Goal: Task Accomplishment & Management: Use online tool/utility

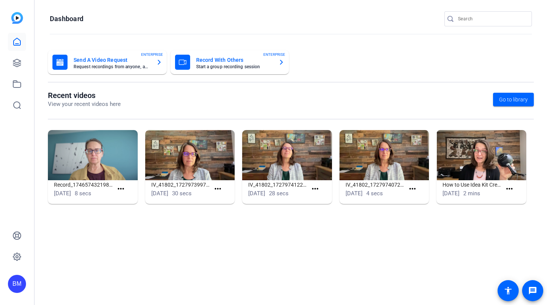
click at [463, 20] on input "Search" at bounding box center [492, 18] width 68 height 9
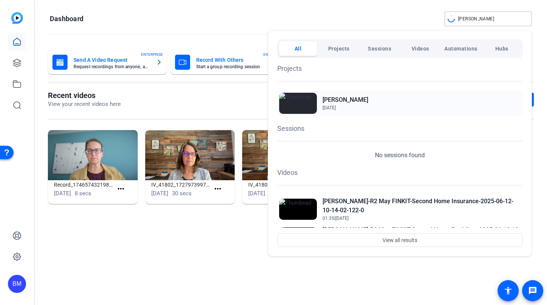
type input "[PERSON_NAME]"
click at [347, 100] on h2 "[PERSON_NAME]" at bounding box center [345, 99] width 46 height 9
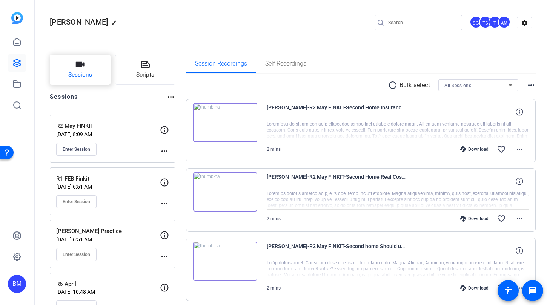
click at [86, 79] on span "Sessions" at bounding box center [80, 75] width 24 height 9
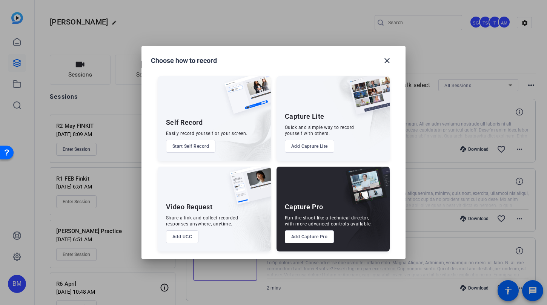
click at [316, 239] on button "Add Capture Pro" at bounding box center [309, 236] width 49 height 13
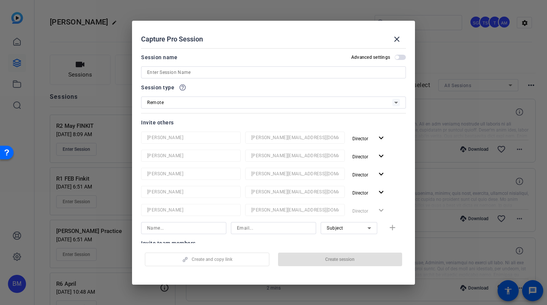
click at [259, 71] on input at bounding box center [273, 72] width 253 height 9
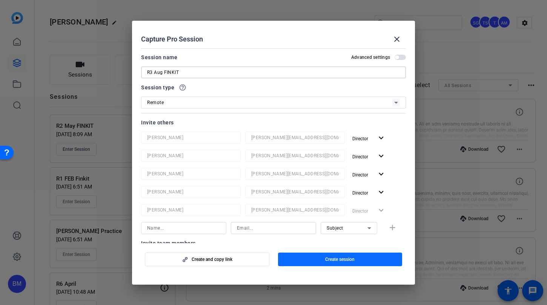
type input "R3 Aug FINKIT"
click at [297, 261] on span "button" at bounding box center [340, 259] width 124 height 18
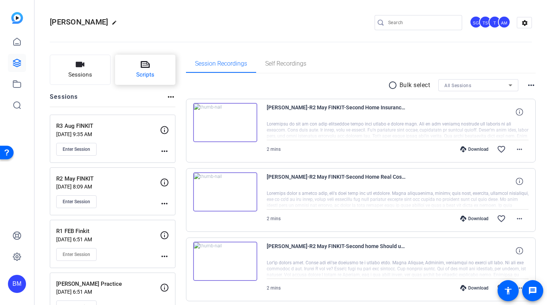
click at [133, 71] on button "Scripts" at bounding box center [145, 70] width 61 height 30
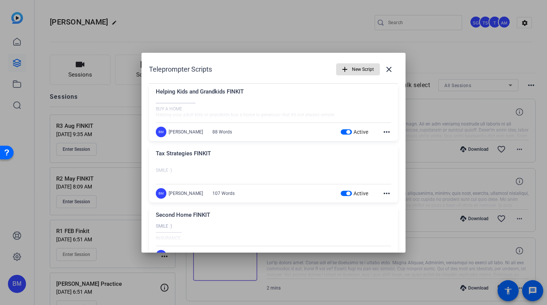
click at [356, 69] on span "New Script" at bounding box center [363, 69] width 22 height 14
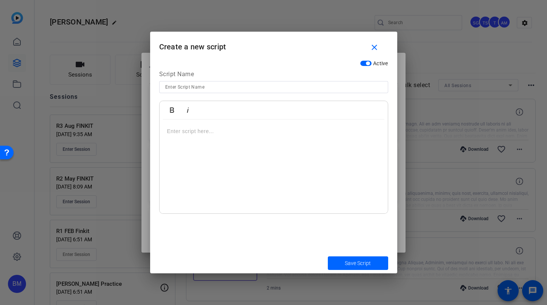
click at [252, 89] on input at bounding box center [273, 87] width 217 height 9
click at [213, 87] on input at bounding box center [273, 87] width 217 height 9
type input "Do You Need an Advisor TOPIC FINKIT 9.25"
click at [236, 130] on p at bounding box center [273, 131] width 213 height 8
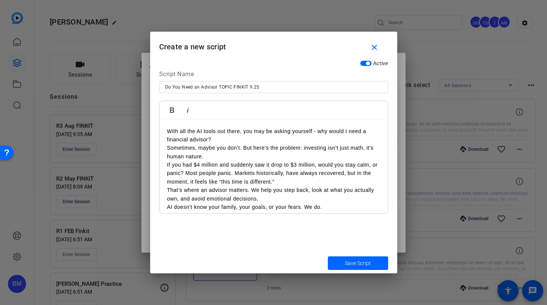
click at [167, 130] on p "With all the AI tools out there, you may be asking yourself - why would I need …" at bounding box center [273, 135] width 213 height 17
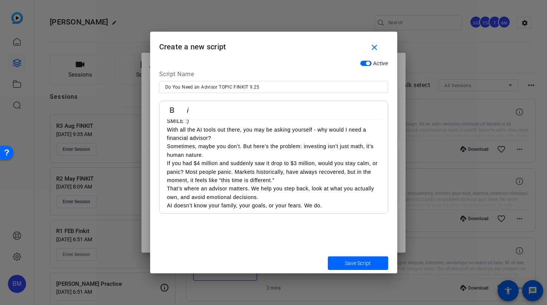
scroll to position [31, 0]
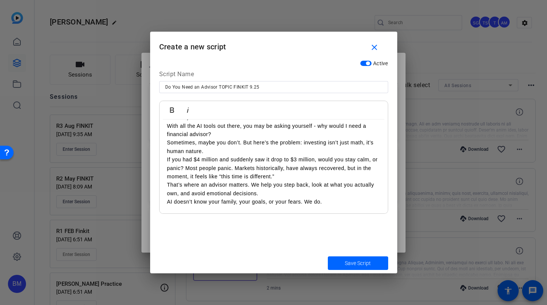
click at [335, 200] on p "AI doesn’t know your family, your goals, or your fears. We do." at bounding box center [273, 202] width 213 height 8
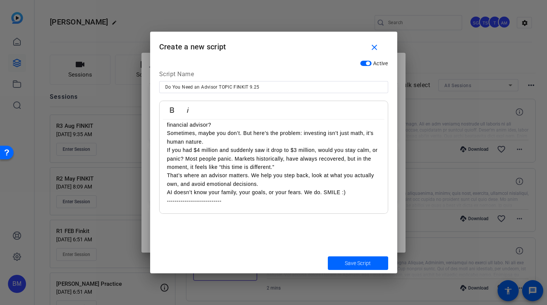
scroll to position [49, 0]
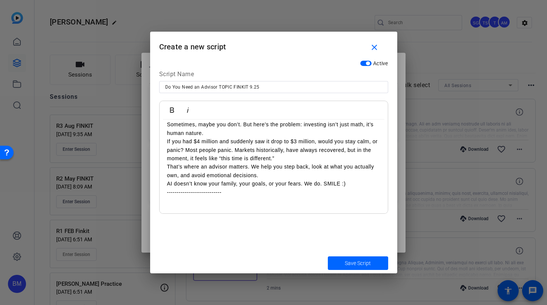
click at [172, 199] on p at bounding box center [273, 200] width 213 height 8
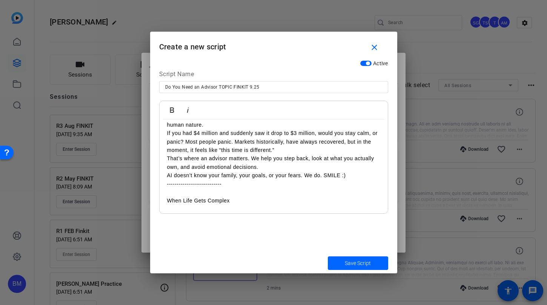
scroll to position [124, 0]
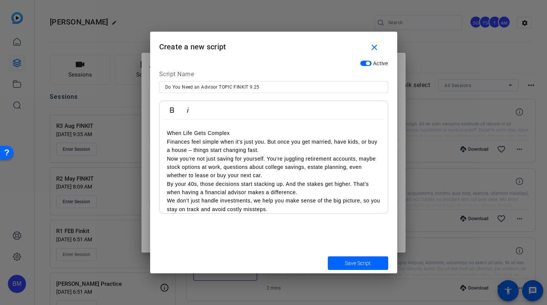
click at [233, 130] on p "When Life Gets Complex" at bounding box center [273, 133] width 213 height 8
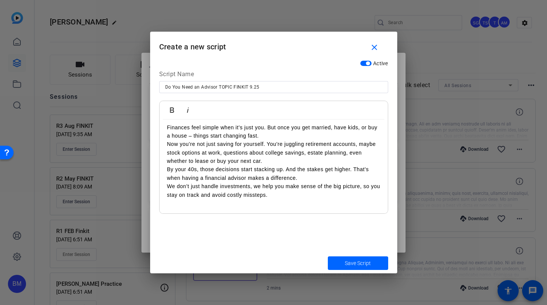
scroll to position [157, 0]
click at [307, 199] on p at bounding box center [273, 202] width 213 height 8
click at [307, 194] on p "We don’t just handle investments, we help you make sense of the big picture, so…" at bounding box center [273, 189] width 213 height 17
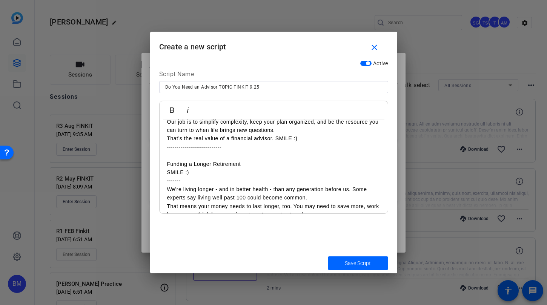
scroll to position [472, 0]
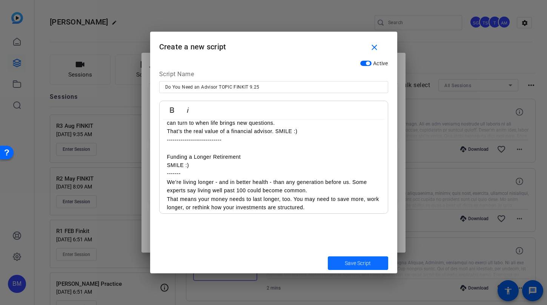
click at [346, 263] on span "Save Script" at bounding box center [358, 263] width 26 height 8
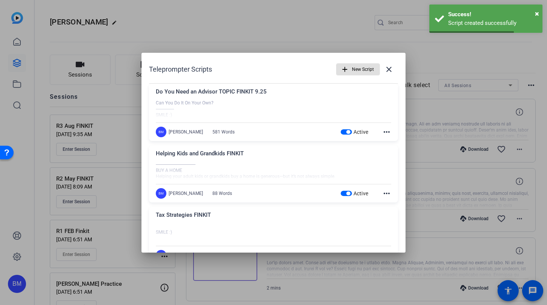
click at [357, 69] on span "New Script" at bounding box center [363, 69] width 22 height 14
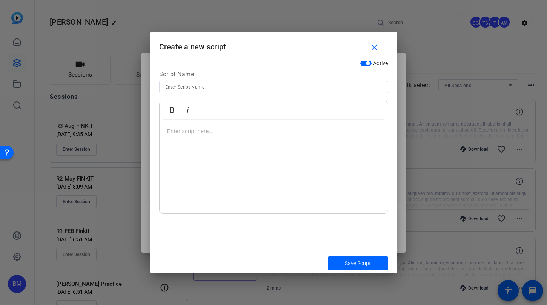
click at [202, 87] on input at bounding box center [273, 87] width 217 height 9
type input "ESTATE PLANNING TOPIC 9.25"
click at [190, 152] on div at bounding box center [274, 167] width 228 height 94
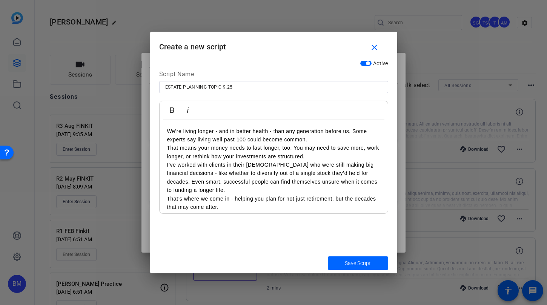
click at [163, 130] on div "We’re living longer - and in better health - than any generation before us. Som…" at bounding box center [274, 170] width 228 height 100
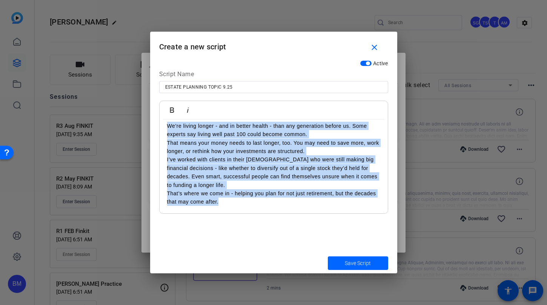
scroll to position [0, 0]
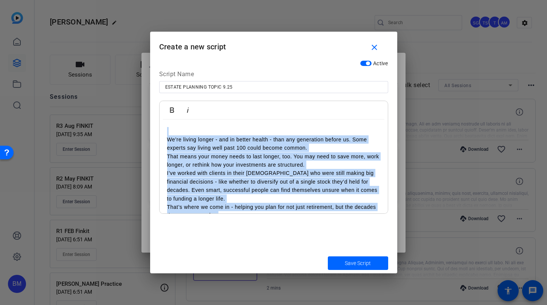
drag, startPoint x: 250, startPoint y: 202, endPoint x: 140, endPoint y: 120, distance: 137.6
click at [140, 120] on div "Teleprompter Scripts add New Script close Do You Need an Advisor TOPIC FINKIT 9…" at bounding box center [273, 152] width 547 height 305
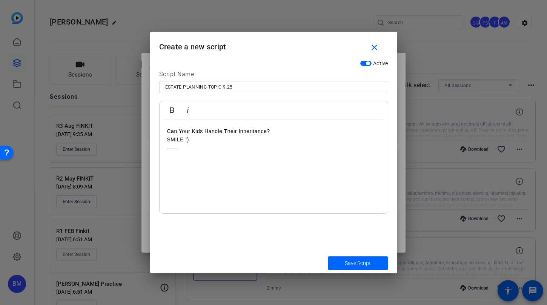
click at [173, 155] on div "Can Your Kids Handle Their Inheritance? SMILE :) ------" at bounding box center [274, 167] width 228 height 94
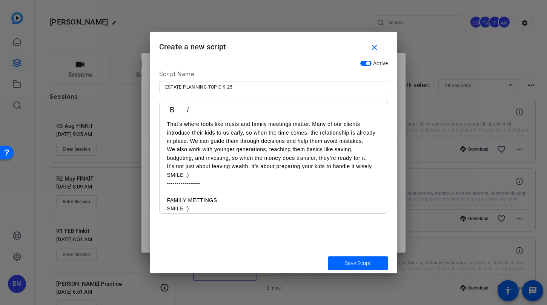
scroll to position [74, 0]
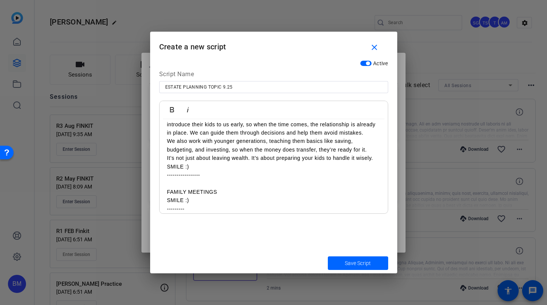
click at [207, 174] on p "-----------------" at bounding box center [273, 175] width 213 height 8
click at [191, 209] on p "---------" at bounding box center [273, 209] width 213 height 8
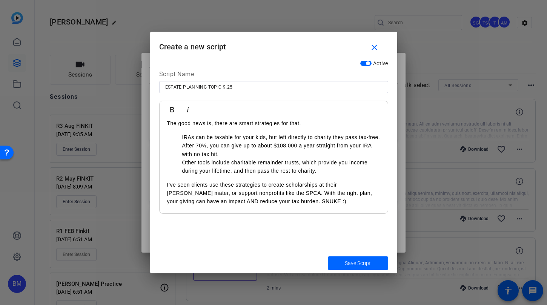
scroll to position [692, 0]
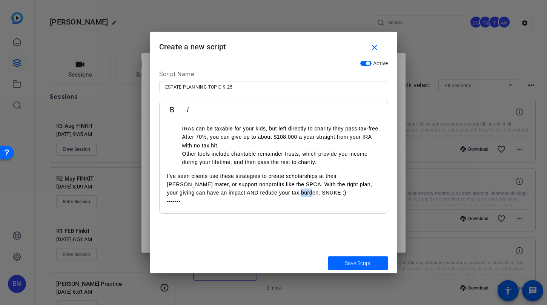
drag, startPoint x: 279, startPoint y: 199, endPoint x: 264, endPoint y: 199, distance: 15.1
click at [264, 197] on p "I’ve seen clients use these strategies to create scholarships at their alma mat…" at bounding box center [273, 184] width 213 height 25
click at [221, 206] on p "-------" at bounding box center [273, 201] width 213 height 8
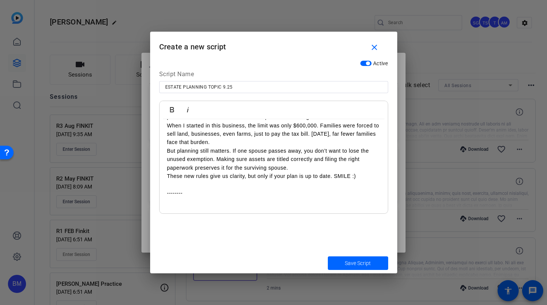
scroll to position [836, 0]
click at [177, 216] on div "Active Script Name ESTATE PLANNING TOPIC 9.25 Bold Italic Can Your Kids Handle …" at bounding box center [273, 155] width 247 height 196
click at [178, 206] on p at bounding box center [273, 201] width 213 height 8
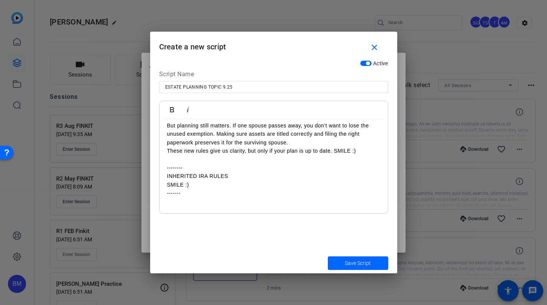
scroll to position [929, 0]
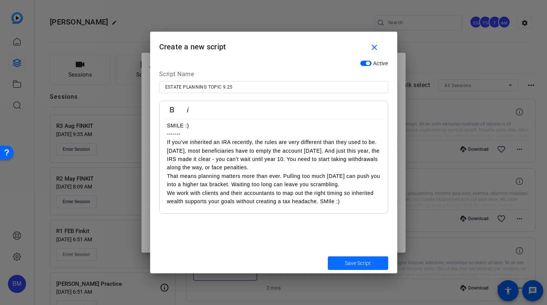
click at [350, 265] on span "Save Script" at bounding box center [358, 263] width 26 height 8
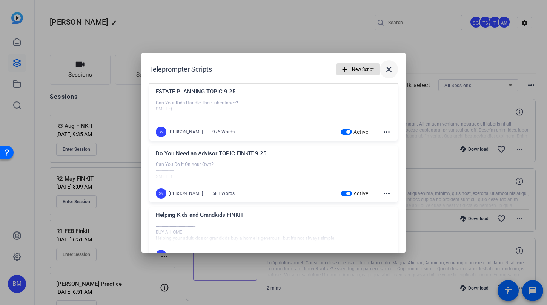
click at [384, 71] on mat-icon "close" at bounding box center [388, 69] width 9 height 9
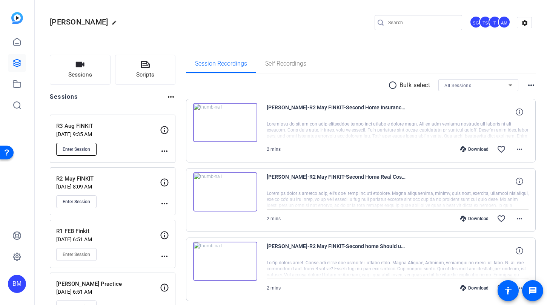
click at [81, 152] on span "Enter Session" at bounding box center [77, 149] width 28 height 6
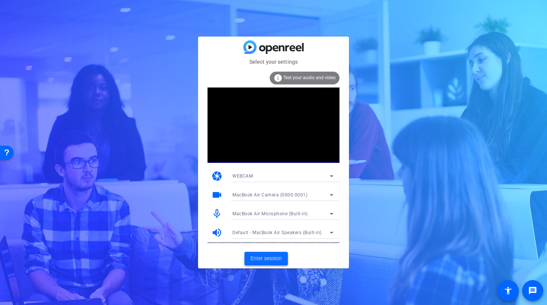
click at [264, 258] on span "Enter session" at bounding box center [265, 259] width 31 height 8
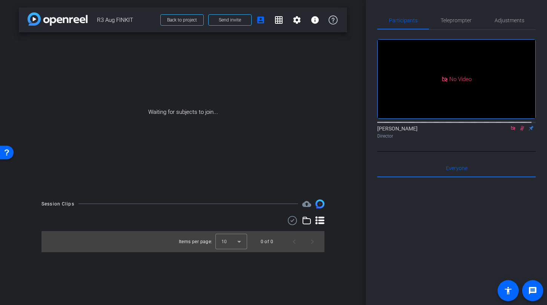
click at [511, 130] on icon at bounding box center [513, 128] width 4 height 4
click at [510, 131] on icon at bounding box center [513, 128] width 6 height 5
click at [233, 19] on span "Send invite" at bounding box center [230, 20] width 22 height 6
click at [236, 20] on span "Send invite" at bounding box center [230, 20] width 22 height 6
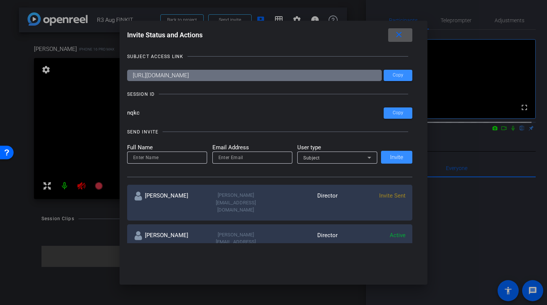
click at [398, 37] on mat-icon "close" at bounding box center [398, 34] width 9 height 9
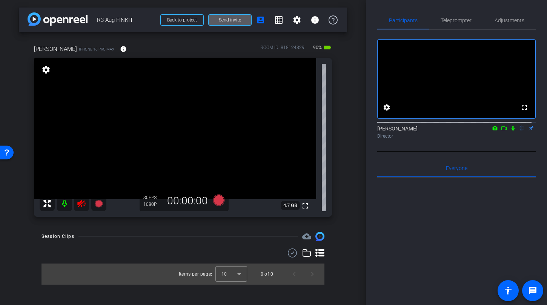
click at [82, 203] on icon at bounding box center [81, 204] width 8 height 8
click at [497, 22] on span "Adjustments" at bounding box center [509, 20] width 30 height 5
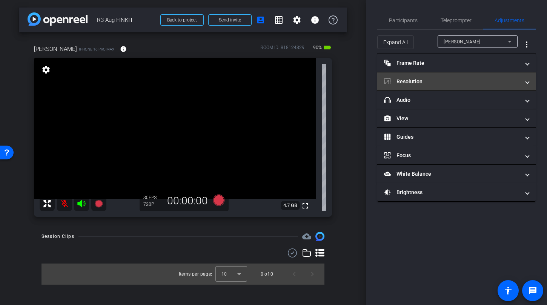
click at [445, 85] on mat-expansion-panel-header "Resolution" at bounding box center [456, 81] width 158 height 18
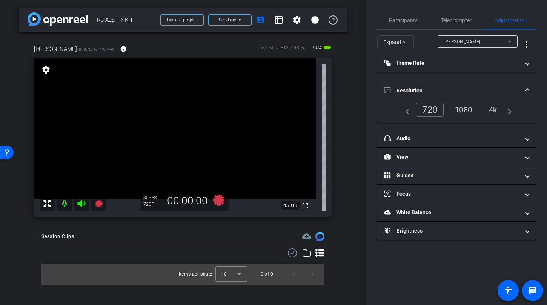
click at [465, 109] on div "1080" at bounding box center [463, 109] width 28 height 13
click at [453, 13] on span "Teleprompter" at bounding box center [455, 20] width 31 height 18
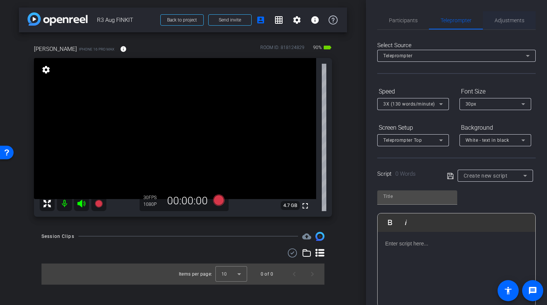
click at [507, 18] on span "Adjustments" at bounding box center [509, 20] width 30 height 5
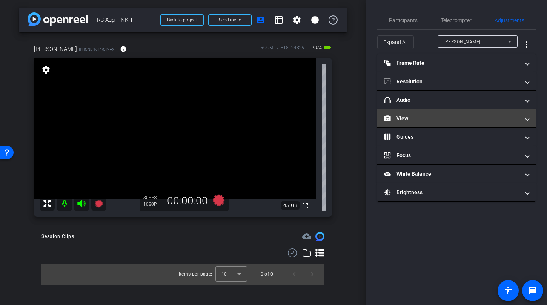
click at [459, 113] on mat-expansion-panel-header "View" at bounding box center [456, 118] width 158 height 18
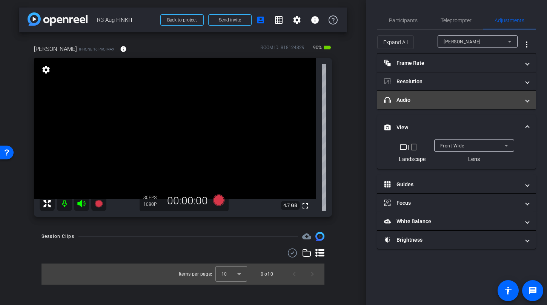
click at [454, 106] on mat-expansion-panel-header "headphone icon Audio" at bounding box center [456, 100] width 158 height 18
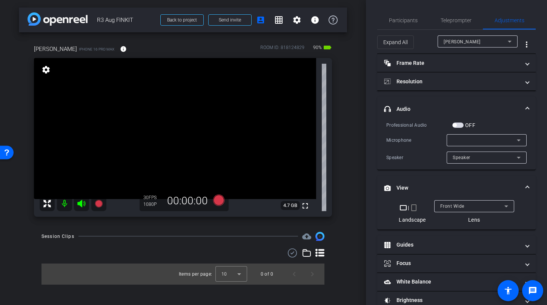
click at [463, 124] on label "OFF" at bounding box center [469, 125] width 12 height 8
click at [463, 124] on button "OFF" at bounding box center [457, 125] width 11 height 5
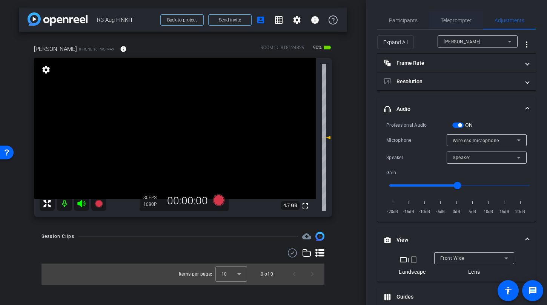
click at [451, 24] on span "Teleprompter" at bounding box center [455, 20] width 31 height 18
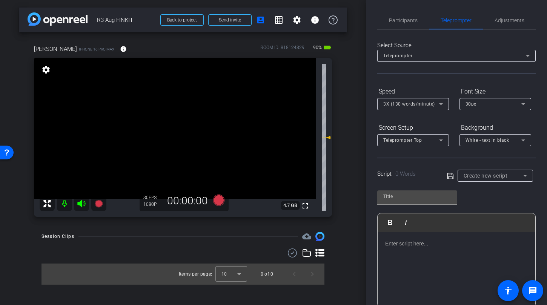
click at [482, 104] on div "30px" at bounding box center [493, 103] width 56 height 9
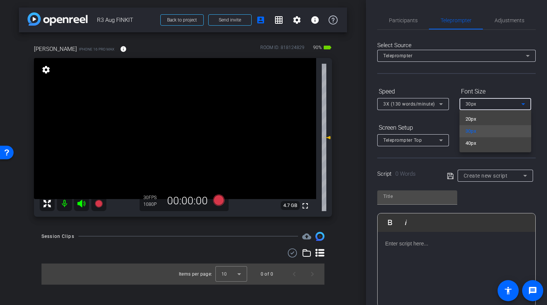
click at [427, 81] on div at bounding box center [273, 152] width 547 height 305
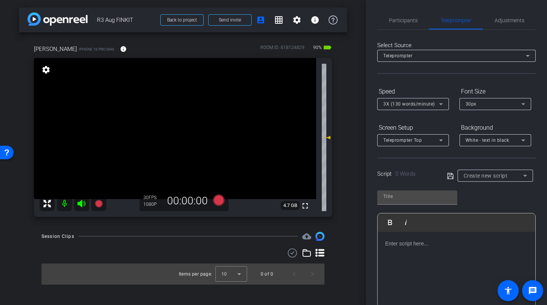
click at [497, 137] on div "White - text in black" at bounding box center [493, 139] width 56 height 9
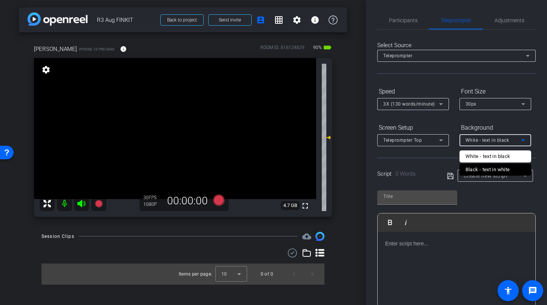
click at [477, 170] on div "Black - text in white" at bounding box center [487, 169] width 44 height 9
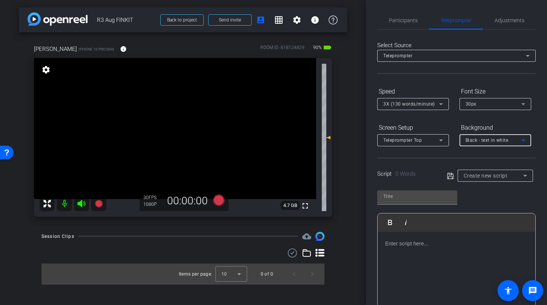
click at [407, 142] on span "Teleprompter Top" at bounding box center [402, 140] width 38 height 5
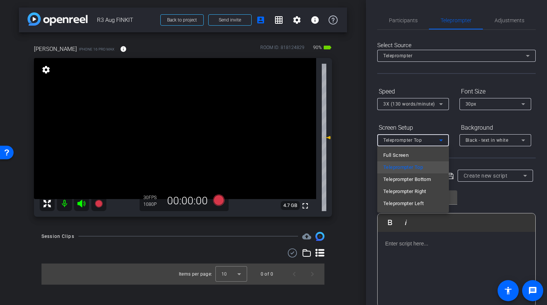
click at [402, 155] on span "Full Screen" at bounding box center [395, 155] width 25 height 9
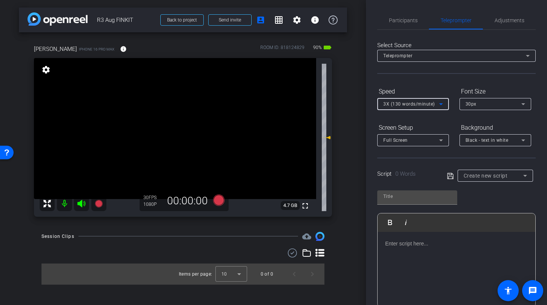
click at [423, 101] on span "3X (130 words/minute)" at bounding box center [409, 103] width 52 height 5
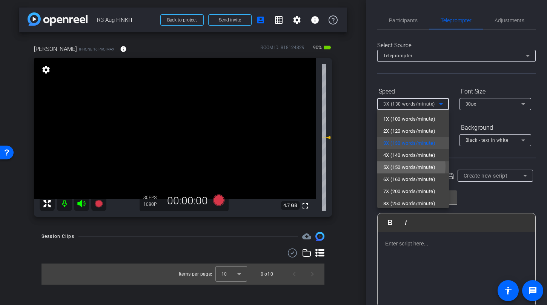
click at [403, 166] on span "5X (150 words/minute)" at bounding box center [409, 167] width 52 height 9
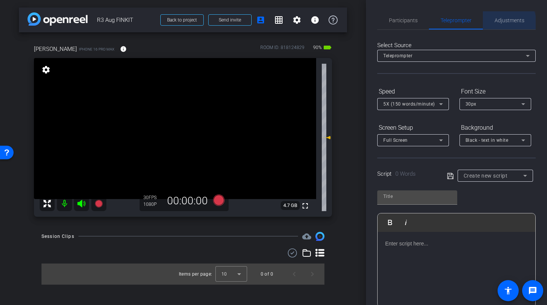
click at [499, 23] on span "Adjustments" at bounding box center [509, 20] width 30 height 5
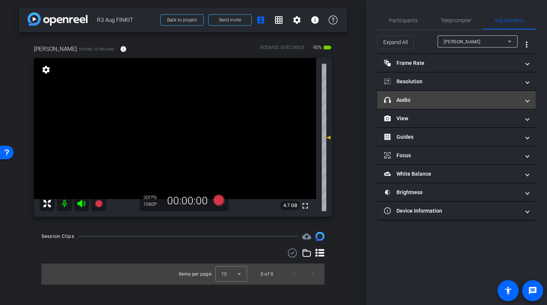
click at [445, 99] on mat-panel-title "headphone icon Audio" at bounding box center [452, 100] width 136 height 8
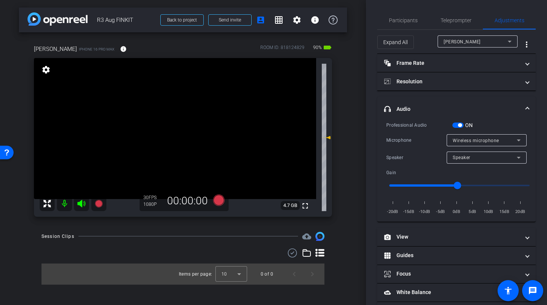
click at [350, 124] on div "arrow_back R3 Aug FINKIT Back to project Send invite account_box grid_on settin…" at bounding box center [183, 152] width 366 height 305
click at [452, 104] on mat-expansion-panel-header "headphone icon Audio" at bounding box center [456, 109] width 158 height 24
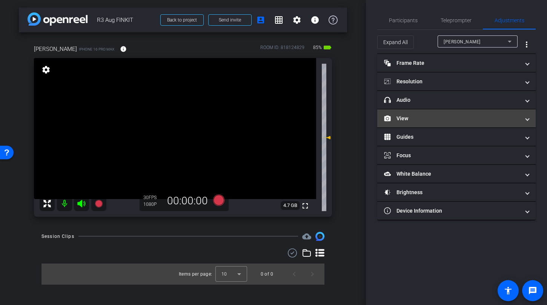
click at [442, 115] on mat-panel-title "View" at bounding box center [452, 119] width 136 height 8
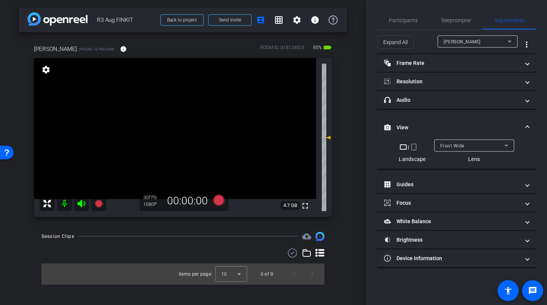
click at [413, 147] on mat-icon "crop_portrait" at bounding box center [413, 147] width 9 height 9
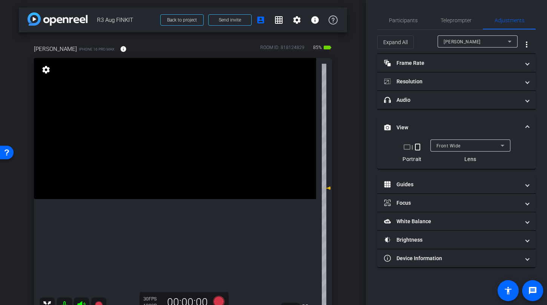
click at [409, 150] on mat-icon "crop_landscape" at bounding box center [406, 147] width 9 height 9
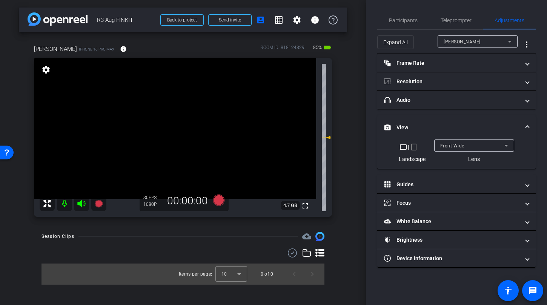
click at [414, 146] on mat-icon "crop_portrait" at bounding box center [413, 147] width 9 height 9
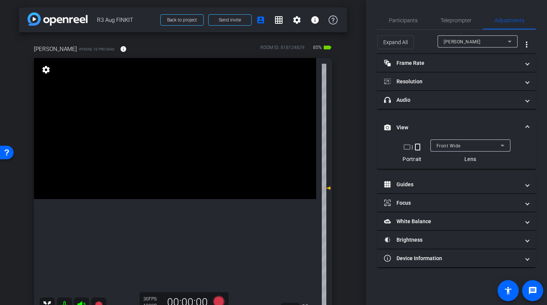
click at [450, 144] on span "Front Wide" at bounding box center [448, 145] width 24 height 5
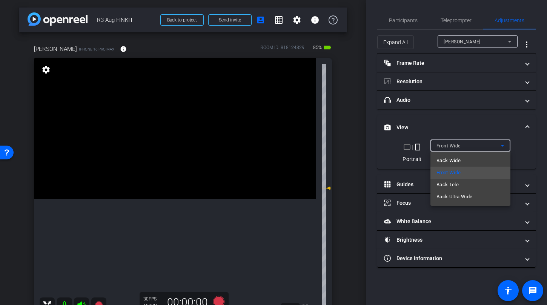
click at [439, 126] on div at bounding box center [273, 152] width 547 height 305
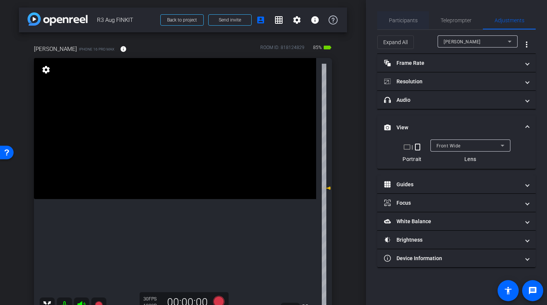
click at [402, 21] on span "Participants" at bounding box center [403, 20] width 29 height 5
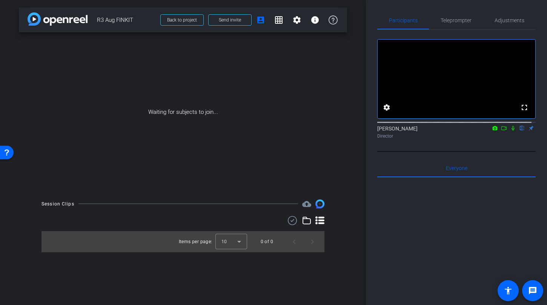
click at [509, 132] on mat-icon at bounding box center [512, 128] width 9 height 7
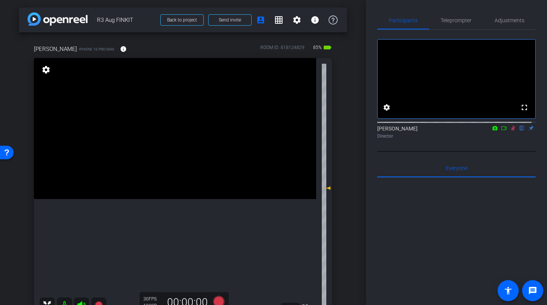
click at [511, 131] on icon at bounding box center [513, 128] width 4 height 5
click at [510, 131] on icon at bounding box center [513, 128] width 6 height 5
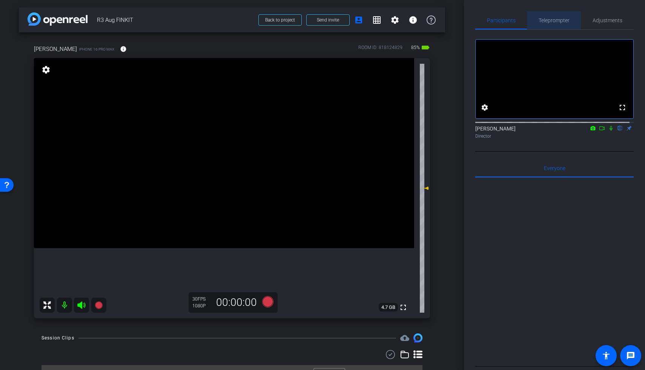
click at [546, 23] on span "Teleprompter" at bounding box center [553, 20] width 31 height 5
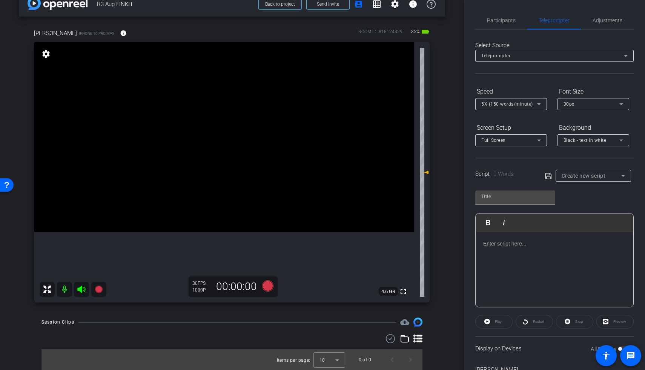
scroll to position [16, 0]
click at [546, 178] on span "Create new script" at bounding box center [583, 176] width 44 height 6
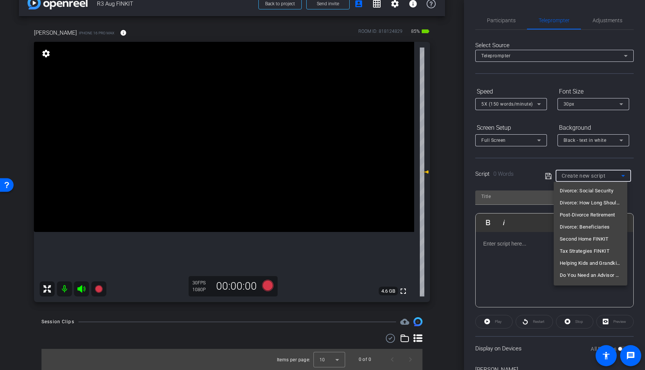
scroll to position [156, 0]
click at [546, 268] on span "Do You Need an Advisor TOPIC FINKIT 9.25" at bounding box center [590, 264] width 61 height 9
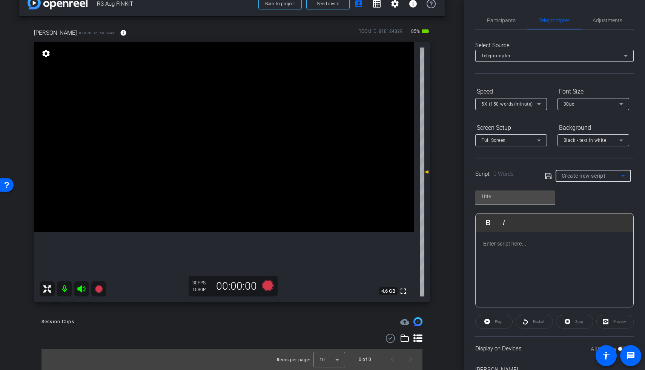
type input "Do You Need an Advisor TOPIC FINKIT 9.25"
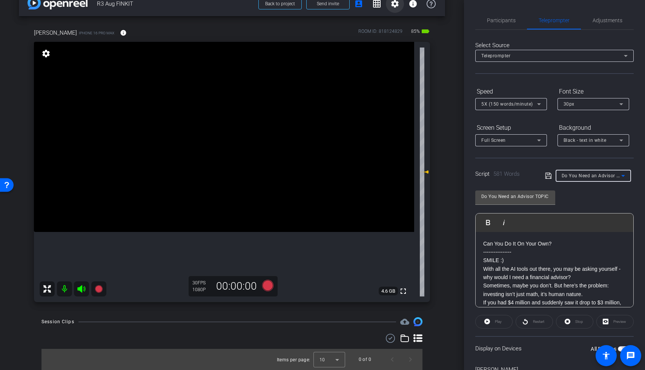
click at [390, 7] on mat-icon "settings" at bounding box center [394, 3] width 9 height 9
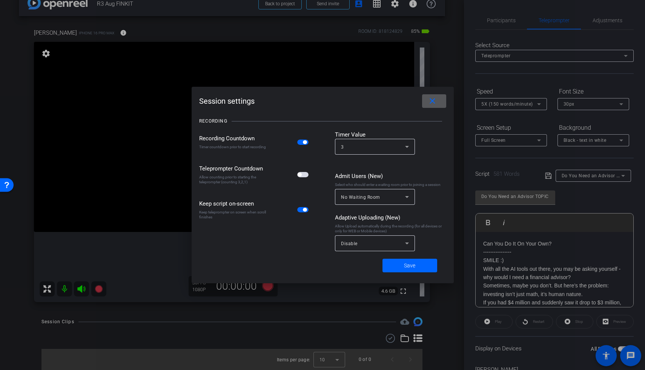
click at [302, 174] on span "button" at bounding box center [302, 174] width 11 height 5
click at [423, 261] on span at bounding box center [409, 265] width 55 height 18
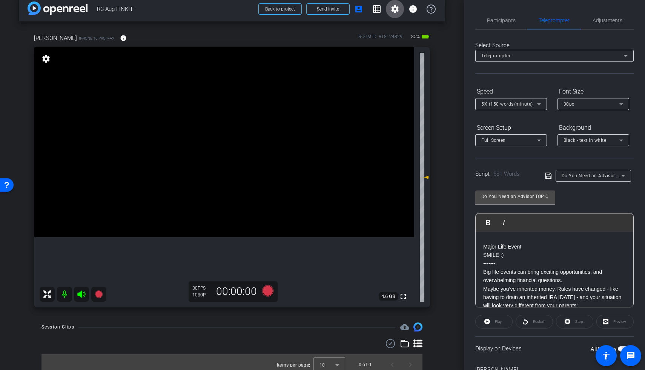
scroll to position [42, 0]
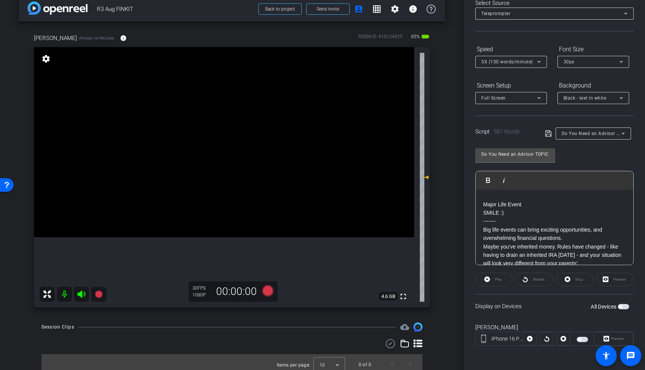
click at [546, 305] on span "button" at bounding box center [623, 306] width 11 height 5
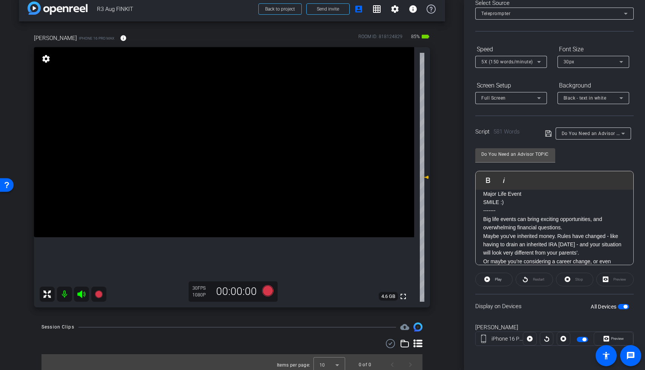
scroll to position [16, 0]
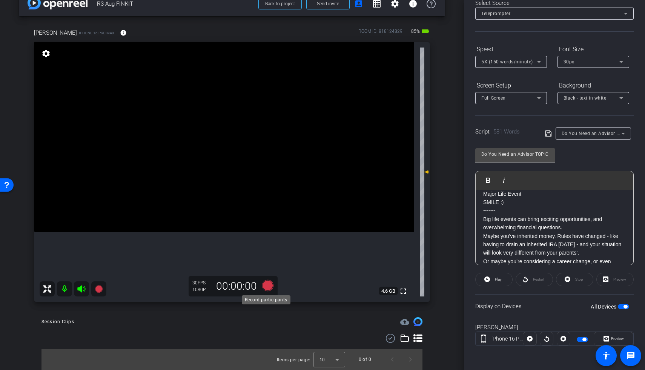
click at [266, 289] on icon at bounding box center [267, 285] width 11 height 11
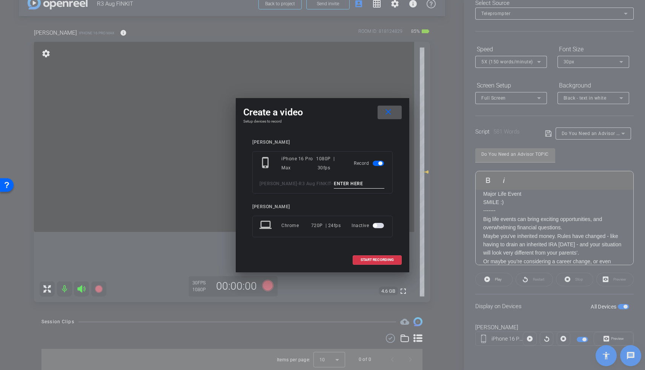
click at [345, 180] on input at bounding box center [359, 183] width 51 height 9
type input "S"
type input "C"
type input "Short 1 Can you TA1"
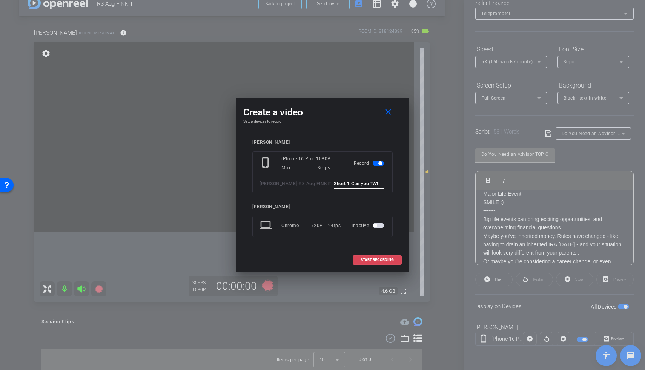
click at [369, 263] on span at bounding box center [377, 260] width 48 height 18
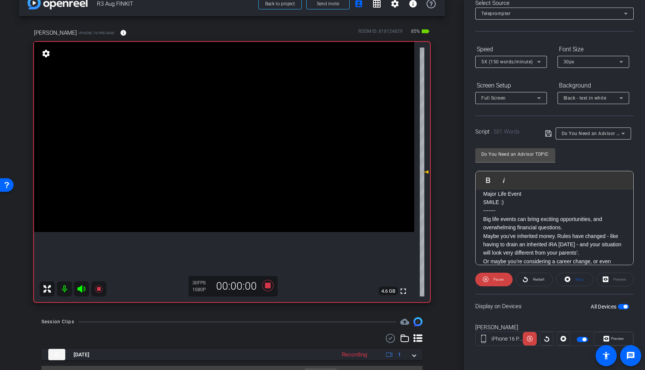
click at [81, 286] on icon at bounding box center [81, 289] width 8 height 8
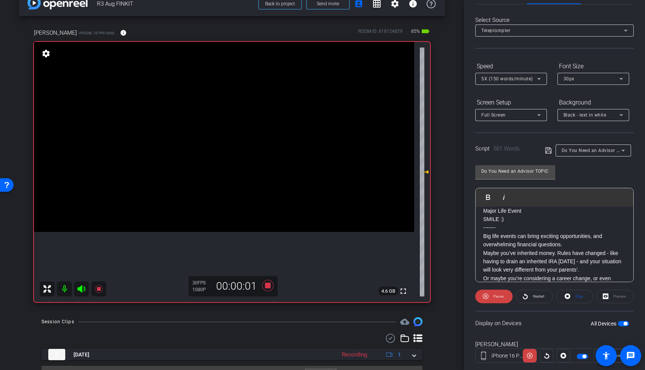
scroll to position [0, 0]
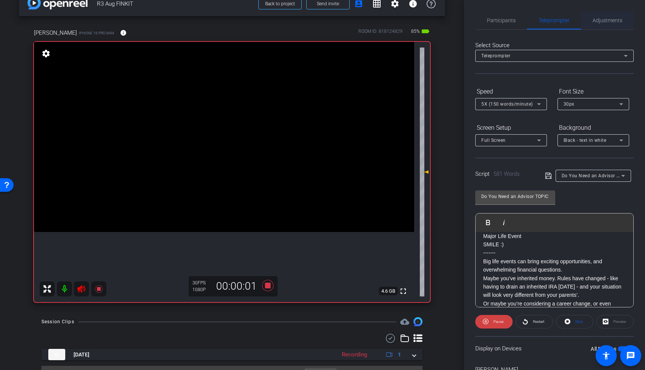
click at [546, 26] on span "Adjustments" at bounding box center [607, 20] width 30 height 18
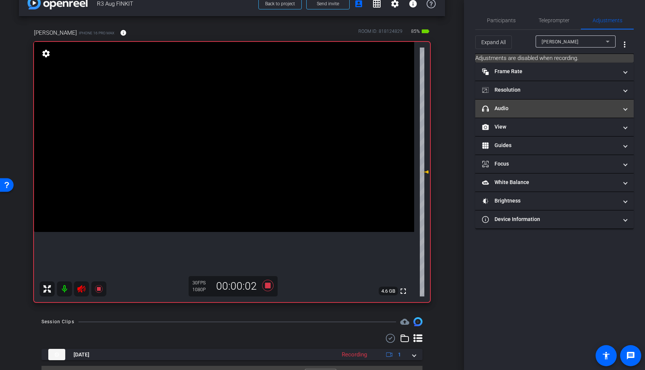
click at [544, 111] on mat-panel-title "headphone icon Audio" at bounding box center [550, 108] width 136 height 8
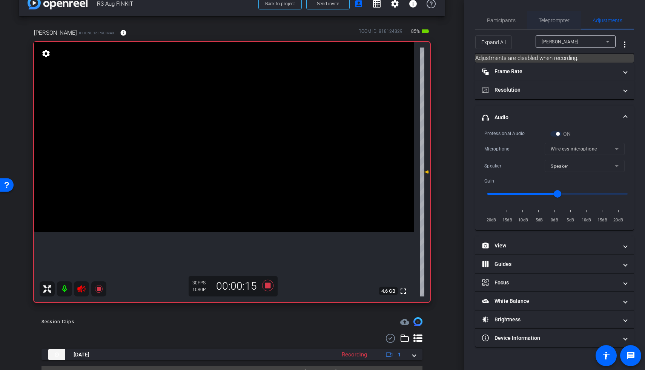
click at [536, 22] on div "Teleprompter" at bounding box center [554, 20] width 54 height 18
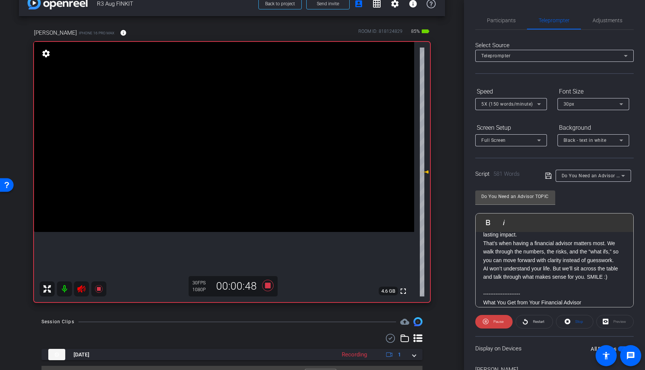
scroll to position [396, 0]
click at [264, 285] on icon at bounding box center [267, 285] width 11 height 11
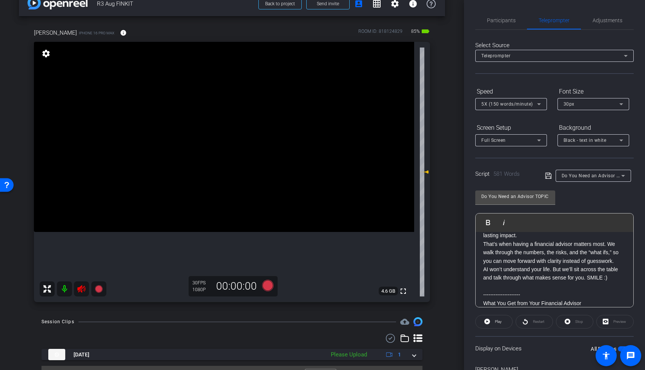
click at [81, 286] on icon at bounding box center [81, 289] width 8 height 8
click at [546, 21] on span "Adjustments" at bounding box center [607, 20] width 30 height 5
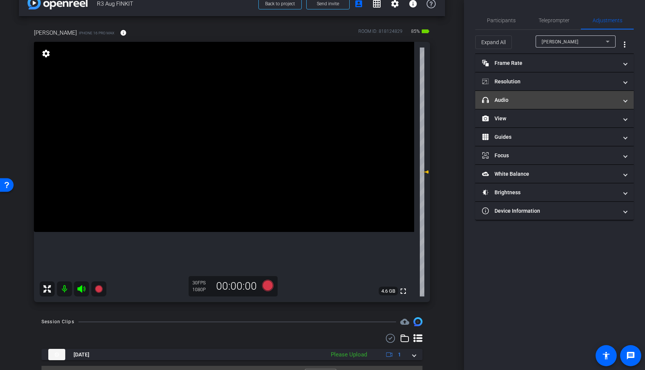
click at [521, 106] on mat-expansion-panel-header "headphone icon Audio" at bounding box center [554, 100] width 158 height 18
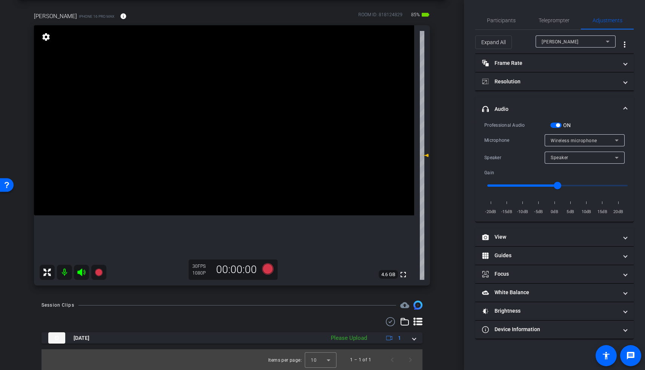
scroll to position [33, 0]
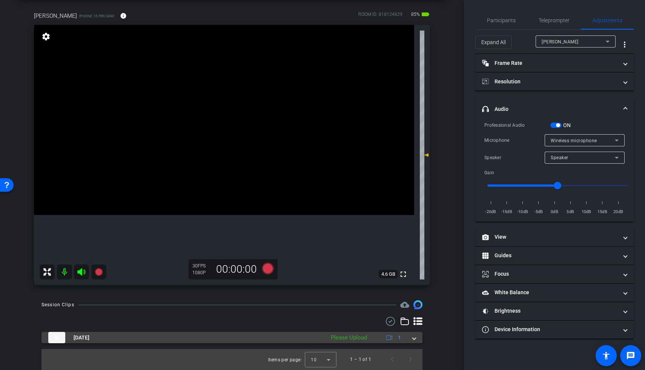
click at [413, 305] on span at bounding box center [414, 338] width 3 height 8
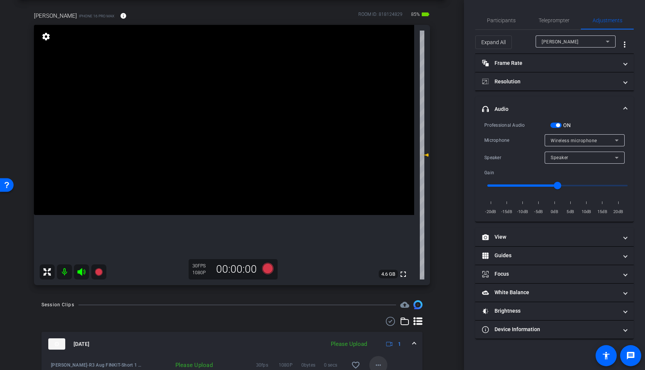
click at [374, 305] on mat-icon "more_horiz" at bounding box center [378, 364] width 9 height 9
click at [376, 305] on span "Upload" at bounding box center [386, 330] width 30 height 9
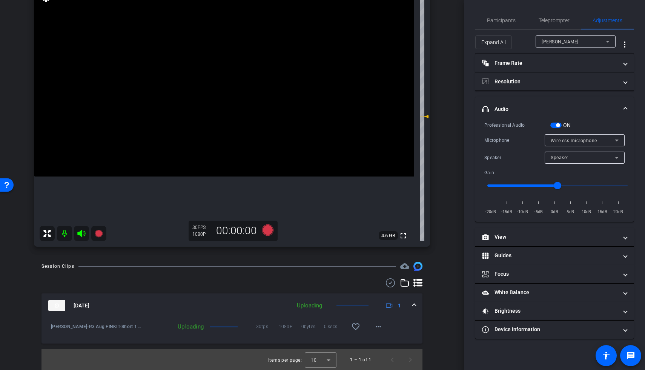
scroll to position [72, 0]
click at [546, 22] on span "Teleprompter" at bounding box center [553, 20] width 31 height 5
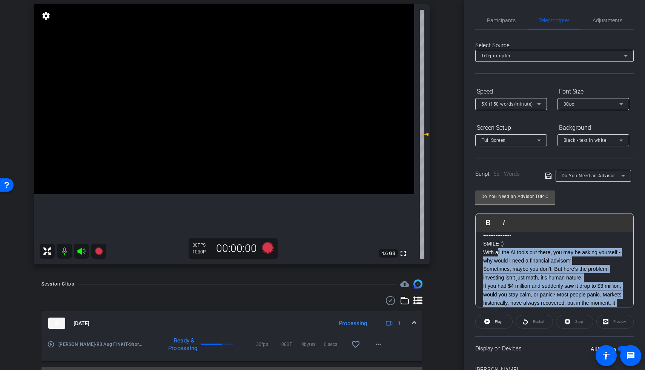
scroll to position [10, 0]
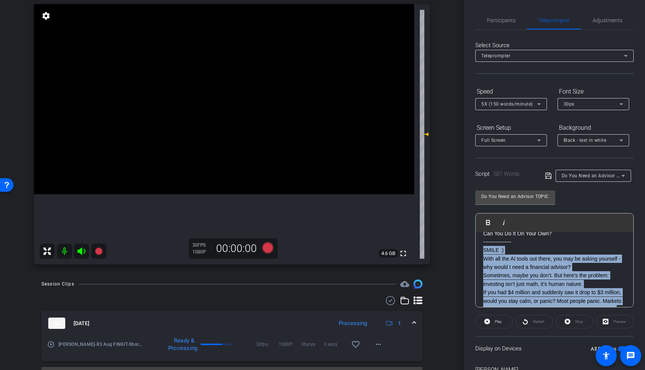
drag, startPoint x: 533, startPoint y: 296, endPoint x: 485, endPoint y: 249, distance: 68.0
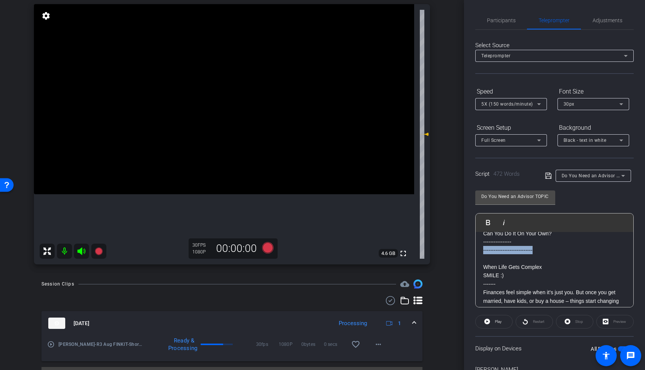
drag, startPoint x: 551, startPoint y: 254, endPoint x: 455, endPoint y: 253, distance: 95.4
click at [458, 253] on div "arrow_back R3 Aug FINKIT Back to project Send invite account_box grid_on settin…" at bounding box center [322, 185] width 645 height 370
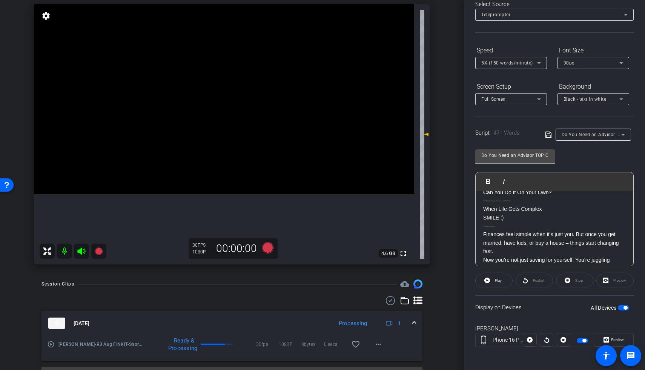
scroll to position [42, 0]
click at [546, 305] on span "button" at bounding box center [623, 306] width 11 height 5
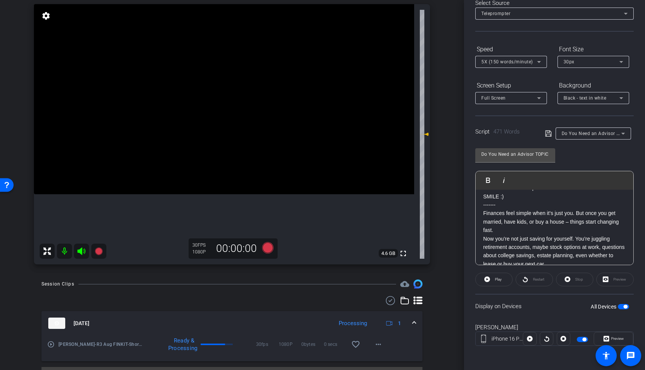
scroll to position [43, 0]
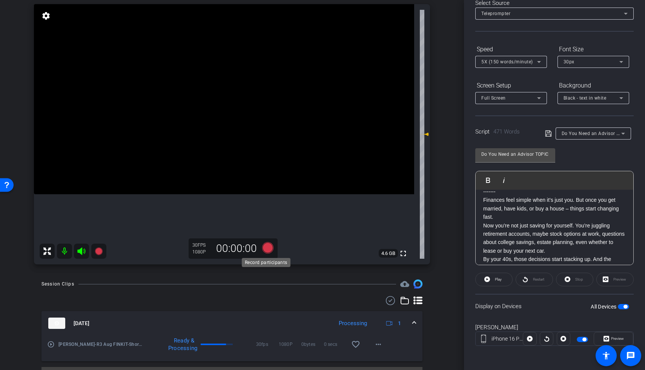
click at [265, 247] on icon at bounding box center [267, 247] width 11 height 11
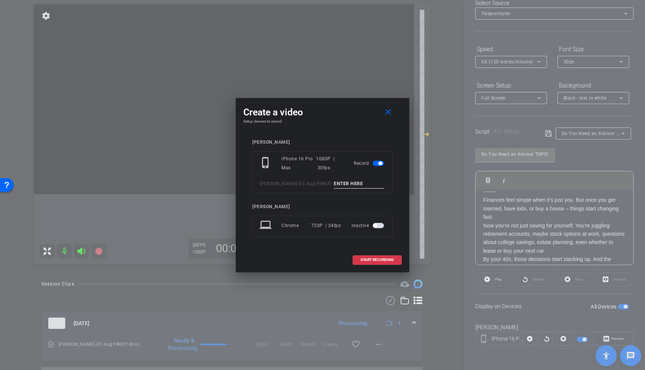
click at [339, 181] on input at bounding box center [359, 183] width 51 height 9
type input "Short 2 When Life"
click at [363, 256] on span at bounding box center [377, 260] width 48 height 18
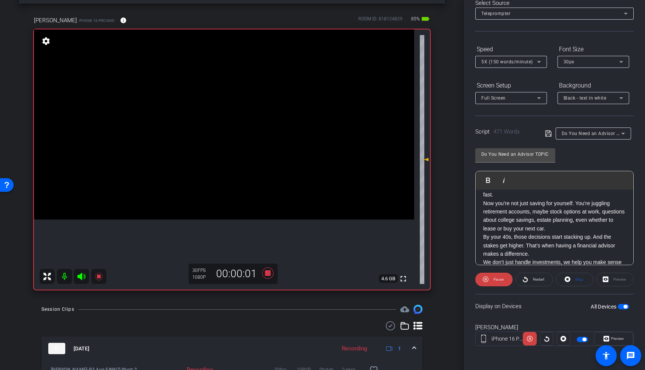
scroll to position [65, 0]
click at [80, 275] on icon at bounding box center [81, 277] width 8 height 8
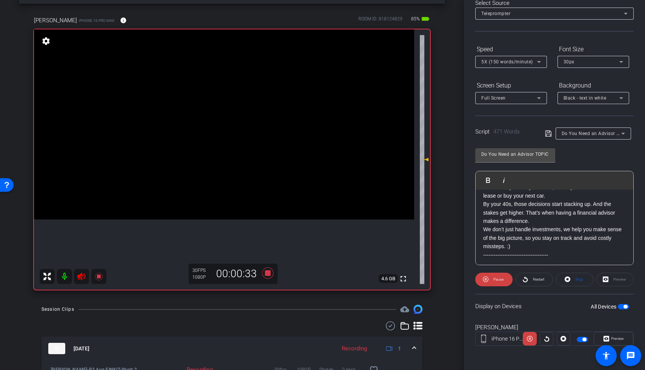
scroll to position [99, 0]
click at [265, 272] on icon at bounding box center [267, 272] width 11 height 11
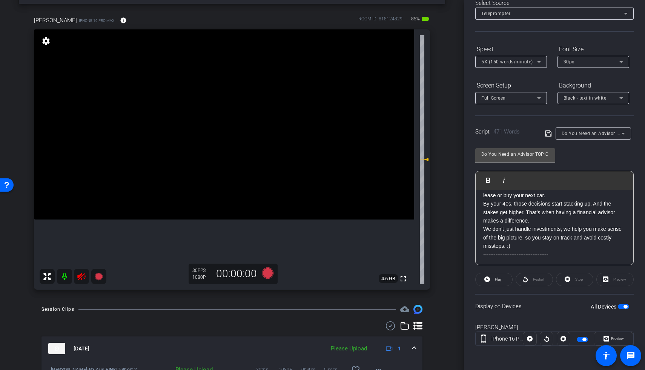
click at [81, 278] on icon at bounding box center [81, 277] width 8 height 8
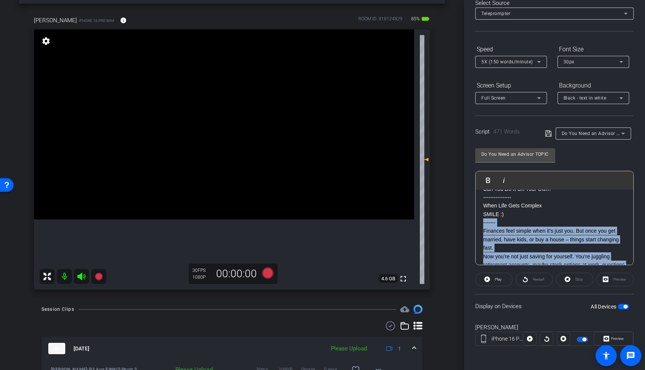
scroll to position [0, 0]
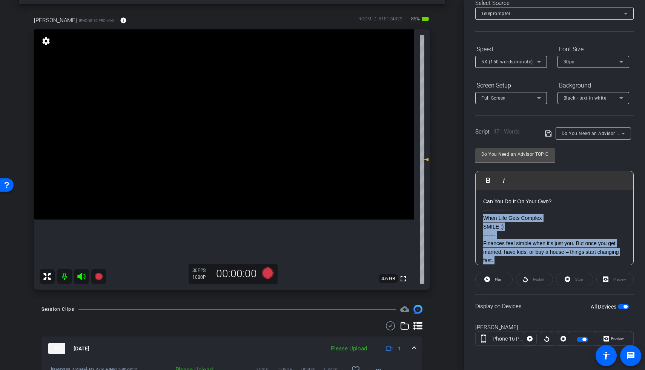
drag, startPoint x: 513, startPoint y: 244, endPoint x: 477, endPoint y: 222, distance: 42.0
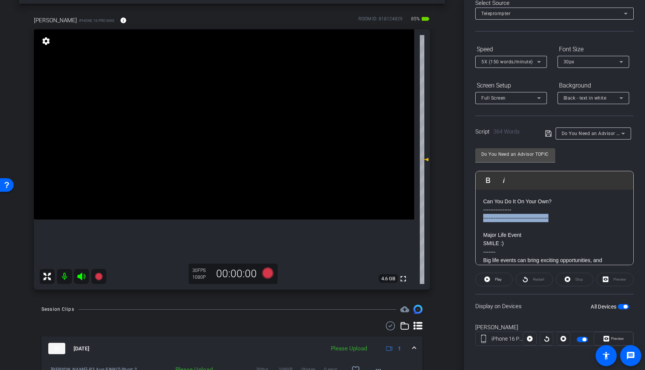
drag, startPoint x: 563, startPoint y: 219, endPoint x: 477, endPoint y: 221, distance: 86.0
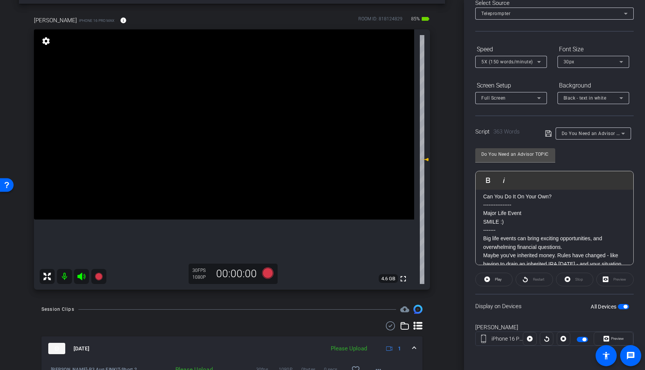
scroll to position [12, 0]
click at [546, 305] on span "button" at bounding box center [623, 306] width 11 height 5
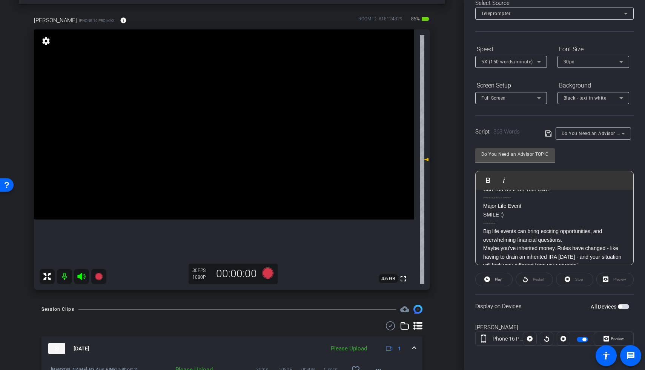
click at [546, 305] on span "button" at bounding box center [623, 306] width 11 height 5
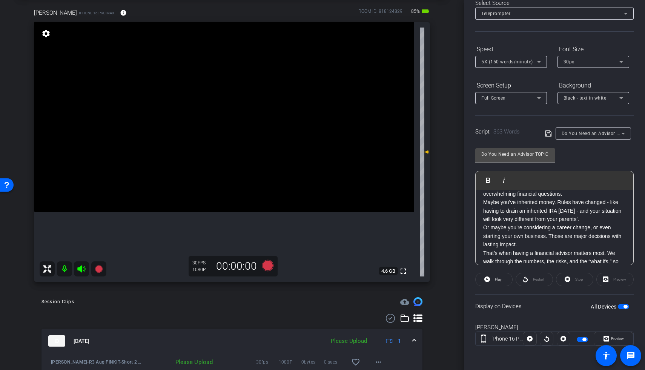
scroll to position [73, 0]
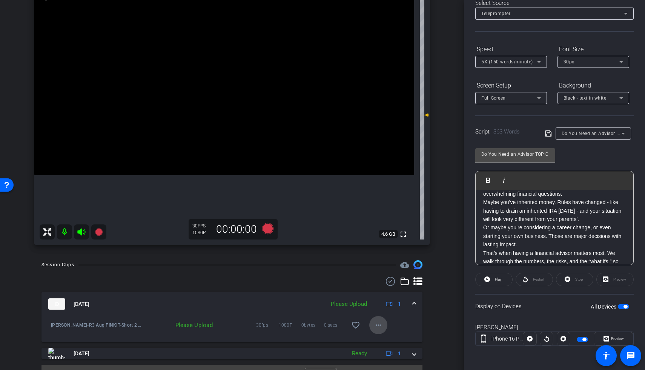
click at [374, 305] on mat-icon "more_horiz" at bounding box center [378, 325] width 9 height 9
click at [379, 305] on span "Upload" at bounding box center [386, 340] width 30 height 9
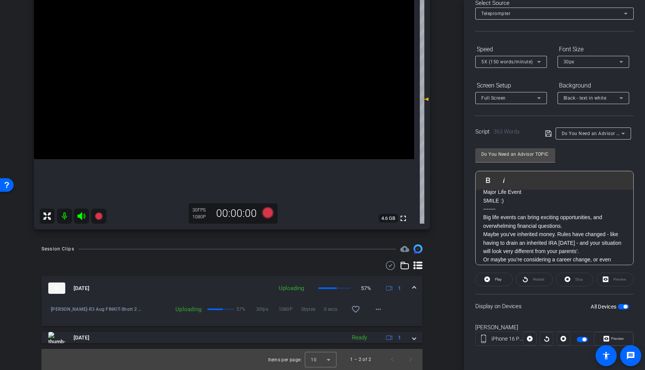
scroll to position [26, 0]
click at [263, 214] on icon at bounding box center [267, 212] width 11 height 11
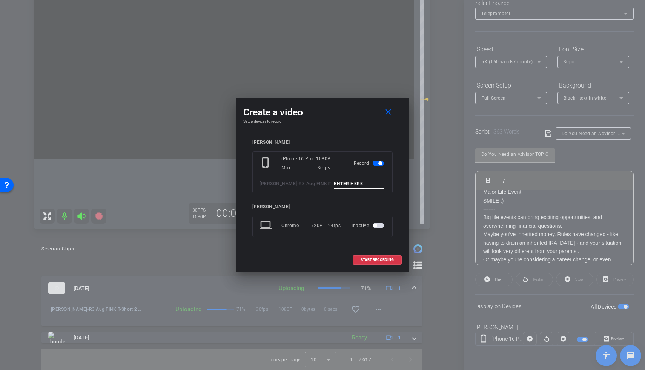
click at [337, 182] on input at bounding box center [359, 183] width 51 height 9
type input "Short 3 Major Ta1"
click at [387, 260] on span "START RECORDING" at bounding box center [376, 260] width 33 height 4
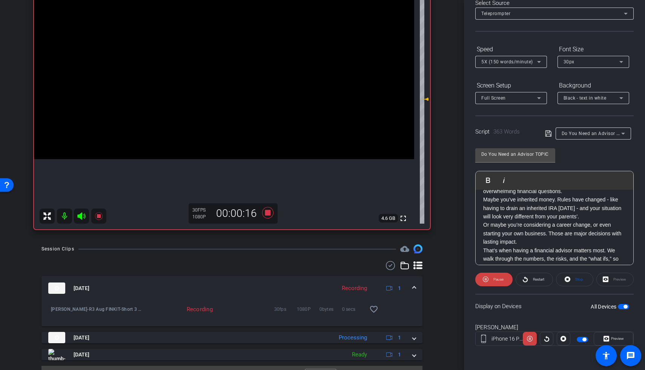
scroll to position [63, 0]
click at [80, 213] on icon at bounding box center [81, 216] width 9 height 9
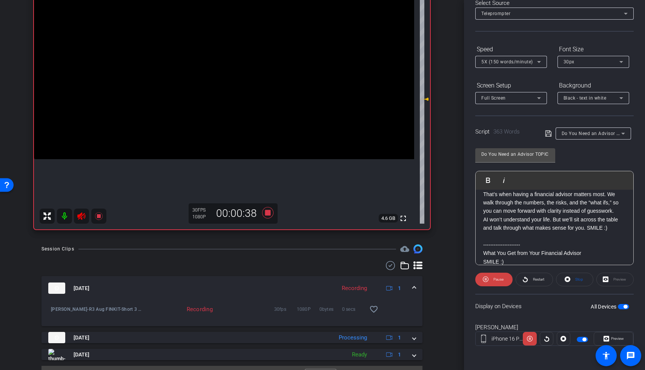
scroll to position [118, 0]
click at [265, 213] on icon at bounding box center [267, 212] width 11 height 11
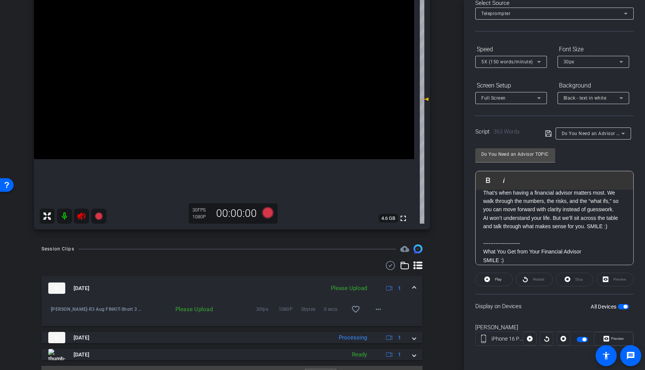
click at [85, 213] on icon at bounding box center [81, 216] width 9 height 9
click at [374, 305] on mat-icon "more_horiz" at bounding box center [378, 309] width 9 height 9
click at [379, 305] on span "Upload" at bounding box center [386, 325] width 30 height 9
click at [517, 231] on p "AI won’t understand your life. But we’ll sit across the table and talk through …" at bounding box center [554, 222] width 143 height 17
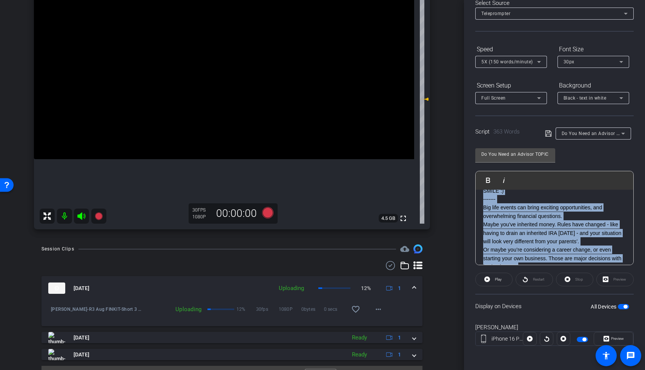
scroll to position [0, 0]
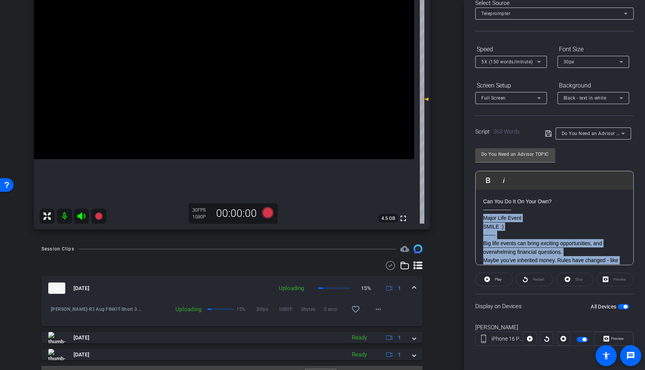
drag, startPoint x: 493, startPoint y: 241, endPoint x: 482, endPoint y: 220, distance: 24.0
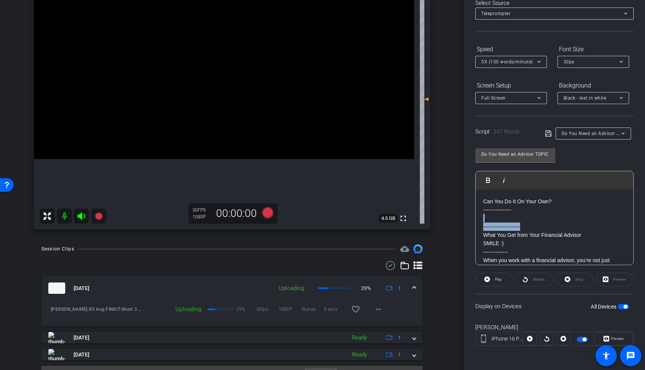
click at [524, 225] on div "Can You Do It On Your Own? ---------------- --------------------- What You Get …" at bounding box center [554, 370] width 158 height 361
click at [546, 305] on span "button" at bounding box center [623, 306] width 11 height 5
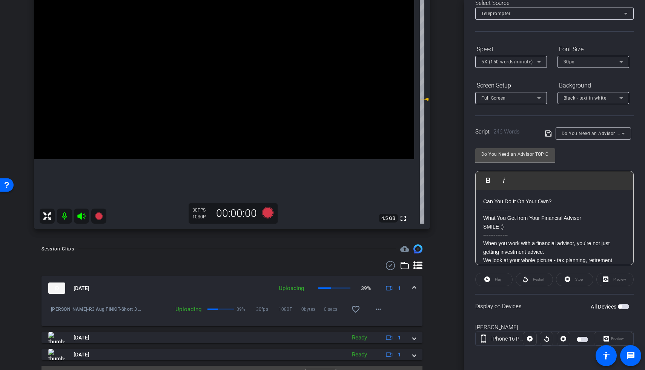
click at [546, 305] on div "Display on Devices All Devices" at bounding box center [554, 306] width 158 height 25
click at [546, 305] on span "button" at bounding box center [623, 306] width 11 height 5
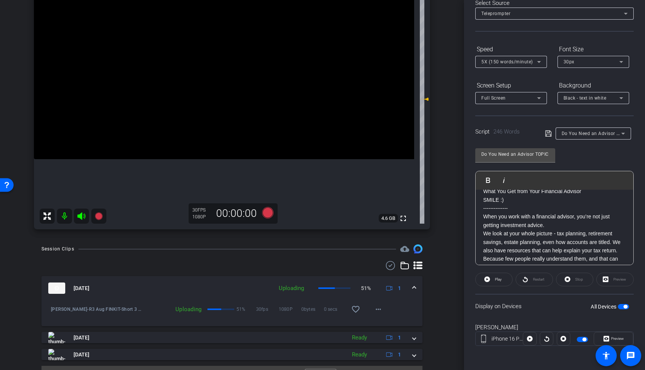
scroll to position [36, 0]
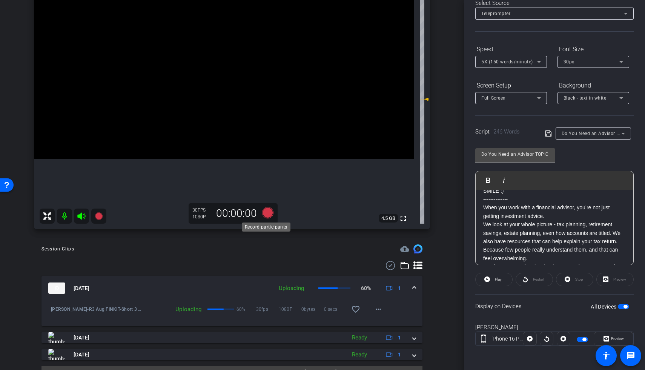
click at [265, 212] on icon at bounding box center [267, 212] width 11 height 11
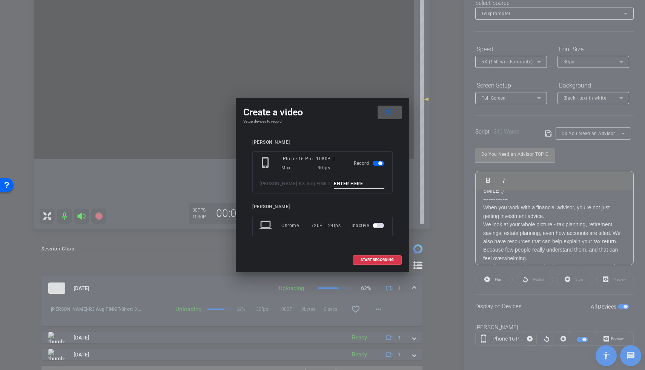
click at [354, 180] on input at bounding box center [359, 183] width 51 height 9
type input "Short 2 What you Get TA1"
click at [382, 262] on span at bounding box center [377, 260] width 48 height 18
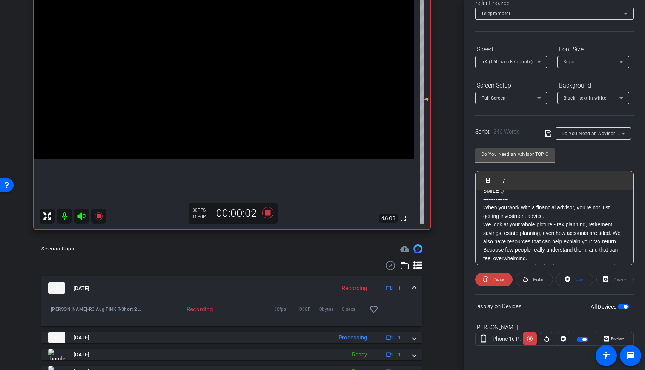
click at [81, 216] on icon at bounding box center [81, 216] width 8 height 8
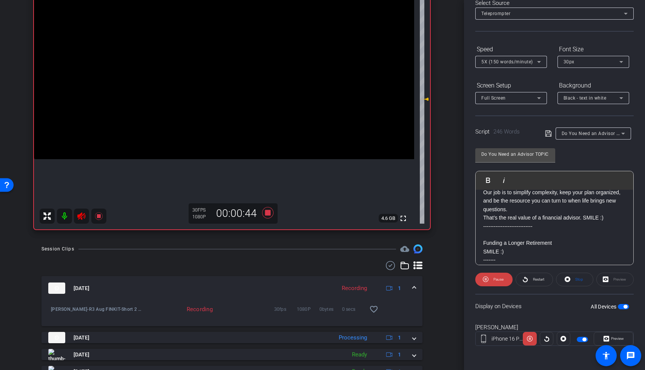
scroll to position [128, 0]
click at [264, 212] on icon at bounding box center [267, 212] width 11 height 11
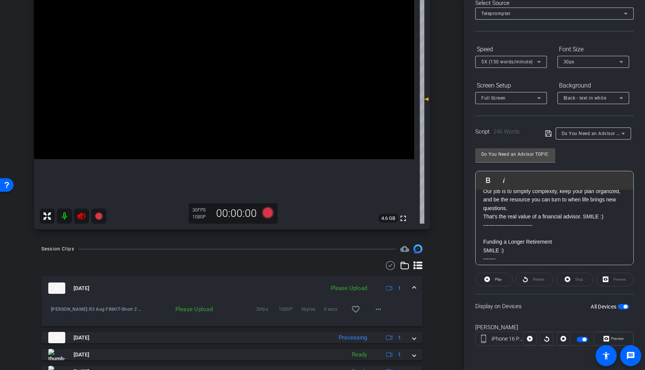
click at [83, 215] on icon at bounding box center [81, 216] width 9 height 9
click at [377, 305] on mat-icon "more_horiz" at bounding box center [378, 309] width 9 height 9
click at [375, 305] on span "Upload" at bounding box center [386, 325] width 30 height 9
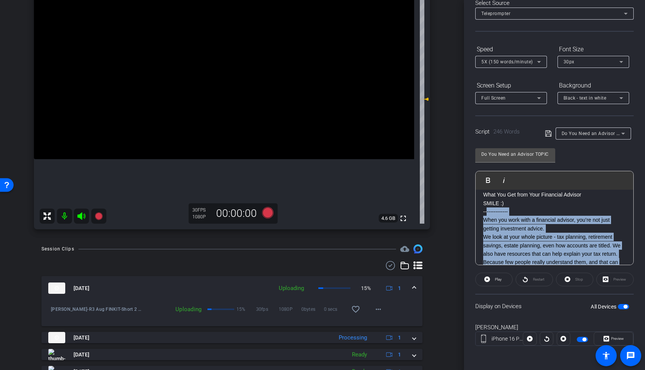
scroll to position [23, 0]
drag, startPoint x: 566, startPoint y: 212, endPoint x: 477, endPoint y: 215, distance: 89.0
click at [477, 215] on div "Can You Do It On Your Own? ---------------- What You Get from Your Financial Ad…" at bounding box center [554, 339] width 158 height 344
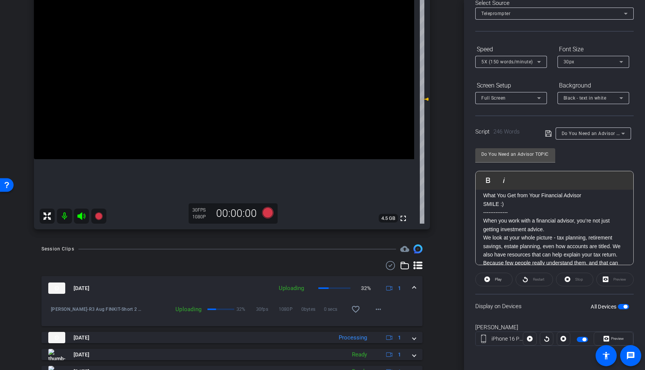
click at [484, 196] on p "What You Get from Your Financial Advisor" at bounding box center [554, 195] width 143 height 8
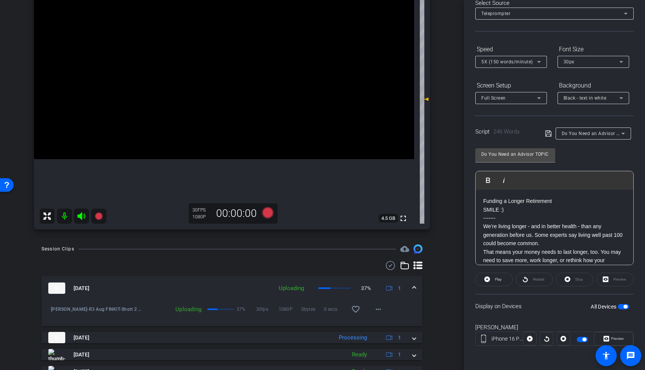
scroll to position [129, 0]
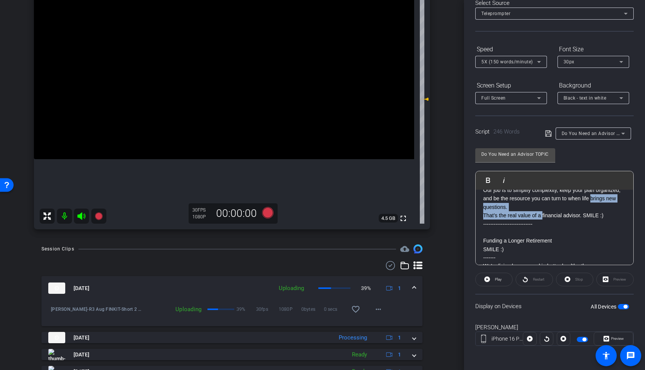
drag, startPoint x: 537, startPoint y: 219, endPoint x: 465, endPoint y: 209, distance: 72.8
click at [465, 209] on div "Participants Teleprompter Adjustments settings [PERSON_NAME] flip Director Ever…" at bounding box center [554, 185] width 181 height 370
click at [527, 221] on p "----------------------------" at bounding box center [554, 224] width 143 height 8
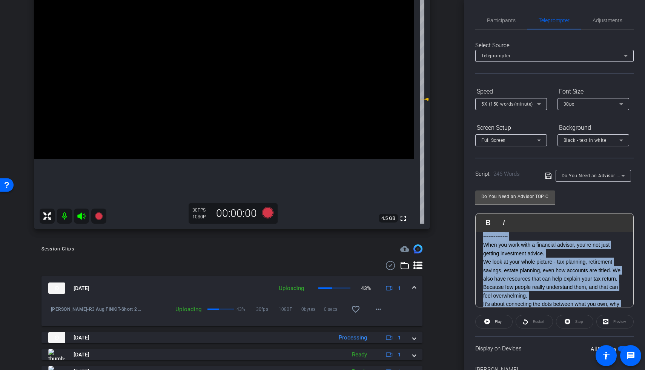
scroll to position [0, 0]
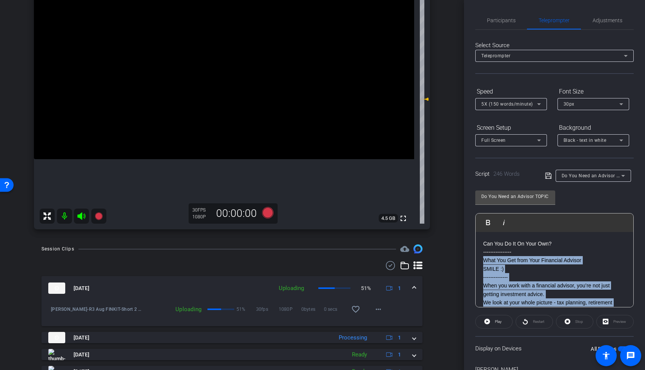
drag, startPoint x: 544, startPoint y: 224, endPoint x: 483, endPoint y: 261, distance: 70.6
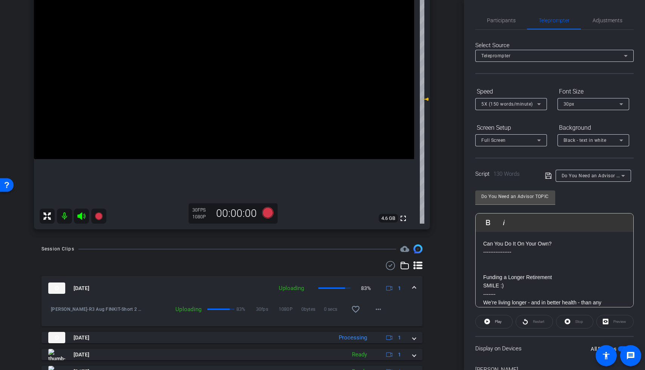
click at [504, 270] on p at bounding box center [554, 269] width 143 height 8
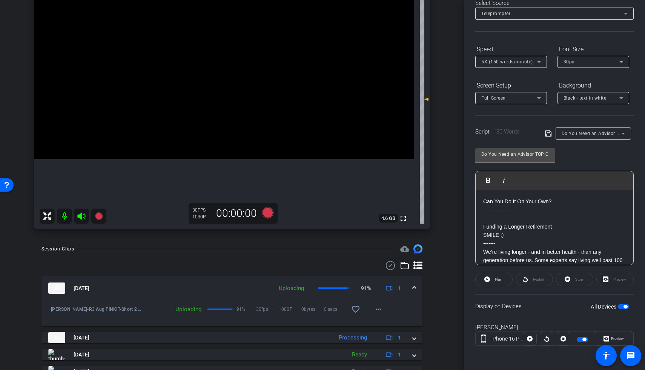
click at [546, 305] on span "button" at bounding box center [623, 306] width 11 height 5
click at [262, 218] on icon at bounding box center [268, 213] width 18 height 14
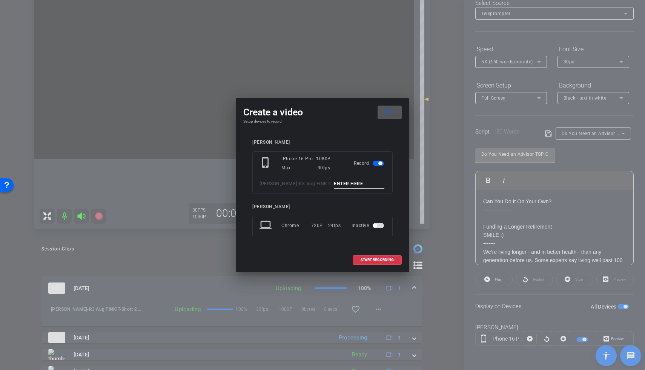
click at [343, 187] on input at bounding box center [359, 183] width 51 height 9
type input "Short 5 Funding TA1"
click at [375, 262] on span at bounding box center [377, 260] width 48 height 18
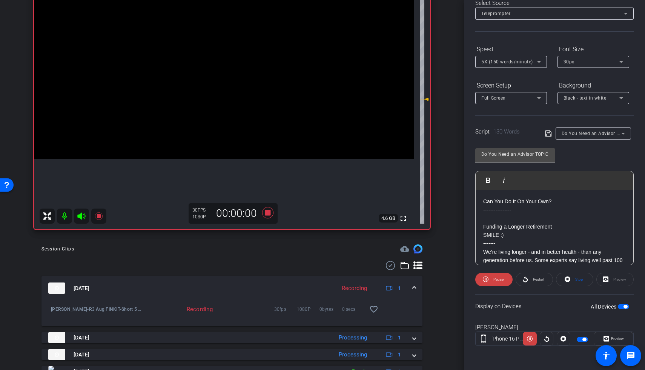
click at [83, 213] on icon at bounding box center [81, 216] width 9 height 9
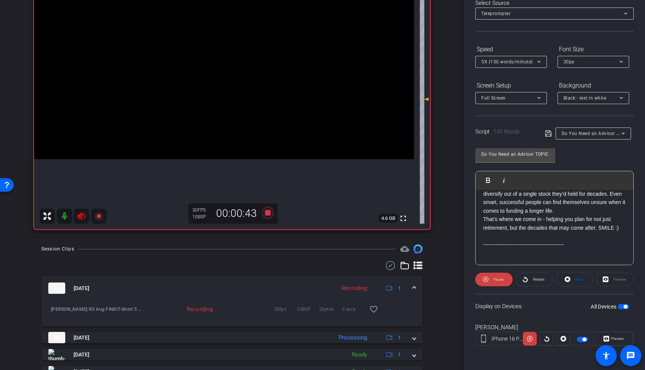
scroll to position [134, 0]
click at [266, 212] on icon at bounding box center [267, 212] width 11 height 11
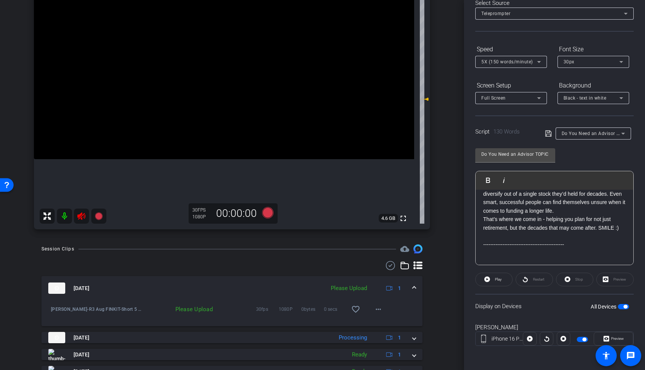
click at [79, 215] on icon at bounding box center [81, 216] width 8 height 8
click at [369, 305] on span at bounding box center [378, 309] width 18 height 18
click at [375, 305] on span "Upload" at bounding box center [386, 325] width 30 height 9
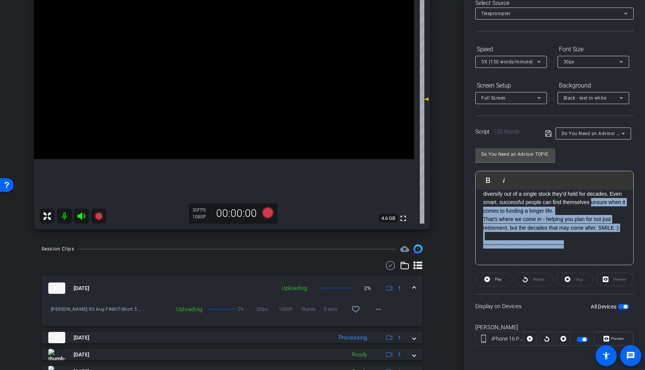
scroll to position [0, 0]
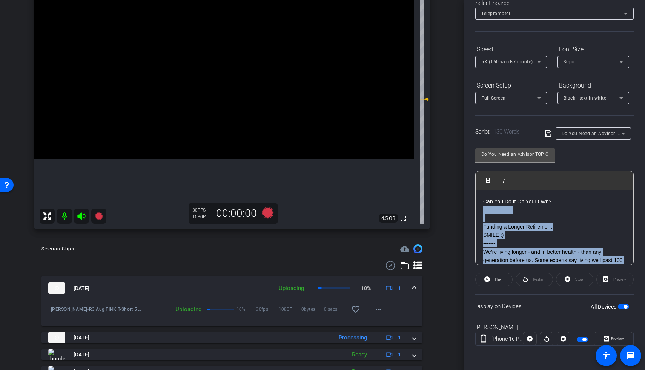
drag, startPoint x: 574, startPoint y: 247, endPoint x: 482, endPoint y: 211, distance: 98.6
click at [482, 211] on div "Can You Do It On Your Own? ---------------- Funding a Longer Retirement SMILE :…" at bounding box center [554, 290] width 158 height 201
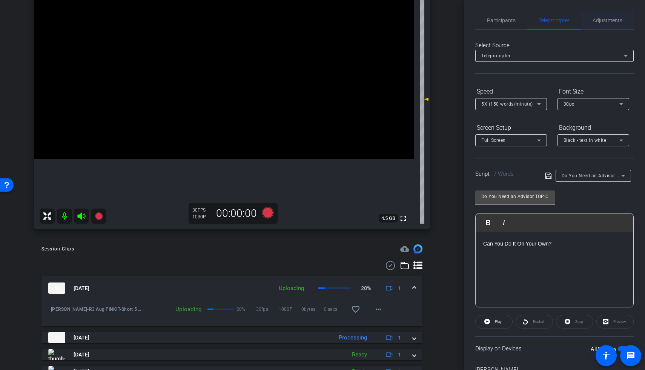
click at [546, 27] on span "Adjustments" at bounding box center [607, 20] width 30 height 18
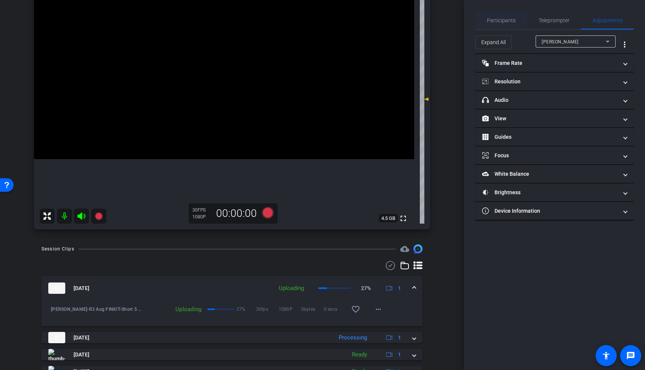
click at [492, 20] on span "Participants" at bounding box center [501, 20] width 29 height 5
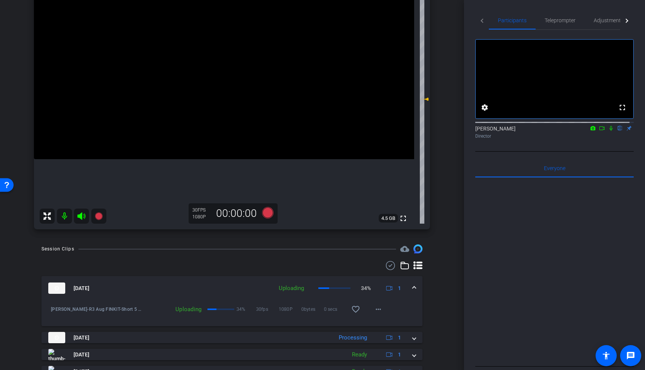
click at [546, 131] on icon at bounding box center [611, 128] width 6 height 5
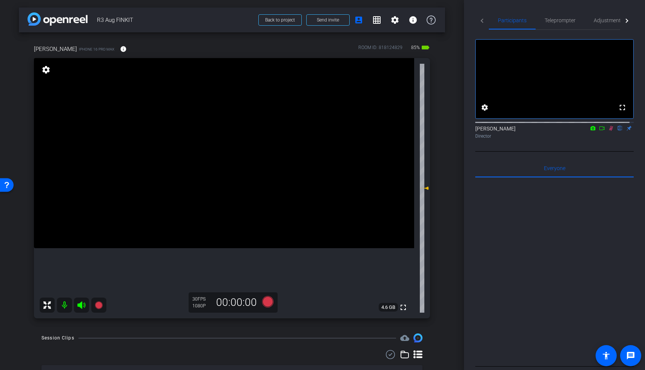
click at [546, 131] on icon at bounding box center [611, 128] width 4 height 5
click at [546, 131] on icon at bounding box center [611, 128] width 6 height 5
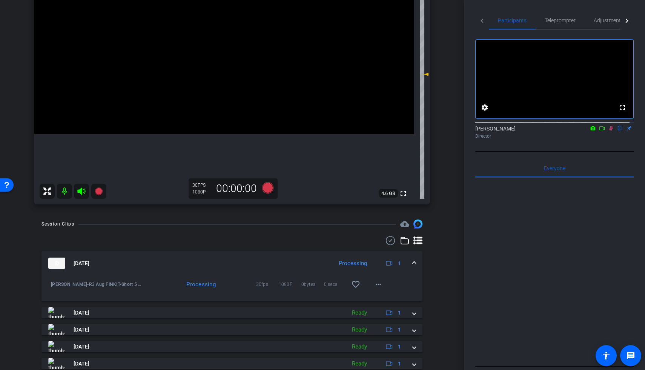
scroll to position [140, 0]
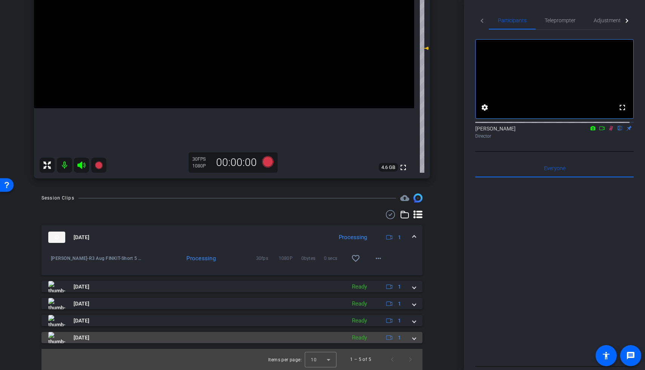
click at [411, 305] on mat-expansion-panel-header "[DATE] Ready 1" at bounding box center [231, 337] width 381 height 11
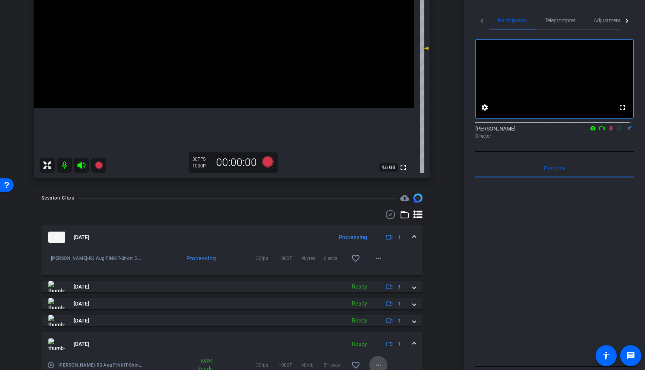
click at [374, 305] on mat-icon "more_horiz" at bounding box center [378, 364] width 9 height 9
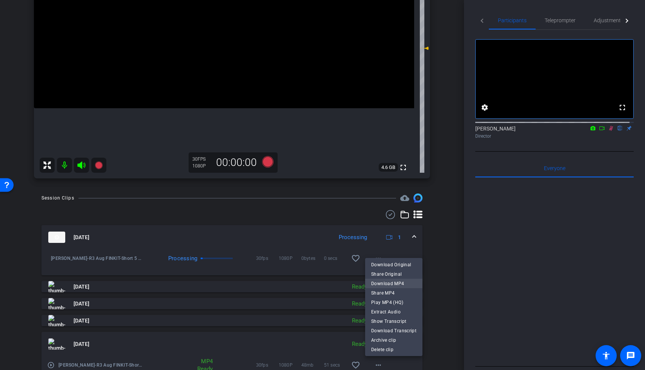
click at [398, 283] on span "Download MP4" at bounding box center [393, 283] width 45 height 9
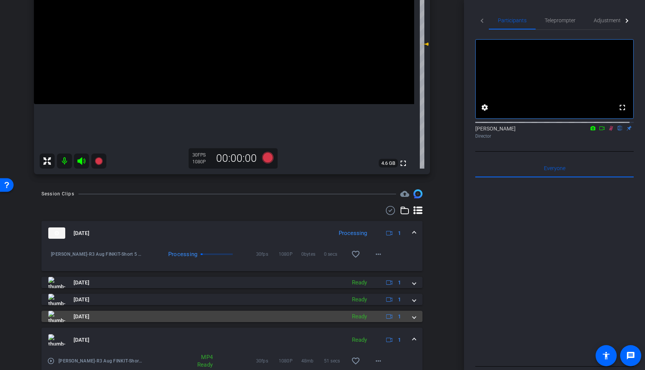
click at [413, 305] on mat-expansion-panel-header "[DATE] Ready 1" at bounding box center [231, 316] width 381 height 11
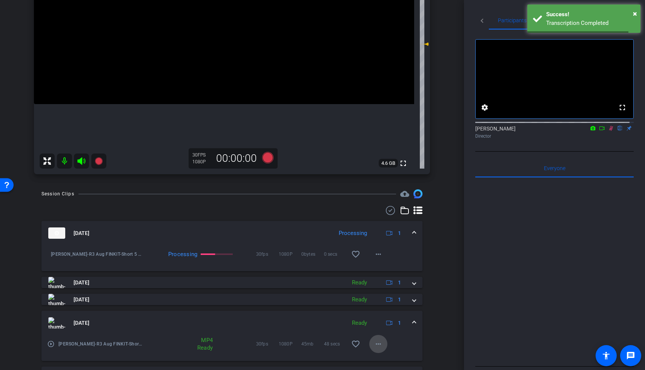
click at [376, 305] on mat-icon "more_horiz" at bounding box center [378, 343] width 9 height 9
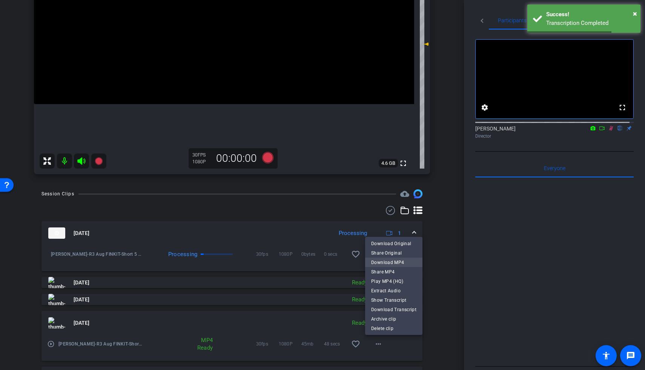
click at [389, 265] on span "Download MP4" at bounding box center [393, 262] width 45 height 9
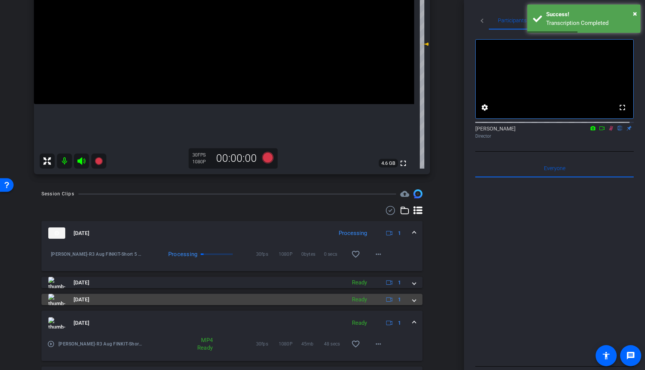
click at [413, 303] on mat-expansion-panel-header "[DATE] Ready 1" at bounding box center [231, 299] width 381 height 11
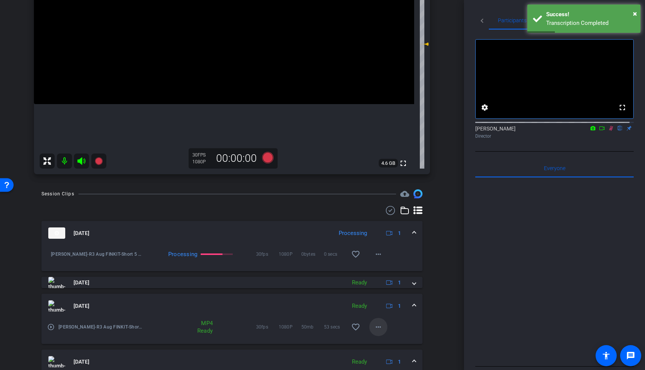
click at [374, 305] on mat-icon "more_horiz" at bounding box center [378, 326] width 9 height 9
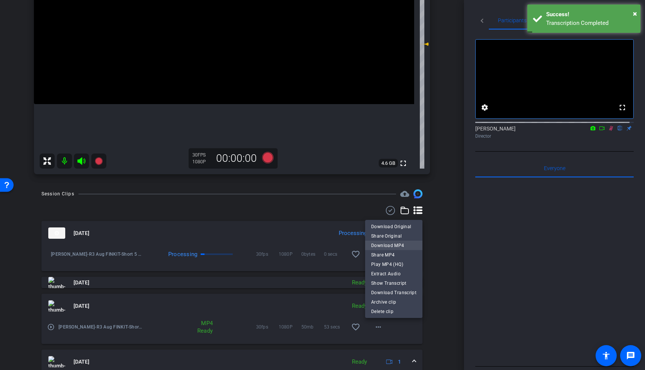
click at [388, 245] on span "Download MP4" at bounding box center [393, 245] width 45 height 9
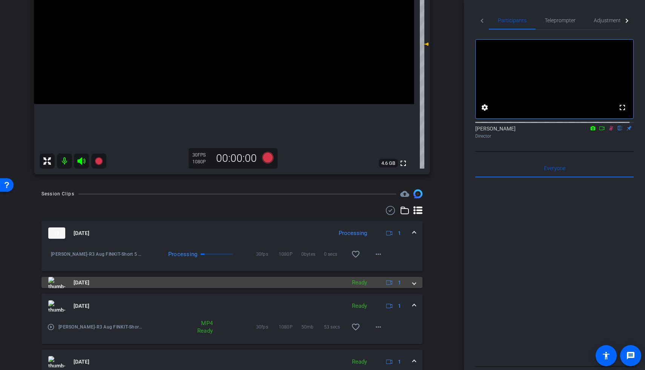
click at [413, 284] on span at bounding box center [414, 283] width 3 height 8
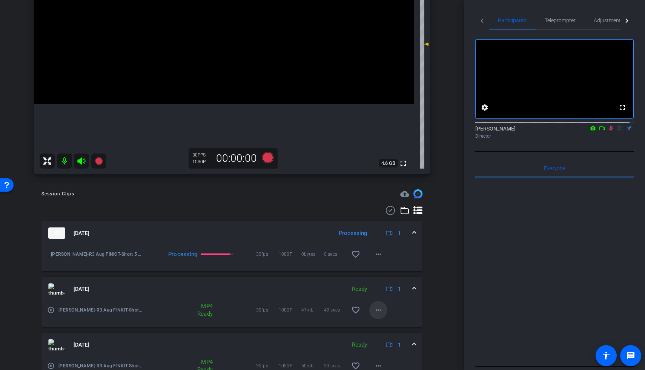
click at [375, 305] on mat-icon "more_horiz" at bounding box center [378, 309] width 9 height 9
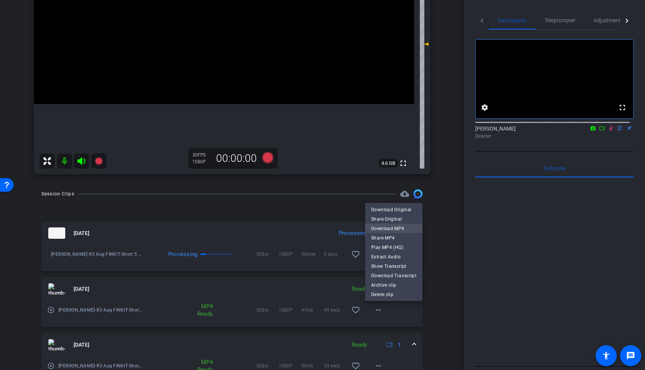
click at [391, 226] on span "Download MP4" at bounding box center [393, 228] width 45 height 9
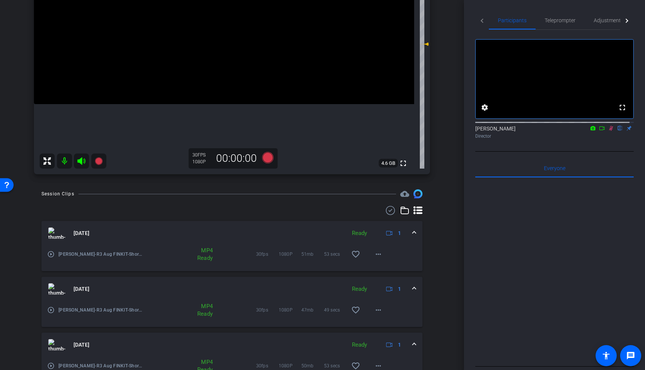
click at [546, 131] on icon at bounding box center [611, 128] width 4 height 5
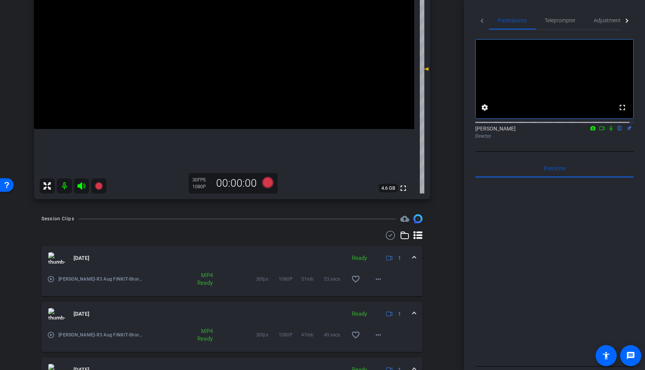
scroll to position [10, 0]
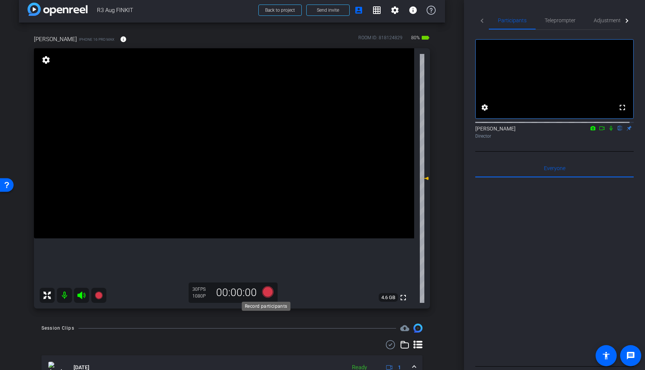
click at [265, 290] on icon at bounding box center [267, 291] width 11 height 11
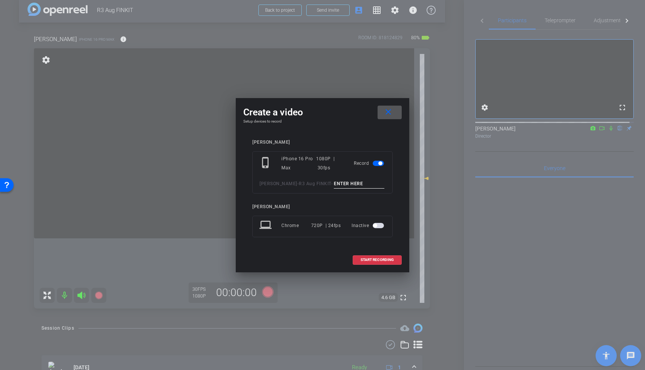
click at [349, 179] on input at bounding box center [359, 183] width 51 height 9
type input "mic test"
click at [376, 262] on span at bounding box center [377, 260] width 48 height 18
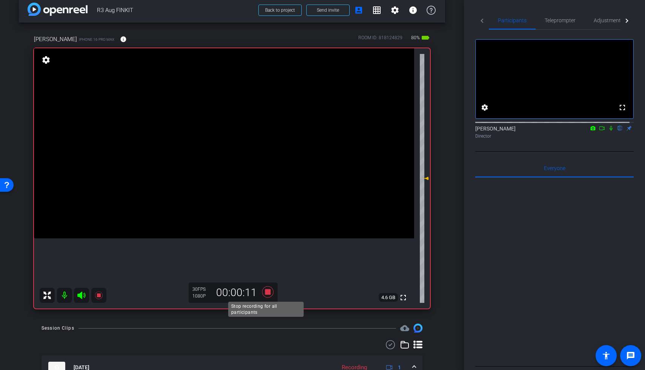
click at [267, 293] on icon at bounding box center [267, 291] width 11 height 11
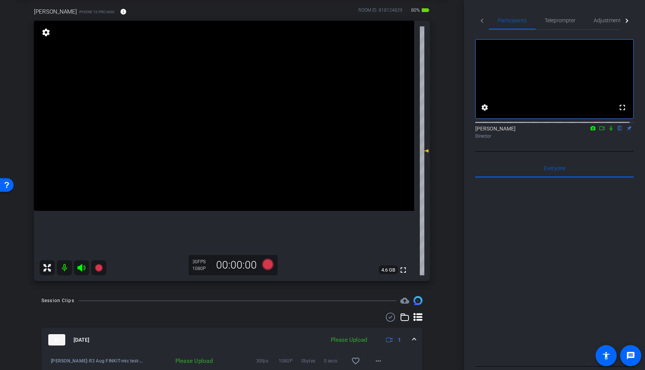
scroll to position [160, 0]
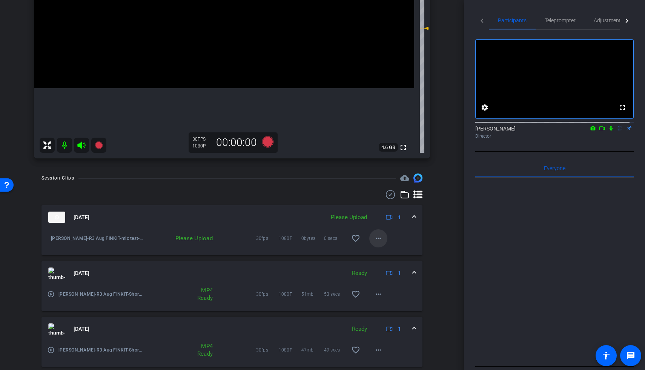
click at [374, 241] on mat-icon "more_horiz" at bounding box center [378, 238] width 9 height 9
click at [378, 254] on span "Upload" at bounding box center [386, 254] width 30 height 9
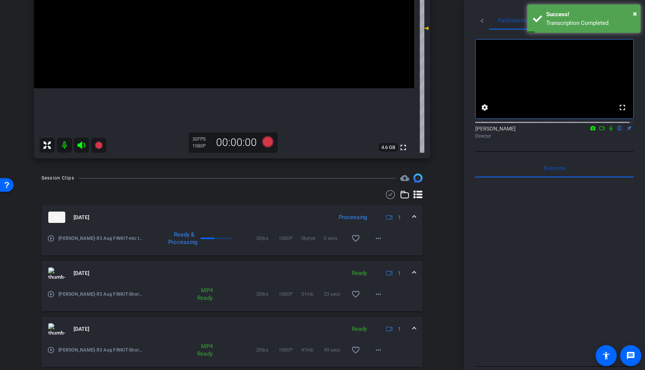
click at [52, 238] on mat-icon "play_circle_outline" at bounding box center [51, 239] width 8 height 8
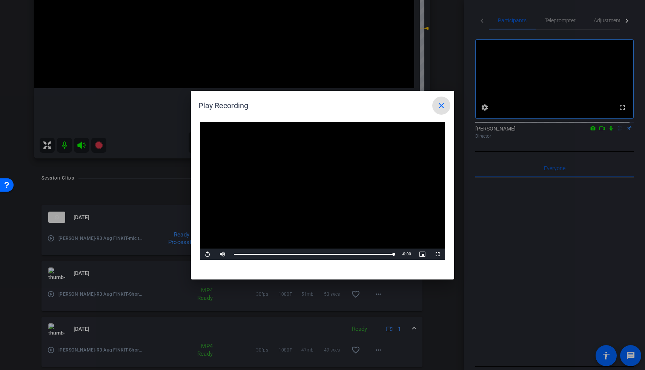
click at [437, 105] on mat-icon "close" at bounding box center [441, 105] width 9 height 9
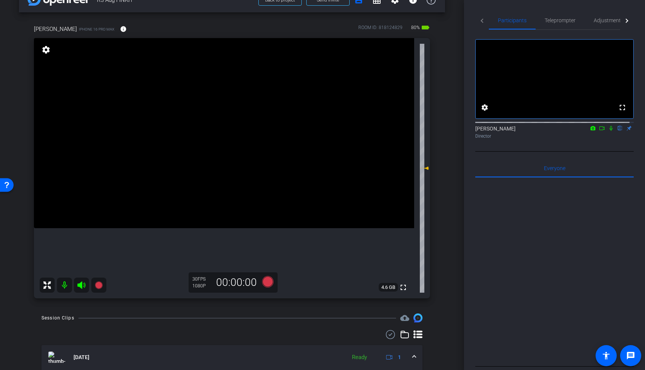
scroll to position [20, 0]
click at [546, 25] on span "Teleprompter" at bounding box center [559, 20] width 31 height 18
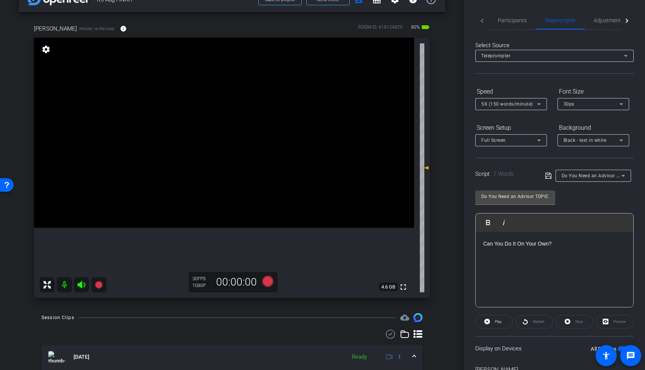
click at [269, 162] on video at bounding box center [224, 133] width 380 height 190
click at [172, 135] on video at bounding box center [224, 133] width 380 height 190
click at [546, 18] on span "Adjustments" at bounding box center [609, 20] width 30 height 5
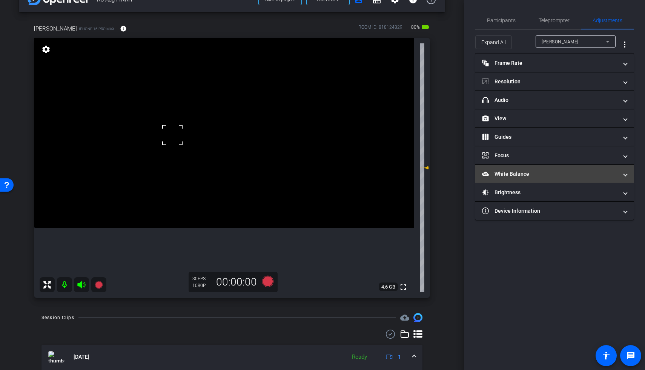
click at [517, 171] on mat-panel-title "White Balance White Balance" at bounding box center [550, 174] width 136 height 8
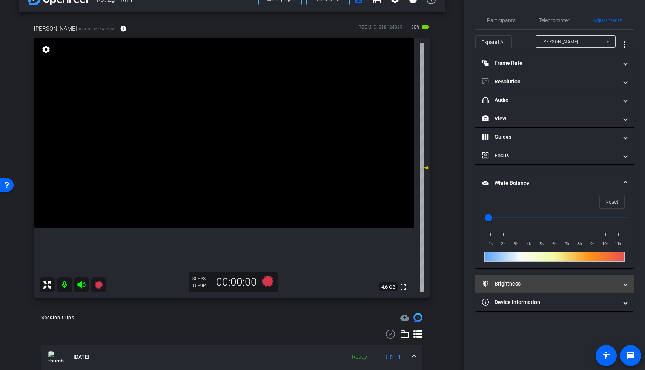
click at [528, 279] on mat-expansion-panel-header "Brightness" at bounding box center [554, 284] width 158 height 18
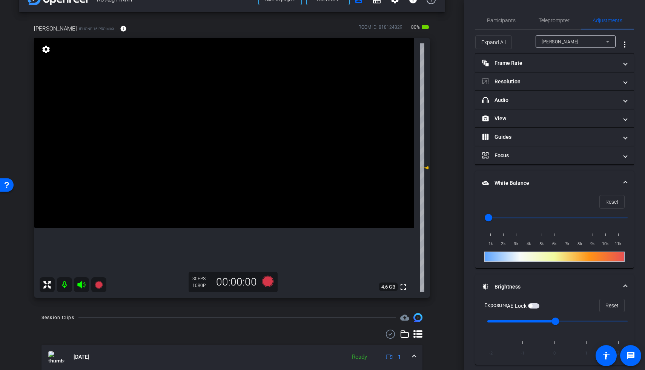
click at [254, 131] on video at bounding box center [224, 133] width 380 height 190
drag, startPoint x: 186, startPoint y: 117, endPoint x: 190, endPoint y: 118, distance: 4.6
click at [186, 117] on video at bounding box center [224, 133] width 380 height 190
click at [538, 304] on span "button" at bounding box center [533, 305] width 11 height 5
click at [545, 15] on span "Teleprompter" at bounding box center [553, 20] width 31 height 18
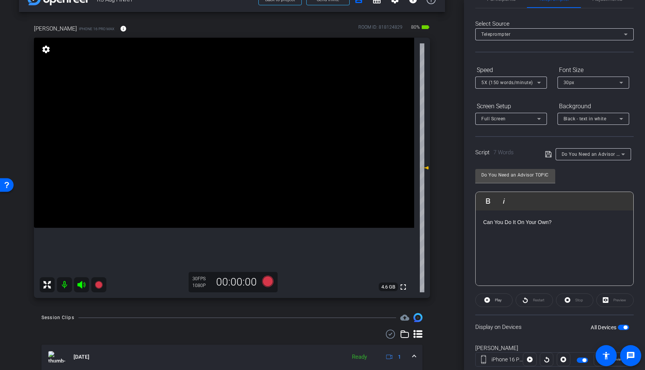
scroll to position [42, 0]
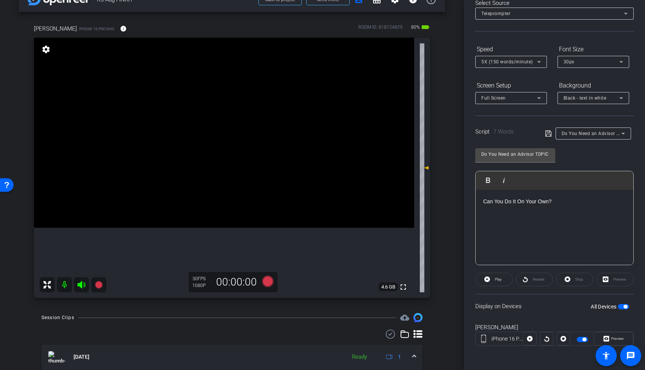
click at [546, 305] on span "button" at bounding box center [623, 306] width 11 height 5
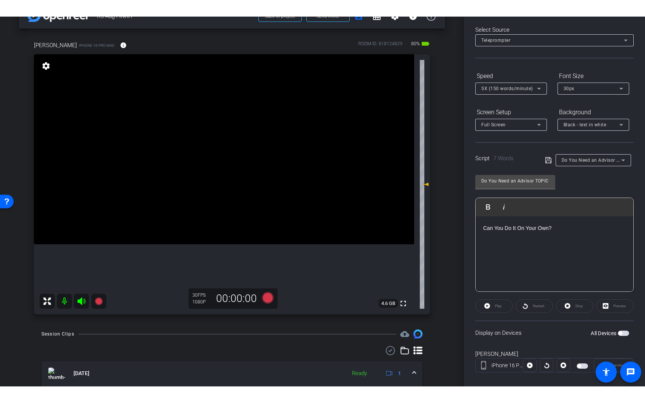
scroll to position [32, 0]
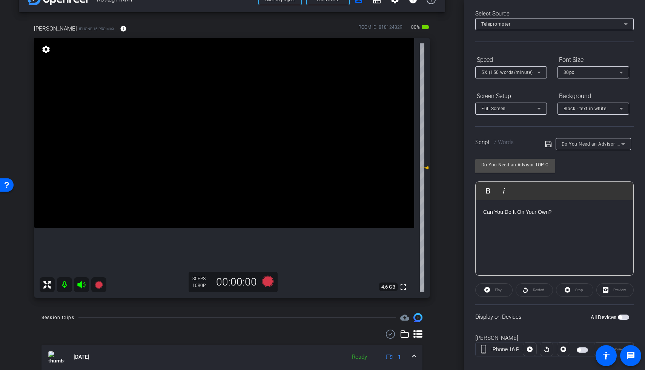
click at [217, 154] on video at bounding box center [224, 133] width 380 height 190
click at [362, 212] on video at bounding box center [224, 133] width 380 height 190
click at [444, 127] on div "arrow_back R3 Aug FINKIT Back to project Send invite account_box grid_on settin…" at bounding box center [232, 165] width 464 height 370
click at [400, 288] on mat-icon "fullscreen" at bounding box center [403, 286] width 9 height 9
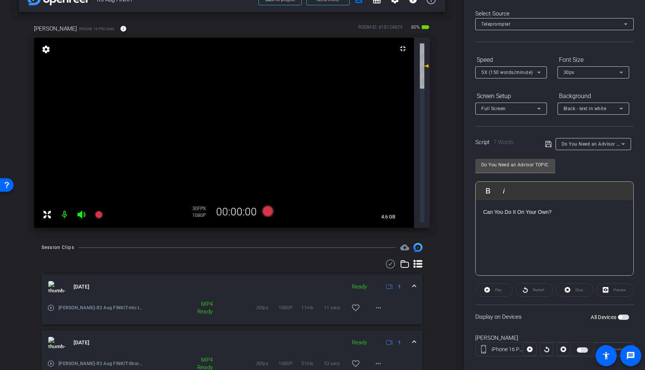
scroll to position [9, 0]
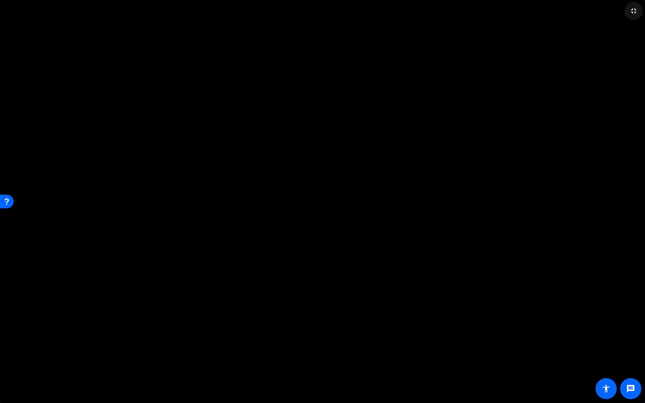
click at [546, 13] on mat-icon "fullscreen_exit" at bounding box center [633, 10] width 9 height 9
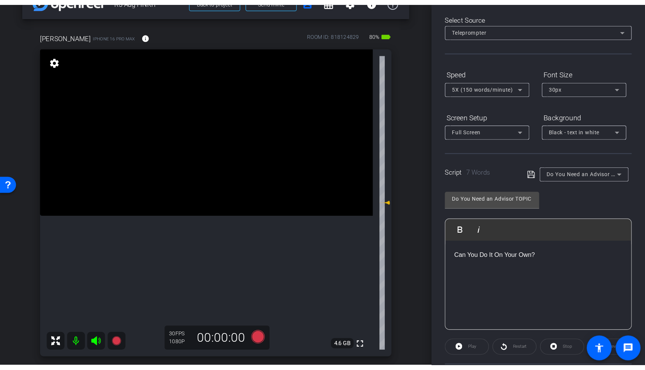
scroll to position [32, 0]
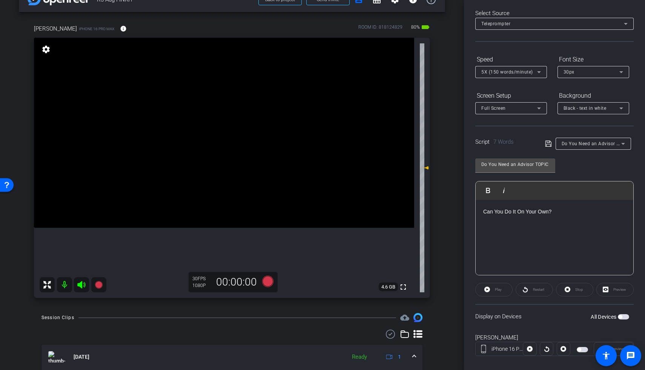
click at [546, 144] on span "Do You Need an Advisor TOPIC FINKIT 9.25" at bounding box center [609, 143] width 96 height 6
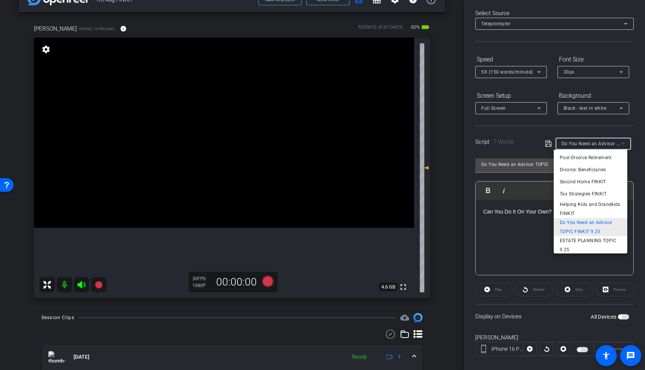
scroll to position [180, 0]
click at [546, 235] on span "ESTATE PLANNING TOPIC 9.25" at bounding box center [590, 241] width 61 height 18
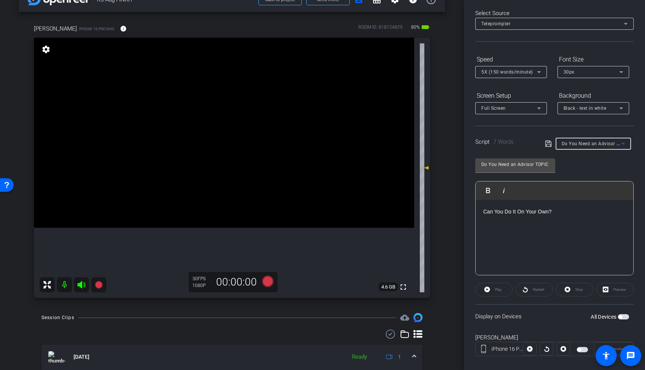
type input "ESTATE PLANNING TOPIC 9.25"
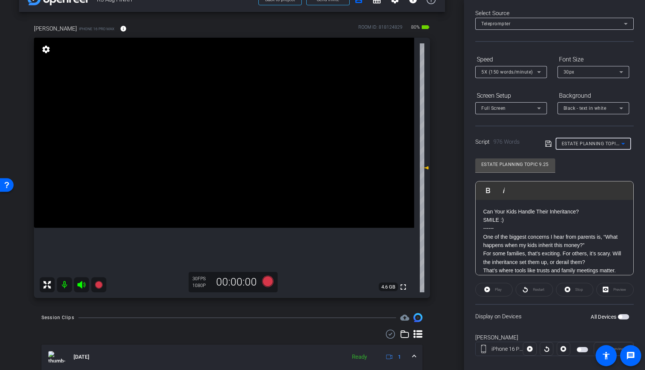
click at [546, 305] on span "button" at bounding box center [623, 316] width 11 height 5
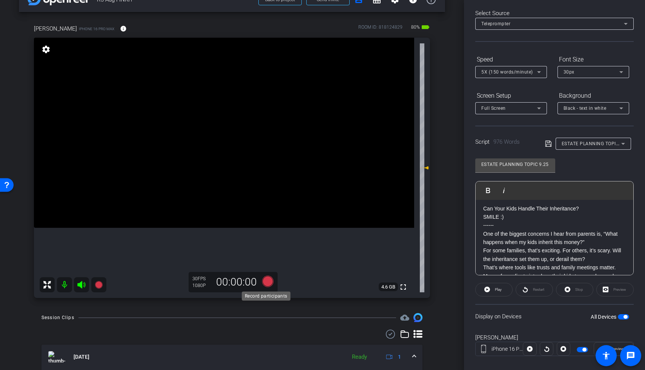
click at [266, 282] on icon at bounding box center [267, 281] width 11 height 11
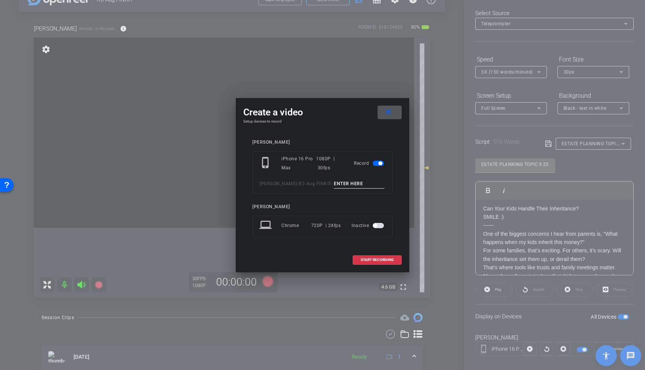
click at [348, 185] on input at bounding box center [359, 183] width 51 height 9
type input "t2 Short1 Kid In TA1"
click at [397, 258] on div "Create a video close Setup devices to record [PERSON_NAME] phone_iphone iPhone …" at bounding box center [322, 185] width 173 height 174
click at [392, 260] on span "START RECORDING" at bounding box center [376, 260] width 33 height 4
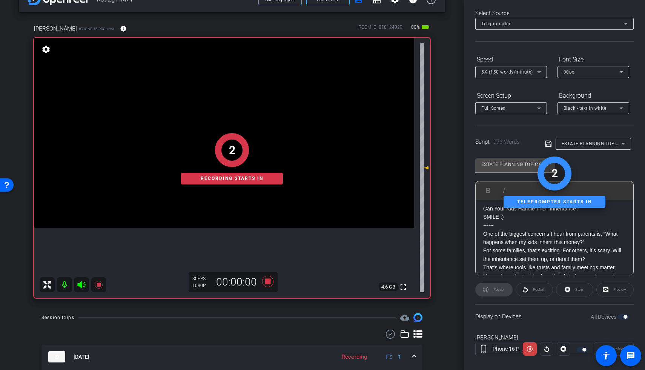
click at [80, 285] on div "2 Recording starts in" at bounding box center [232, 159] width 396 height 278
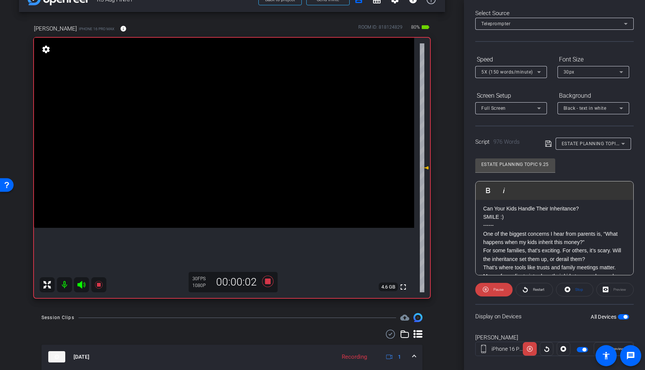
click at [81, 284] on icon at bounding box center [81, 285] width 8 height 8
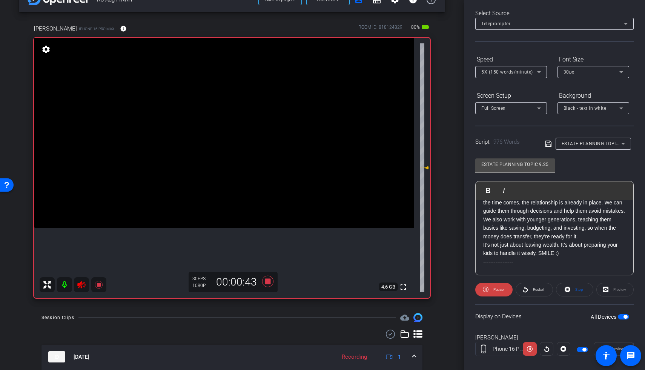
scroll to position [85, 0]
click at [264, 280] on icon at bounding box center [267, 281] width 11 height 11
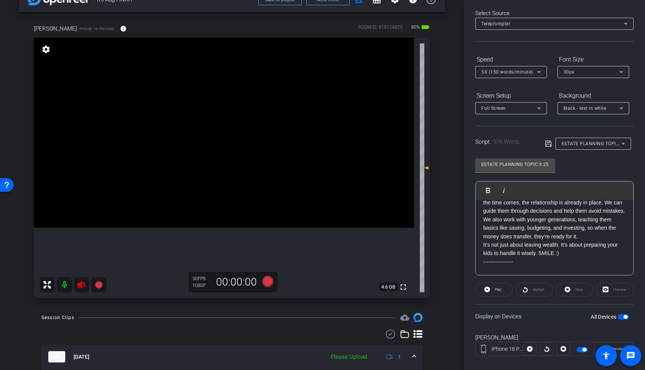
click at [83, 285] on icon at bounding box center [81, 284] width 9 height 9
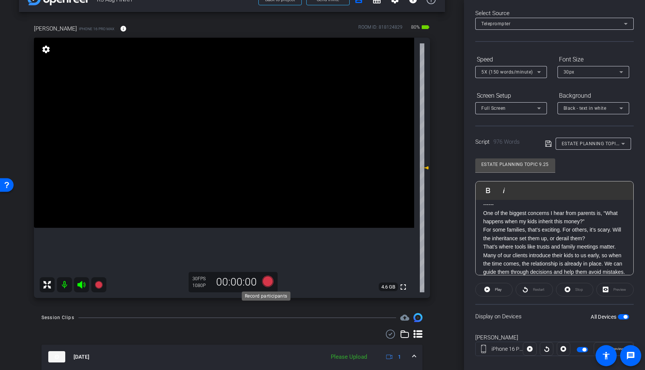
click at [268, 284] on icon at bounding box center [267, 281] width 11 height 11
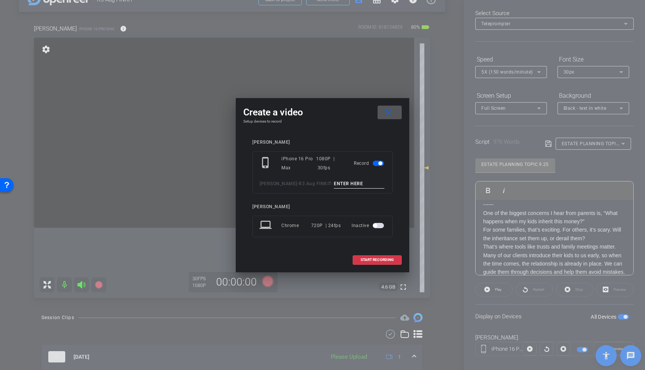
click at [354, 181] on input at bounding box center [359, 183] width 51 height 9
type input "Topic 2 Short 1 Can Kids"
click at [373, 251] on span at bounding box center [377, 260] width 48 height 18
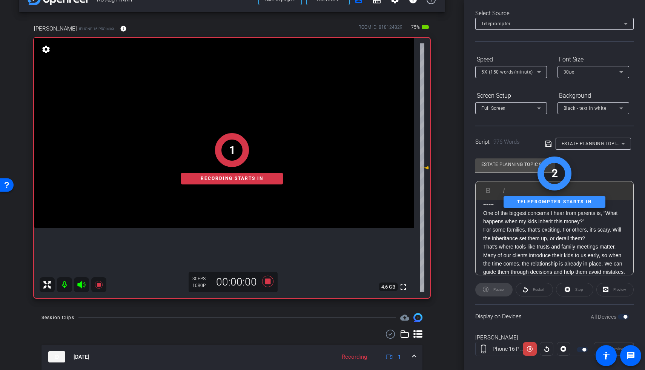
click at [82, 284] on div "1 Recording starts in" at bounding box center [232, 159] width 396 height 278
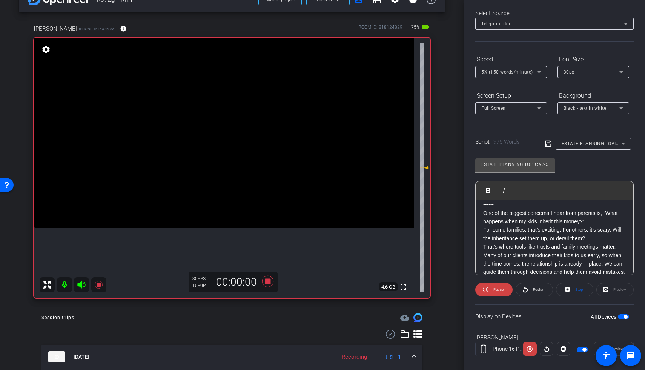
click at [81, 284] on icon at bounding box center [81, 285] width 8 height 8
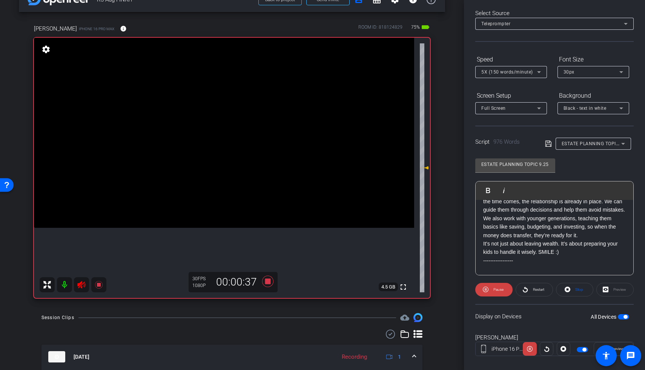
scroll to position [95, 0]
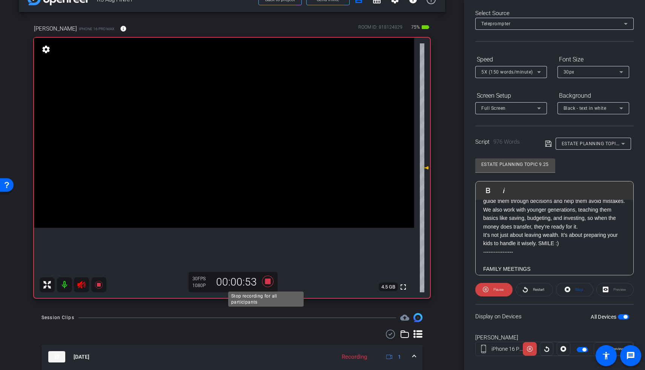
click at [265, 281] on icon at bounding box center [267, 281] width 11 height 11
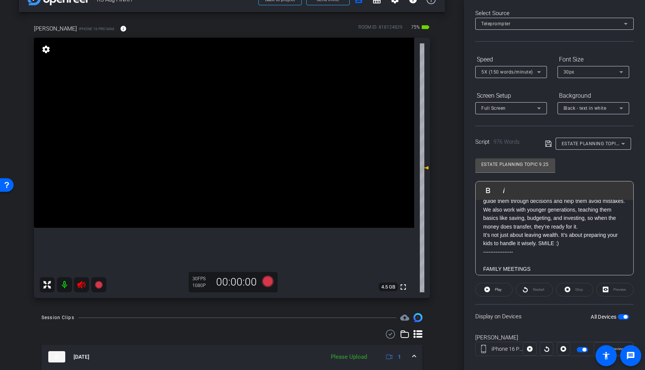
click at [84, 284] on icon at bounding box center [81, 285] width 8 height 8
click at [546, 256] on p "-----------------" at bounding box center [554, 252] width 143 height 8
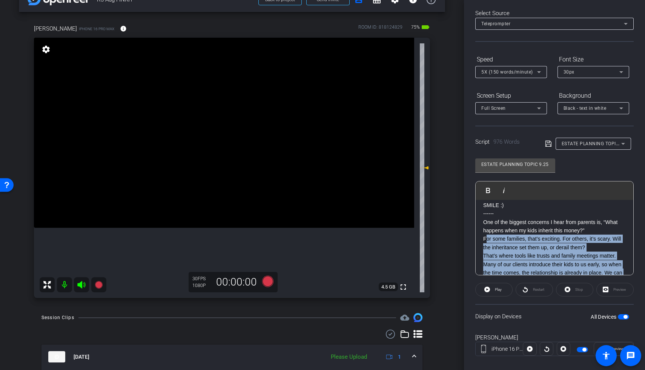
scroll to position [1, 0]
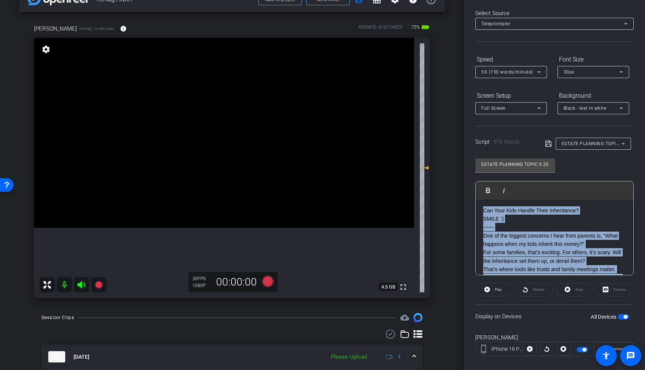
drag, startPoint x: 581, startPoint y: 255, endPoint x: 478, endPoint y: 210, distance: 112.1
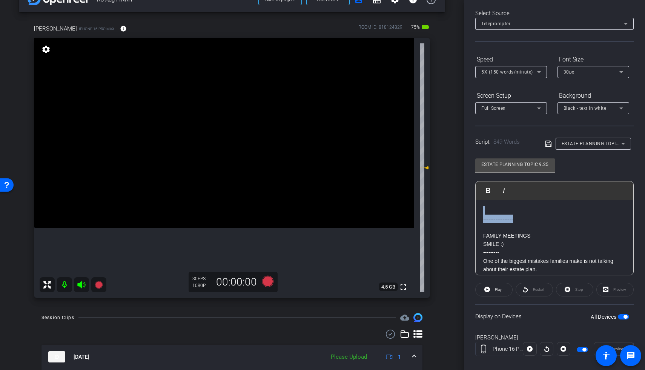
drag, startPoint x: 528, startPoint y: 219, endPoint x: 471, endPoint y: 213, distance: 57.2
click at [471, 213] on div "Participants Teleprompter Adjustments settings [PERSON_NAME] flip Director Ever…" at bounding box center [554, 185] width 181 height 370
click at [483, 221] on p at bounding box center [554, 219] width 143 height 8
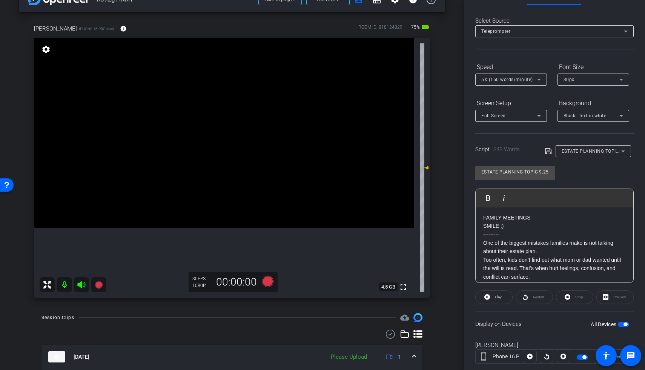
scroll to position [9, 0]
click at [546, 305] on span "button" at bounding box center [623, 324] width 11 height 5
click at [269, 280] on icon at bounding box center [267, 281] width 11 height 11
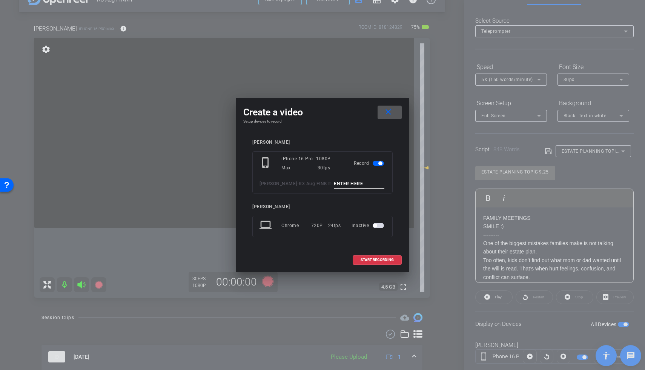
click at [337, 184] on input at bounding box center [359, 183] width 51 height 9
type input "T2 Family mtgs TA1"
click at [379, 258] on span "START RECORDING" at bounding box center [376, 260] width 33 height 4
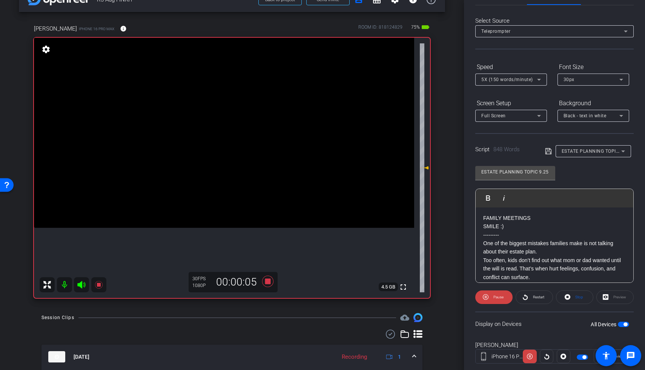
click at [80, 287] on icon at bounding box center [81, 285] width 8 height 8
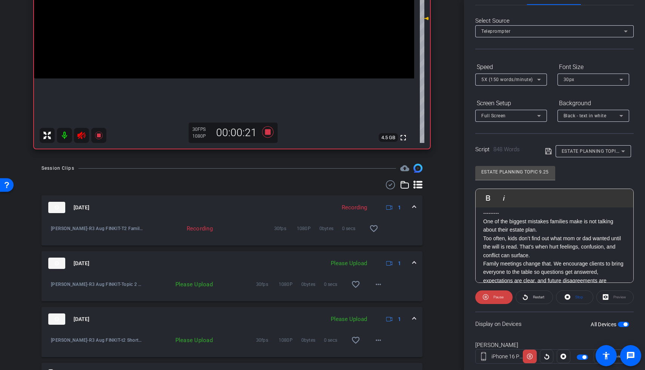
scroll to position [172, 0]
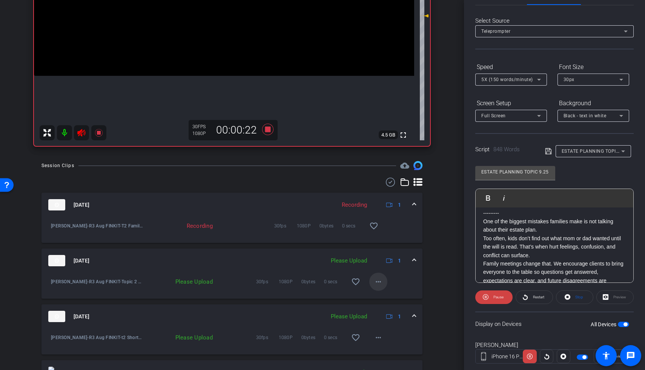
click at [377, 284] on mat-icon "more_horiz" at bounding box center [378, 281] width 9 height 9
click at [376, 297] on span "Upload" at bounding box center [386, 297] width 30 height 9
click at [265, 133] on icon at bounding box center [268, 130] width 18 height 14
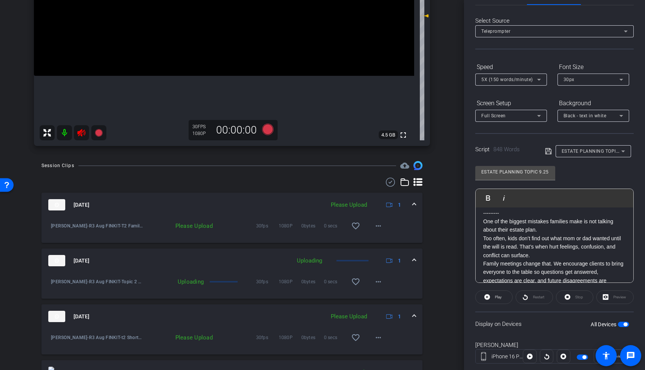
click at [77, 133] on icon at bounding box center [81, 132] width 9 height 9
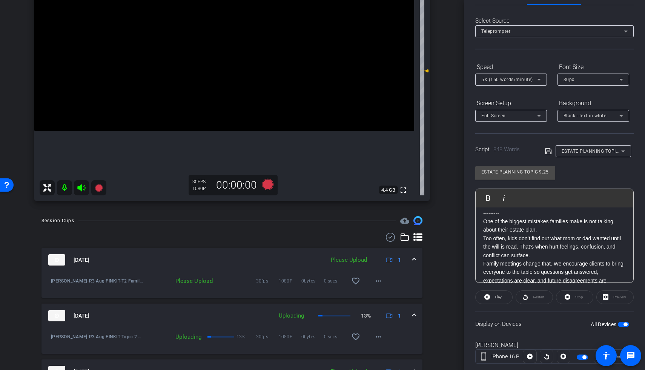
scroll to position [86, 0]
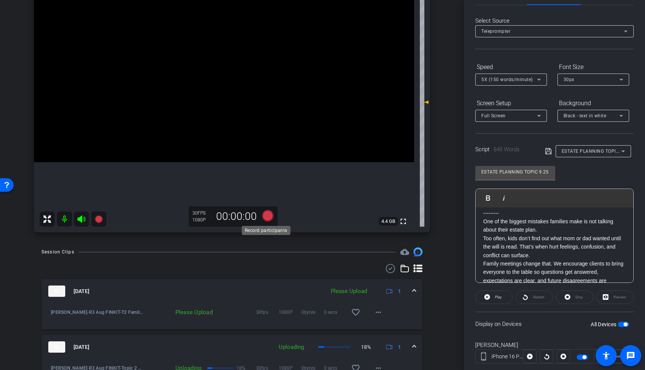
click at [262, 216] on icon at bounding box center [267, 215] width 11 height 11
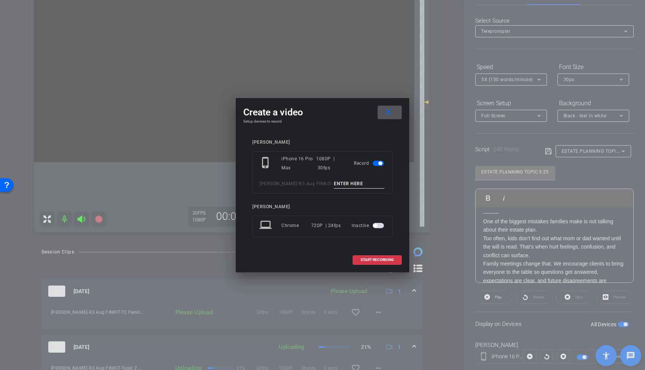
click at [367, 187] on input at bounding box center [359, 183] width 51 height 9
type input "Fam Mtgs TA2"
click at [373, 260] on span "START RECORDING" at bounding box center [376, 260] width 33 height 4
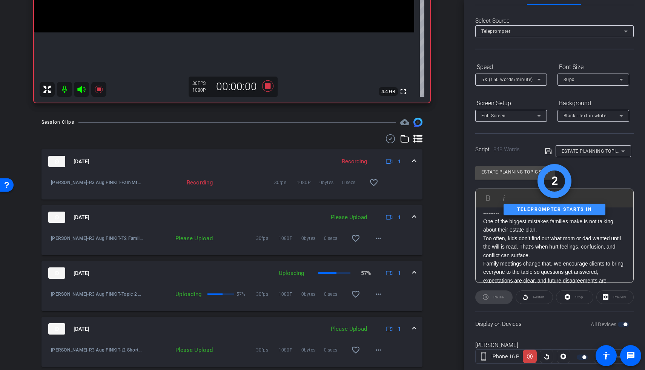
scroll to position [228, 0]
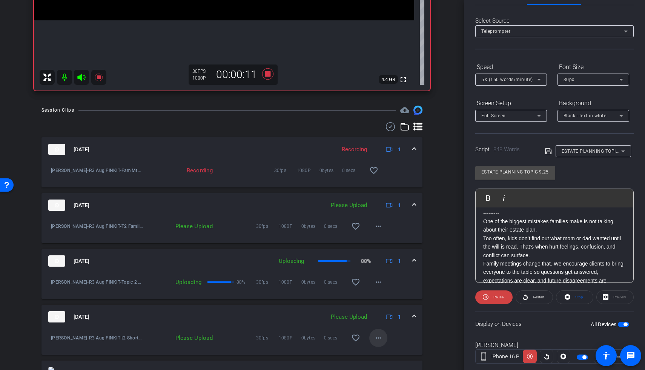
click at [374, 305] on mat-icon "more_horiz" at bounding box center [378, 337] width 9 height 9
click at [377, 303] on span "Upload" at bounding box center [386, 303] width 30 height 9
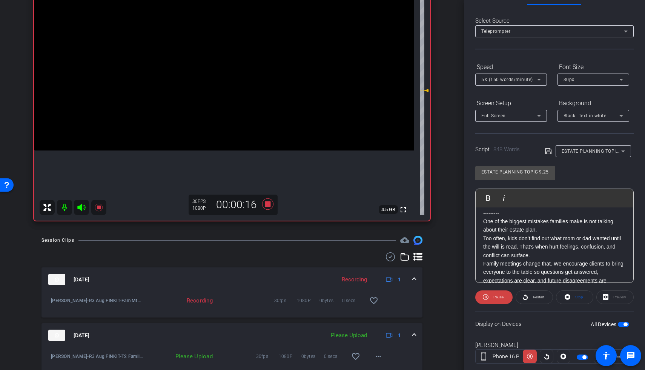
scroll to position [62, 0]
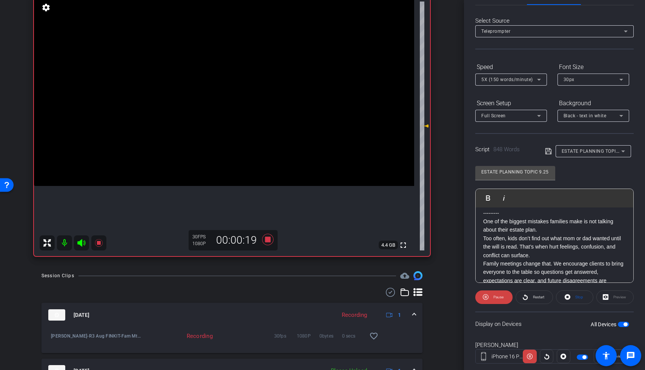
click at [84, 242] on icon at bounding box center [81, 243] width 8 height 8
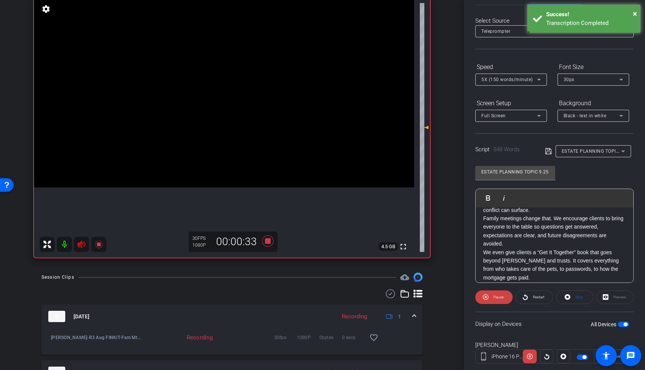
scroll to position [107, 0]
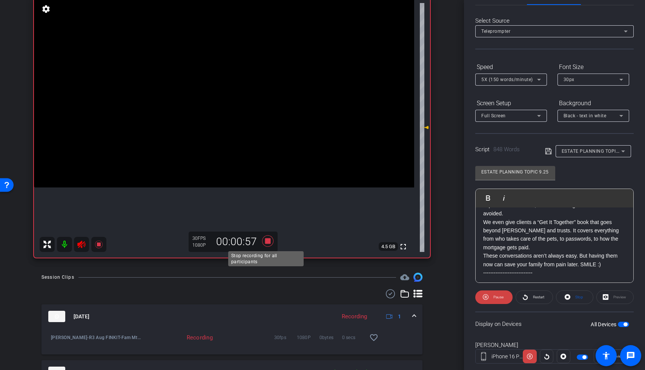
click at [268, 242] on icon at bounding box center [267, 240] width 11 height 11
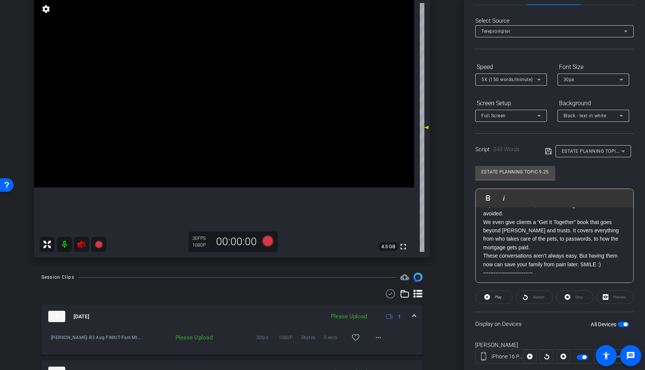
click at [82, 243] on icon at bounding box center [81, 245] width 8 height 8
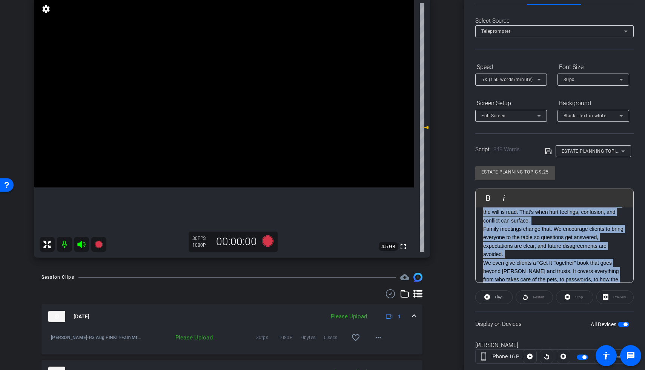
scroll to position [0, 0]
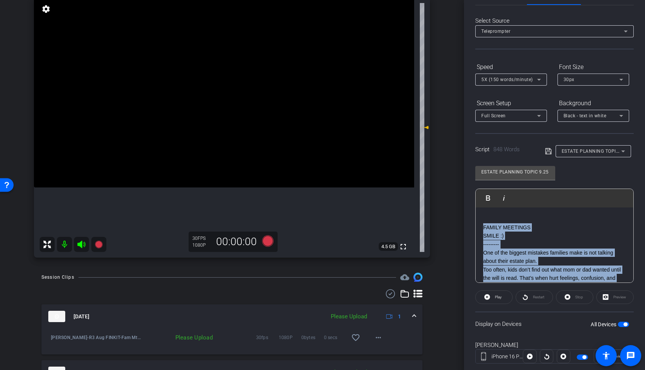
drag, startPoint x: 603, startPoint y: 266, endPoint x: 480, endPoint y: 225, distance: 129.6
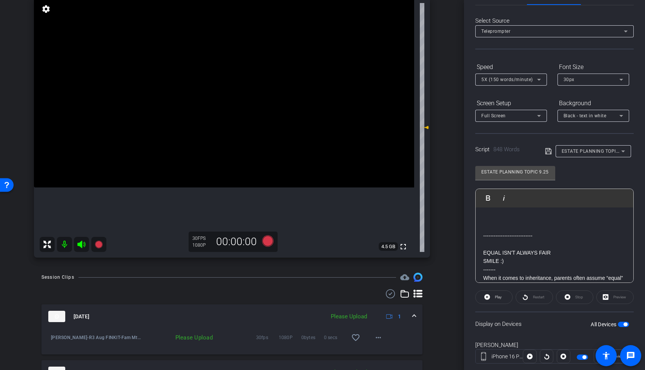
scroll to position [16, 0]
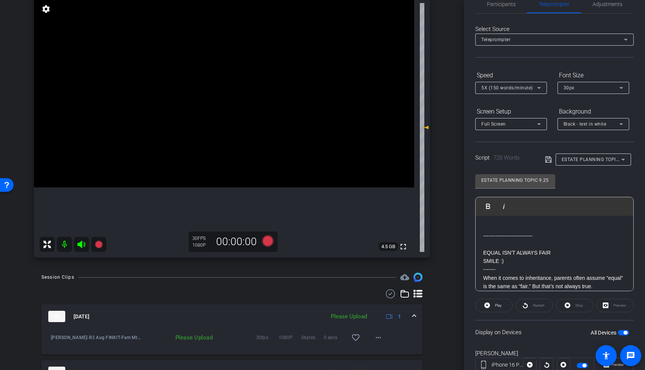
click at [546, 305] on span "button" at bounding box center [623, 332] width 11 height 5
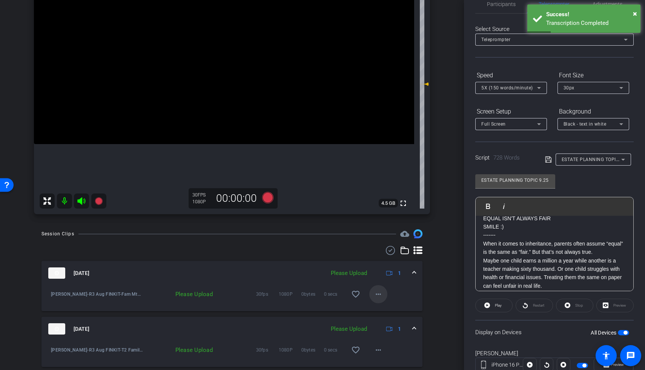
scroll to position [115, 0]
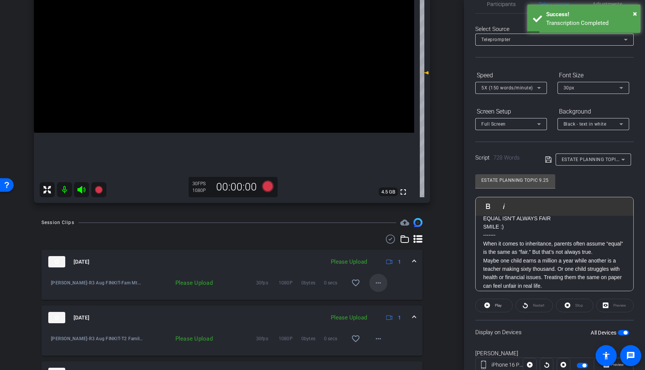
click at [374, 284] on mat-icon "more_horiz" at bounding box center [378, 282] width 9 height 9
click at [384, 299] on span "Upload" at bounding box center [386, 298] width 30 height 9
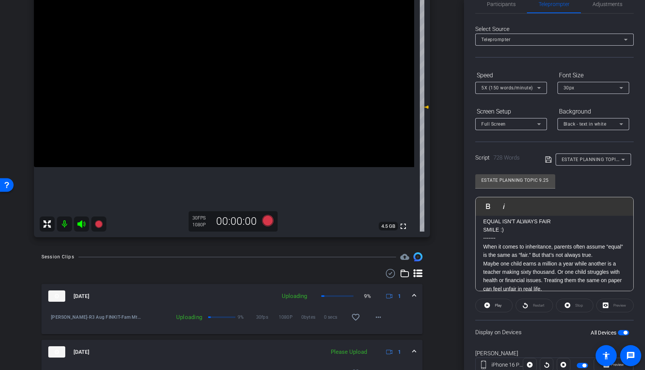
scroll to position [76, 0]
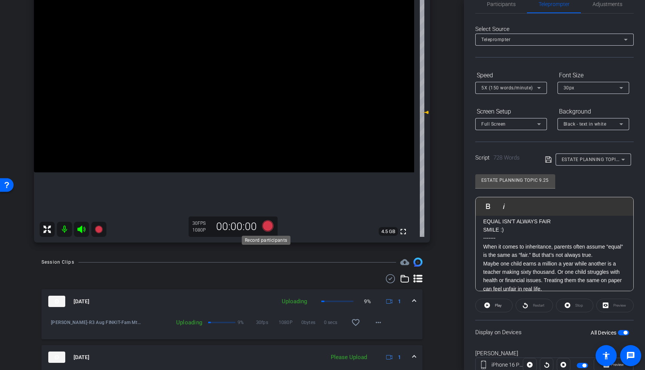
click at [265, 225] on icon at bounding box center [267, 225] width 11 height 11
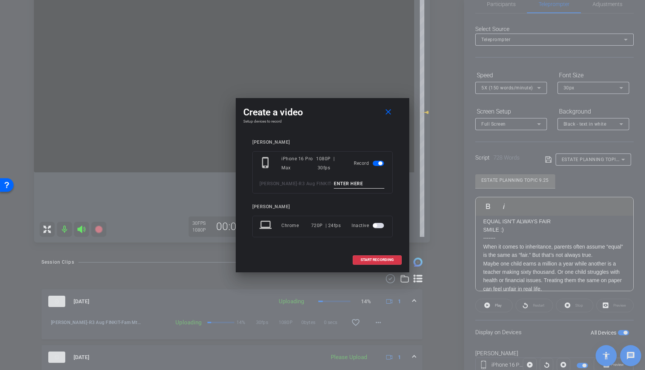
click at [348, 183] on input at bounding box center [359, 183] width 51 height 9
type input "Equal TA1"
click at [382, 260] on span "START RECORDING" at bounding box center [376, 260] width 33 height 4
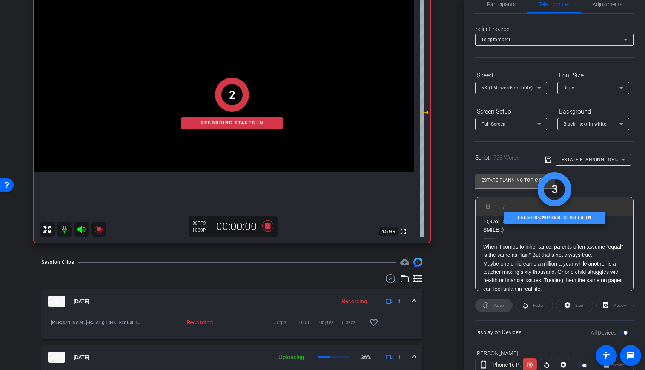
click at [81, 230] on div "2 Recording starts in" at bounding box center [232, 103] width 396 height 278
click at [82, 228] on div "1 Recording starts in" at bounding box center [232, 103] width 396 height 278
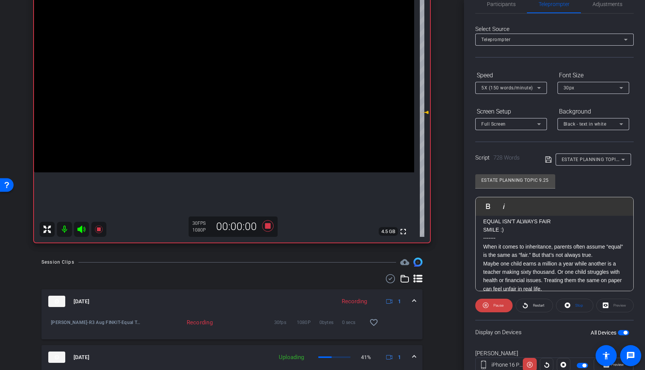
click at [81, 229] on icon at bounding box center [81, 229] width 8 height 8
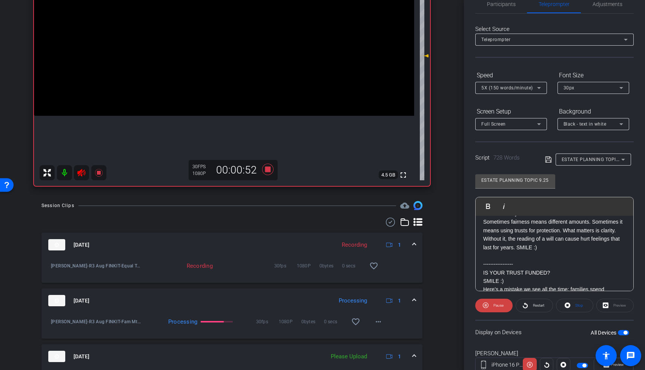
scroll to position [132, 0]
click at [265, 170] on icon at bounding box center [267, 169] width 11 height 11
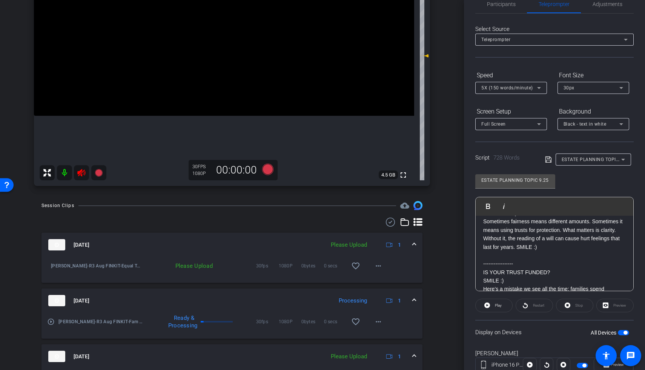
click at [80, 172] on icon at bounding box center [81, 173] width 8 height 8
click at [376, 268] on mat-icon "more_horiz" at bounding box center [378, 265] width 9 height 9
click at [377, 281] on span "Upload" at bounding box center [386, 281] width 30 height 9
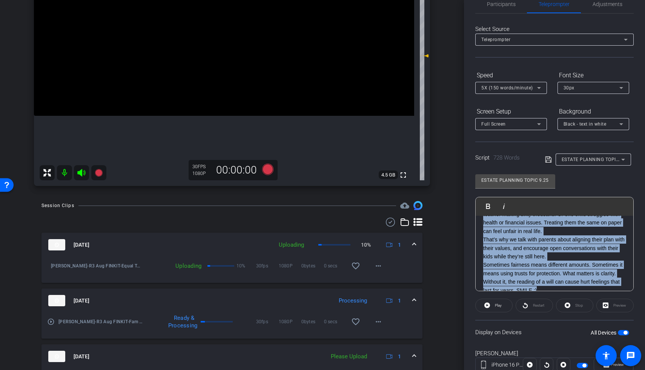
scroll to position [3, 0]
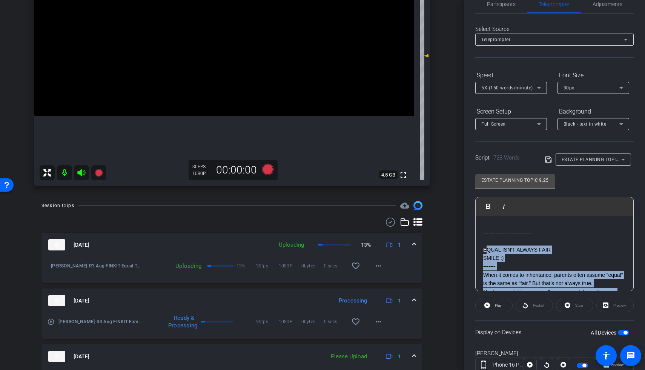
drag, startPoint x: 604, startPoint y: 264, endPoint x: 485, endPoint y: 248, distance: 120.3
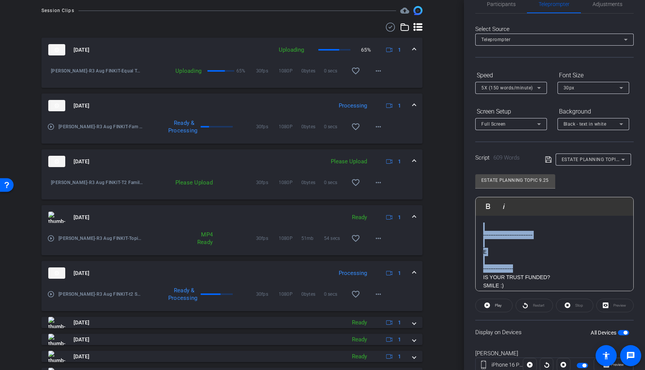
scroll to position [0, 0]
drag, startPoint x: 534, startPoint y: 260, endPoint x: 471, endPoint y: 218, distance: 75.4
click at [471, 218] on div "Participants Teleprompter Adjustments settings [PERSON_NAME] flip Director Ever…" at bounding box center [554, 185] width 181 height 370
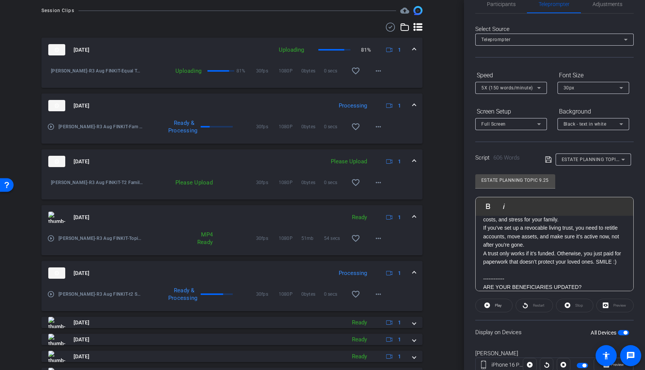
scroll to position [41, 0]
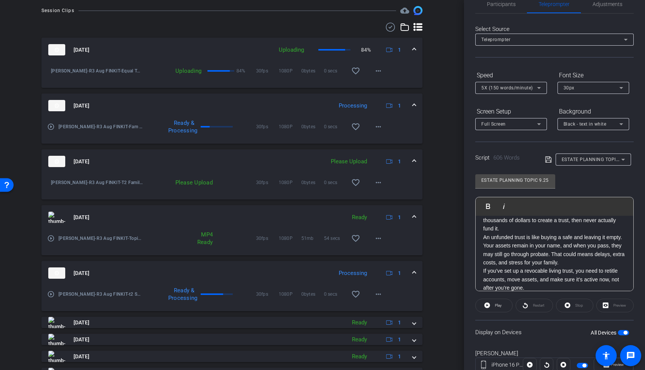
click at [546, 305] on span "button" at bounding box center [623, 332] width 11 height 5
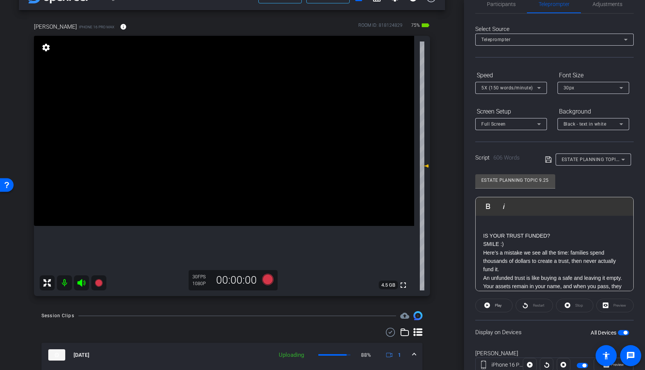
scroll to position [12, 0]
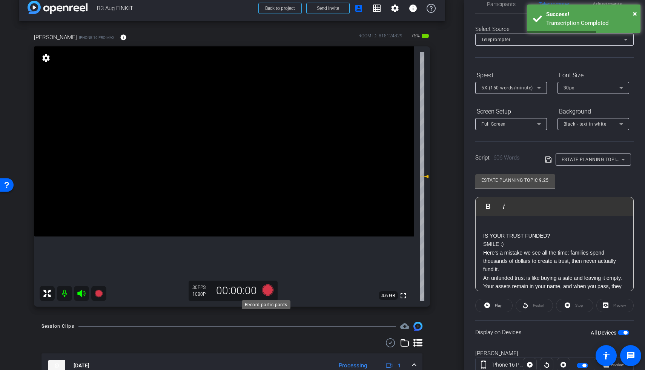
click at [264, 292] on icon at bounding box center [267, 289] width 11 height 11
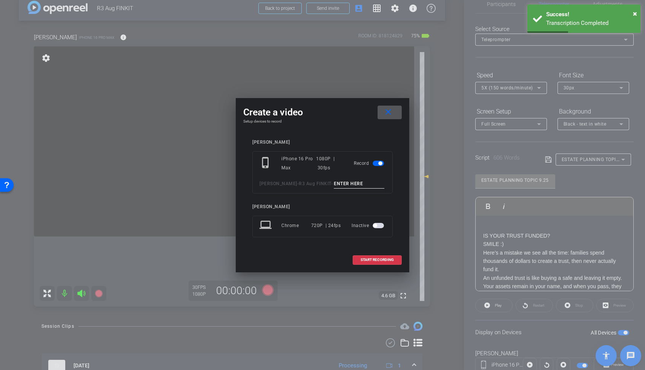
click at [357, 182] on input at bounding box center [359, 183] width 51 height 9
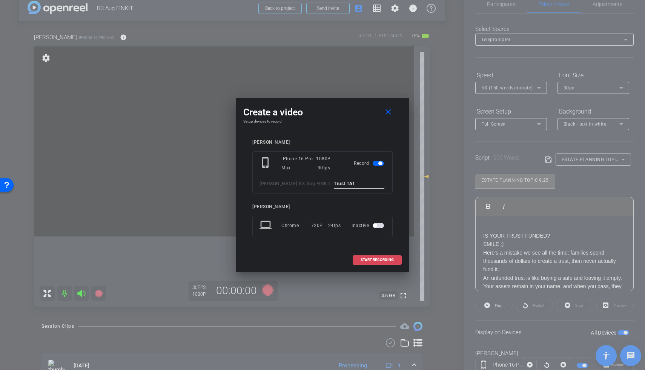
type input "Trust TA1"
click at [373, 259] on span "START RECORDING" at bounding box center [376, 260] width 33 height 4
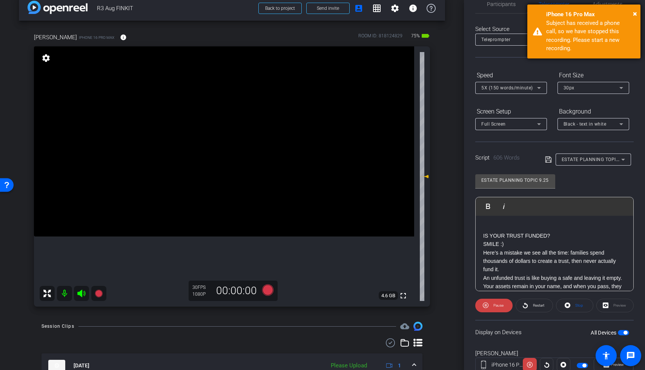
click at [546, 14] on div "× iPhone 16 Pro Max Subject has received a phone call, so we have stopped this …" at bounding box center [583, 32] width 113 height 54
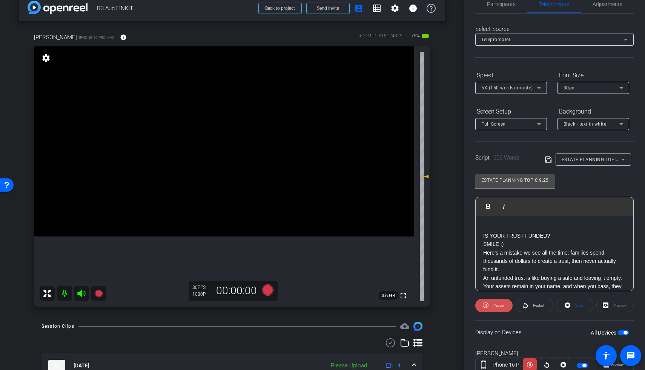
click at [491, 305] on span "Pause" at bounding box center [497, 305] width 12 height 11
click at [546, 305] on span "button" at bounding box center [623, 332] width 11 height 5
click at [267, 289] on icon at bounding box center [267, 289] width 11 height 11
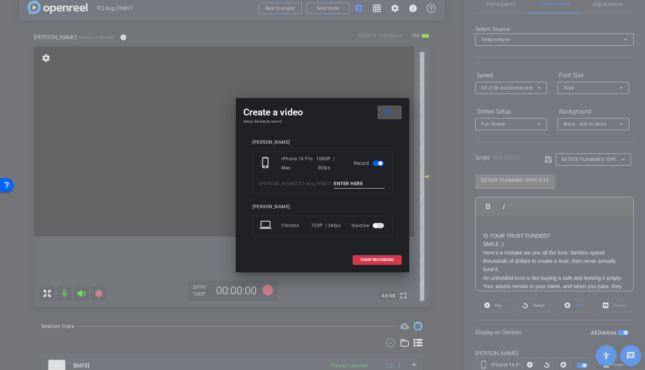
click at [355, 181] on input at bounding box center [359, 183] width 51 height 9
type input "Trust TA2"
click at [384, 260] on span "START RECORDING" at bounding box center [376, 260] width 33 height 4
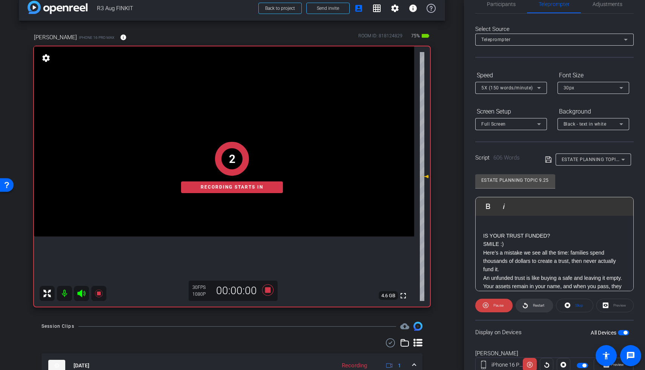
click at [527, 304] on span at bounding box center [534, 305] width 37 height 18
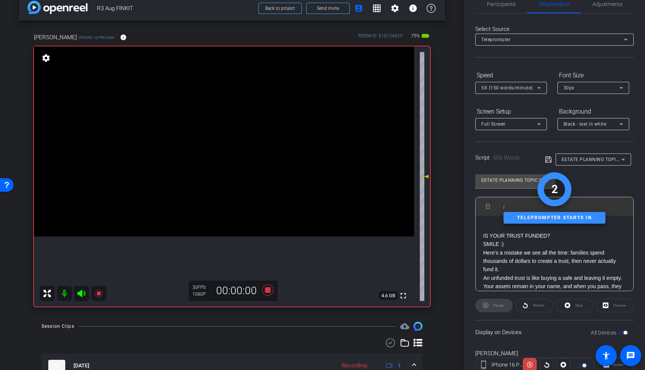
click at [80, 292] on icon at bounding box center [81, 294] width 8 height 8
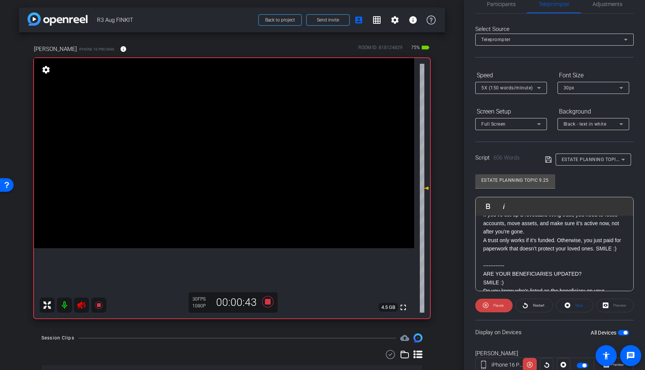
scroll to position [105, 0]
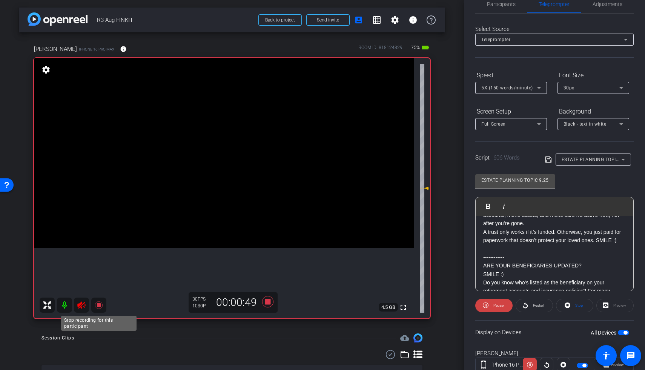
click at [100, 304] on icon at bounding box center [99, 305] width 8 height 8
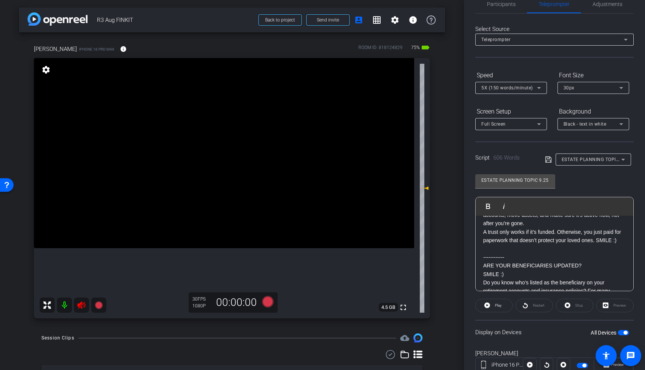
click at [84, 302] on icon at bounding box center [81, 305] width 8 height 8
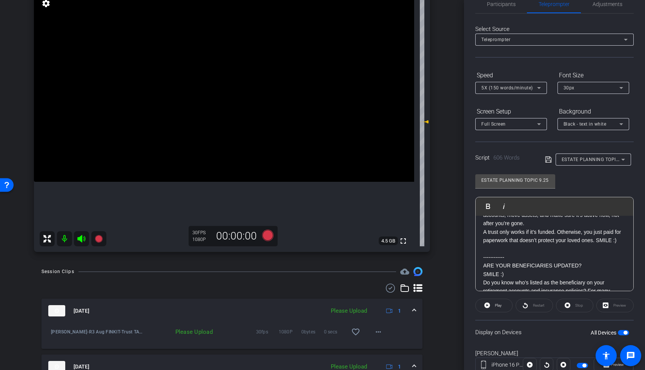
scroll to position [132, 0]
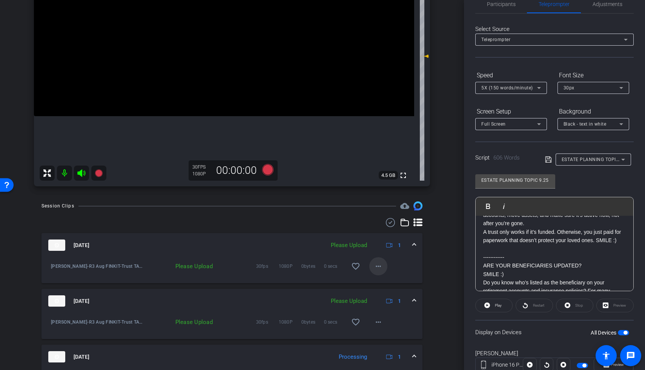
click at [374, 269] on mat-icon "more_horiz" at bounding box center [378, 266] width 9 height 9
click at [376, 284] on span "Upload" at bounding box center [386, 282] width 30 height 9
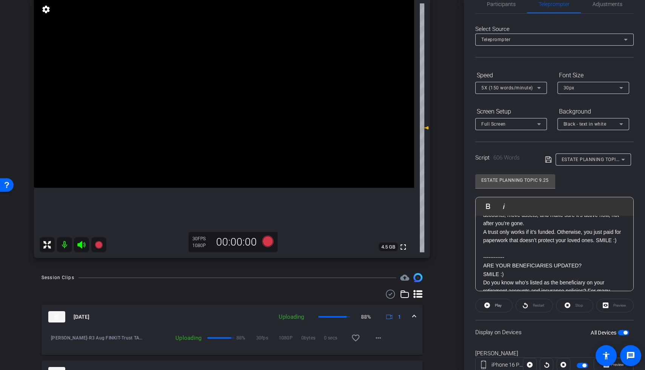
scroll to position [67, 0]
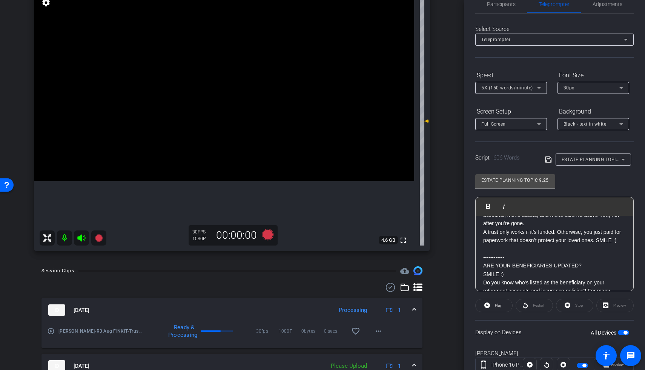
click at [50, 305] on mat-icon "play_circle_outline" at bounding box center [51, 331] width 8 height 8
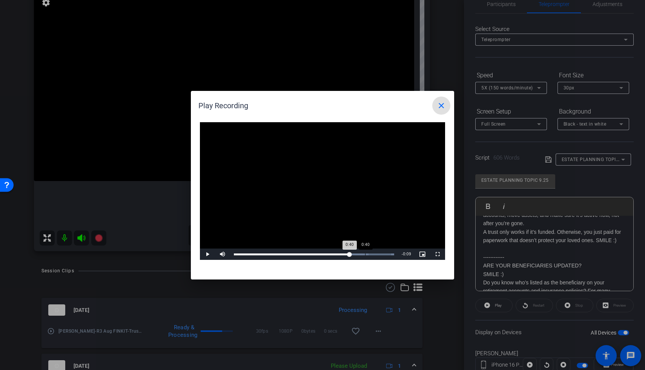
drag, startPoint x: 235, startPoint y: 253, endPoint x: 365, endPoint y: 253, distance: 129.7
click at [365, 253] on div "Loaded : 100.00% 0:40 0:40" at bounding box center [314, 254] width 160 height 2
click at [440, 105] on mat-icon "close" at bounding box center [441, 105] width 9 height 9
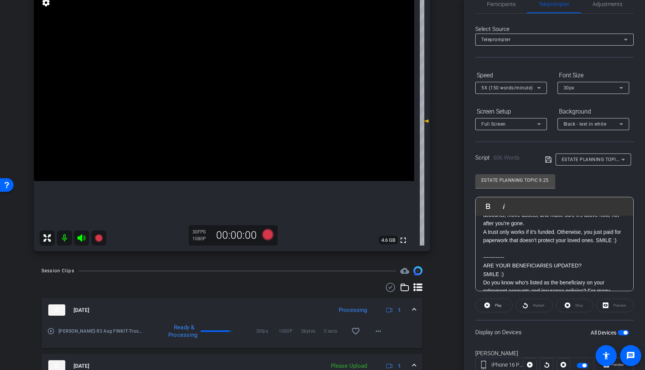
click at [546, 305] on span "button" at bounding box center [623, 332] width 11 height 5
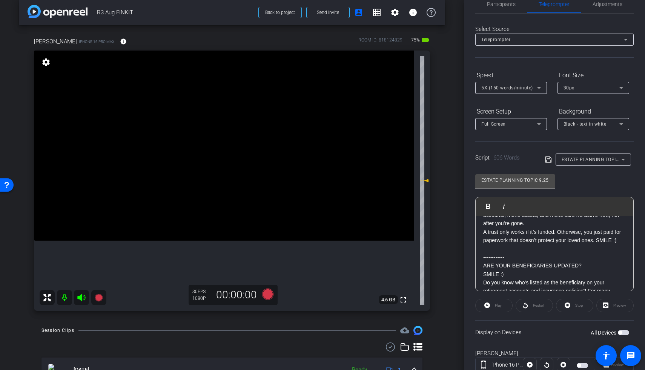
scroll to position [0, 0]
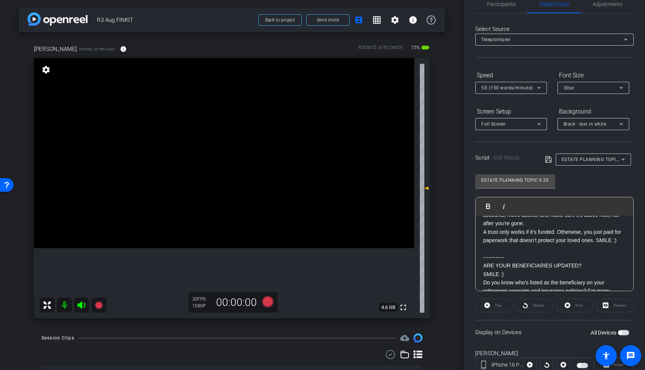
click at [546, 305] on span "button" at bounding box center [623, 332] width 11 height 5
click at [255, 118] on video at bounding box center [224, 153] width 380 height 190
click at [546, 8] on span "Adjustments" at bounding box center [607, 4] width 30 height 18
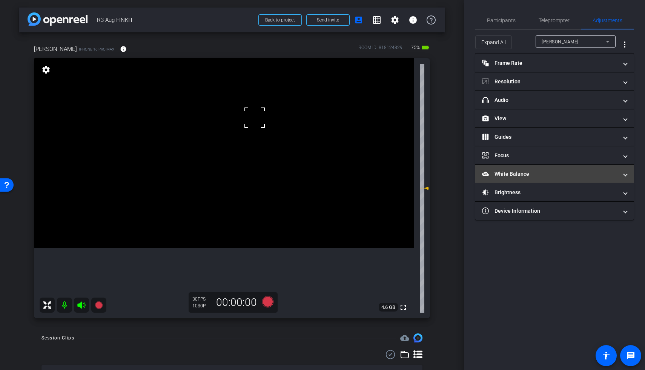
click at [516, 175] on mat-panel-title "White Balance White Balance" at bounding box center [550, 174] width 136 height 8
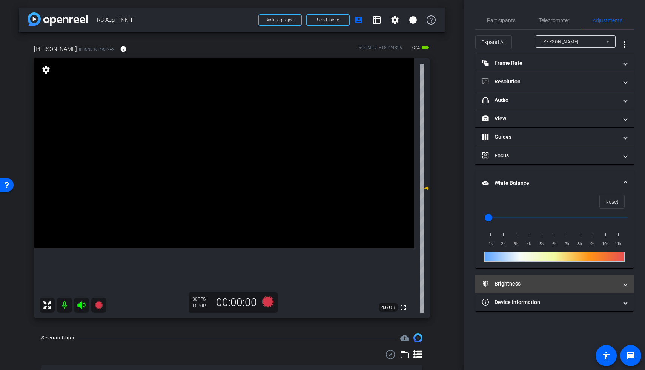
click at [509, 281] on mat-panel-title "Brightness" at bounding box center [550, 284] width 136 height 8
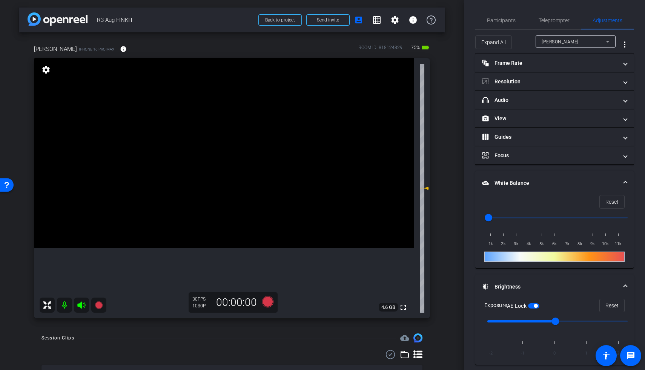
click at [531, 305] on span "button" at bounding box center [533, 305] width 11 height 5
click at [234, 128] on video at bounding box center [224, 153] width 380 height 190
click at [538, 304] on span "button" at bounding box center [533, 305] width 11 height 5
click at [546, 21] on span "Teleprompter" at bounding box center [553, 20] width 31 height 5
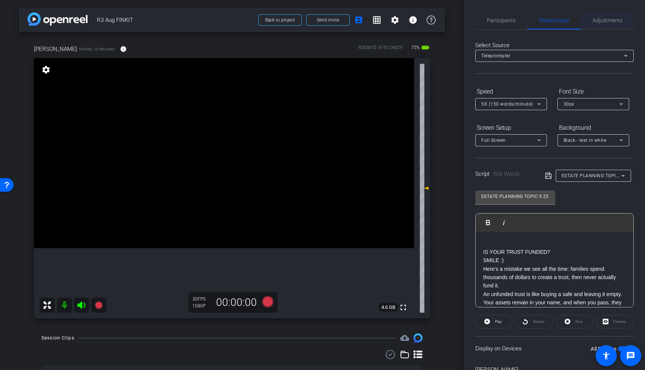
click at [546, 22] on span "Adjustments" at bounding box center [607, 20] width 30 height 5
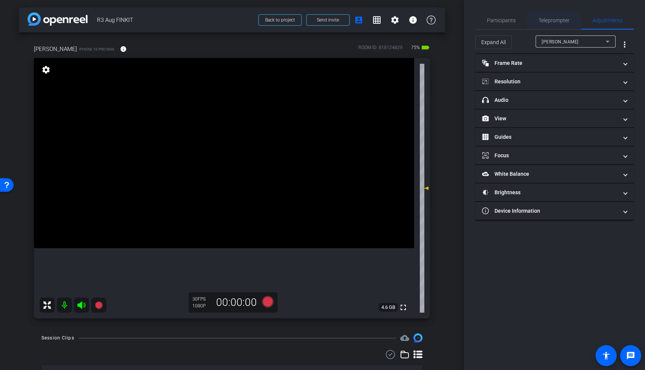
click at [546, 22] on span "Teleprompter" at bounding box center [553, 20] width 31 height 5
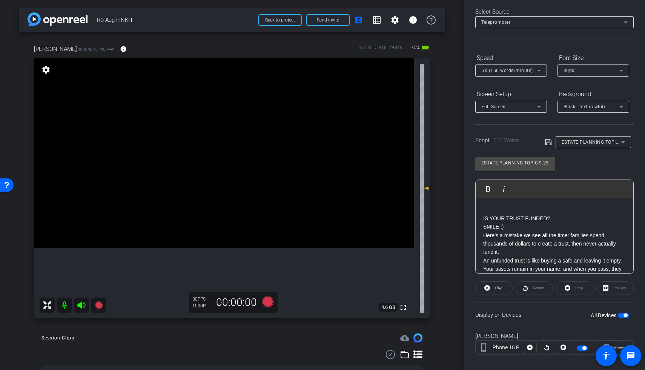
scroll to position [42, 0]
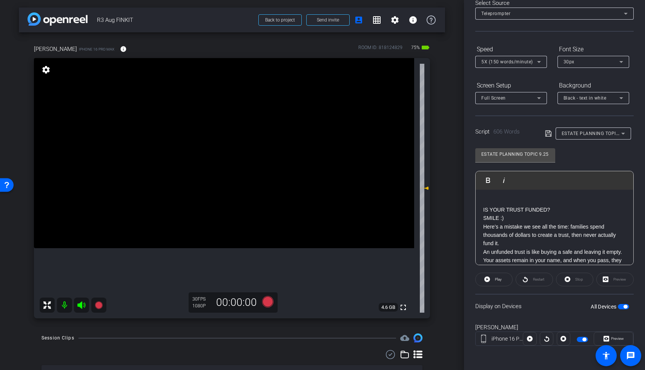
click at [546, 305] on span "button" at bounding box center [623, 306] width 11 height 5
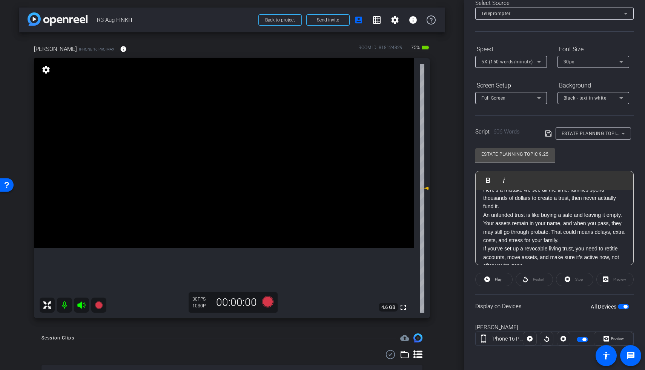
scroll to position [0, 0]
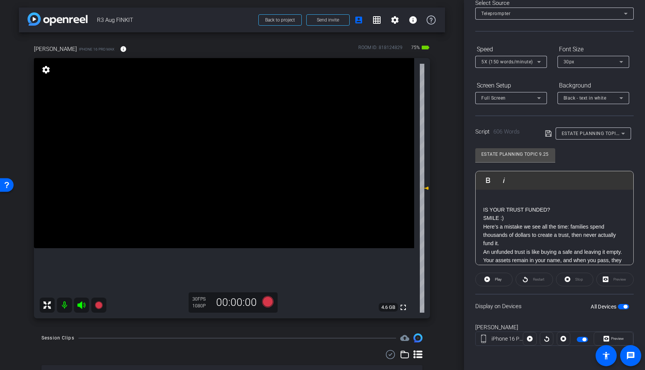
click at [546, 305] on span "button" at bounding box center [625, 307] width 4 height 4
click at [216, 167] on video at bounding box center [224, 153] width 380 height 190
click at [437, 186] on div "[PERSON_NAME] iPhone 16 Pro Max info ROOM ID: 818124829 75% battery_std fullscr…" at bounding box center [232, 178] width 426 height 293
click at [446, 180] on div "arrow_back R3 Aug FINKIT Back to project Send invite account_box grid_on settin…" at bounding box center [232, 185] width 464 height 370
click at [546, 305] on span "button" at bounding box center [623, 306] width 11 height 5
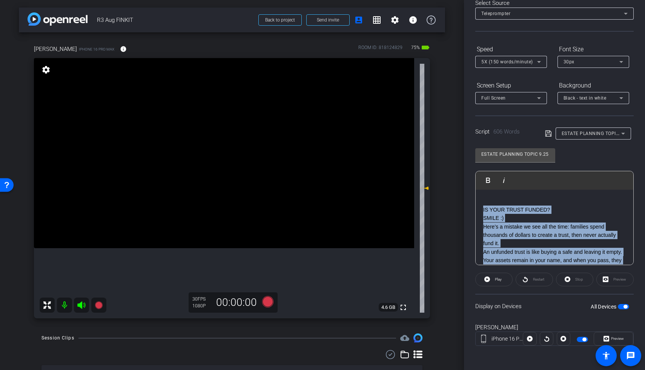
drag, startPoint x: 522, startPoint y: 235, endPoint x: 482, endPoint y: 206, distance: 49.1
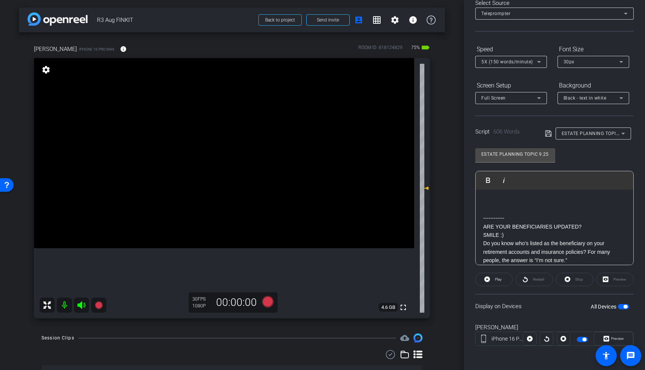
scroll to position [34, 0]
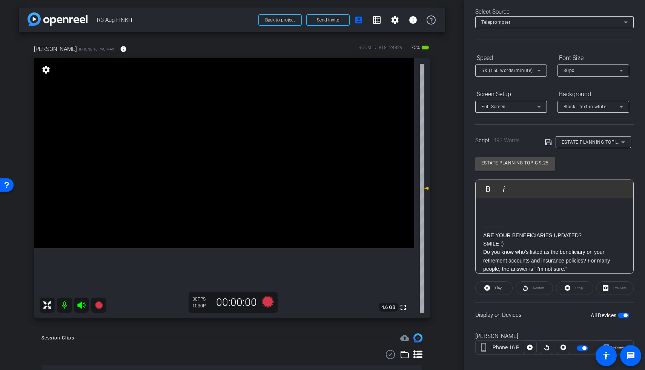
click at [546, 305] on span "button" at bounding box center [625, 315] width 4 height 4
click at [546, 305] on span "button" at bounding box center [623, 315] width 11 height 5
click at [264, 300] on icon at bounding box center [267, 301] width 11 height 11
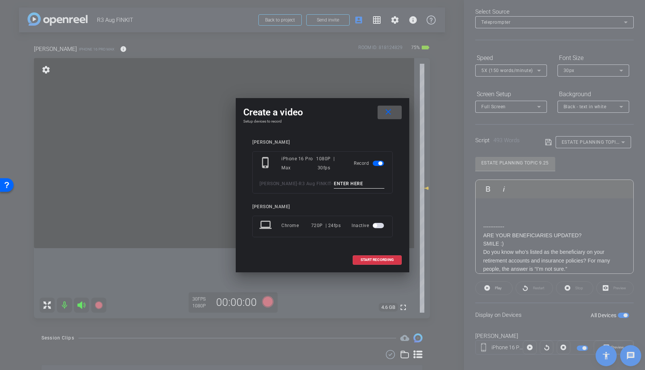
click at [338, 186] on input at bounding box center [359, 183] width 51 height 9
type input "Bene TA1"
click at [379, 261] on span "START RECORDING" at bounding box center [376, 260] width 33 height 4
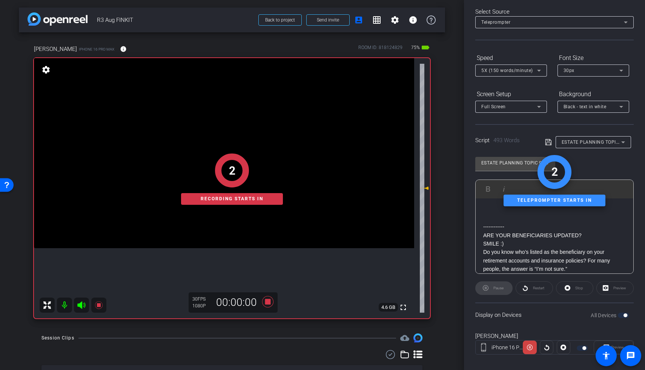
click at [80, 305] on div "2 Recording starts in" at bounding box center [232, 179] width 396 height 278
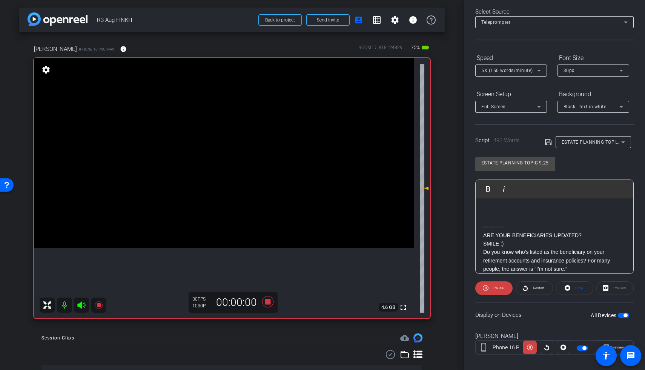
click at [84, 304] on icon at bounding box center [81, 305] width 8 height 8
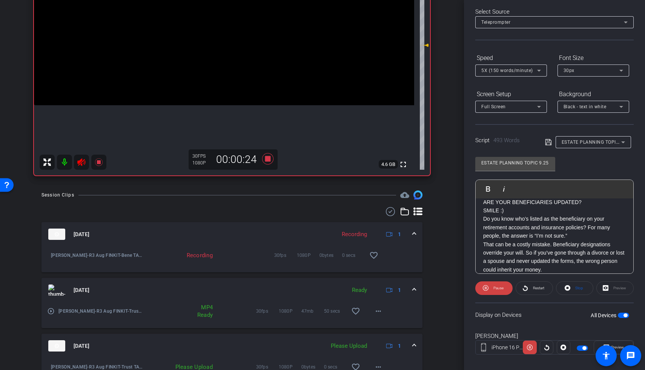
scroll to position [222, 0]
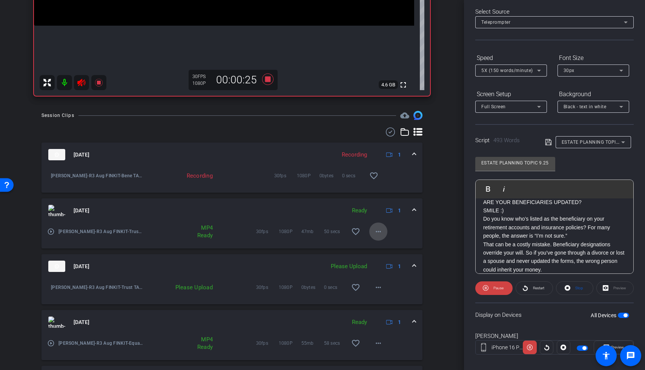
click at [375, 230] on mat-icon "more_horiz" at bounding box center [378, 231] width 9 height 9
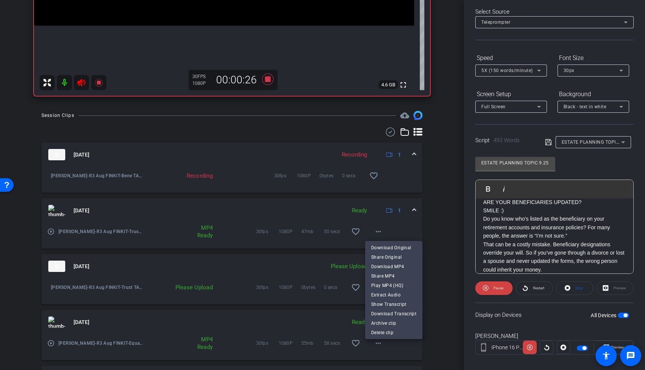
click at [438, 223] on div at bounding box center [322, 185] width 645 height 370
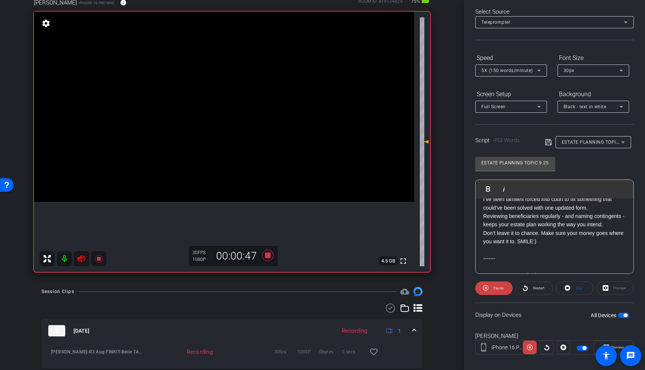
scroll to position [114, 0]
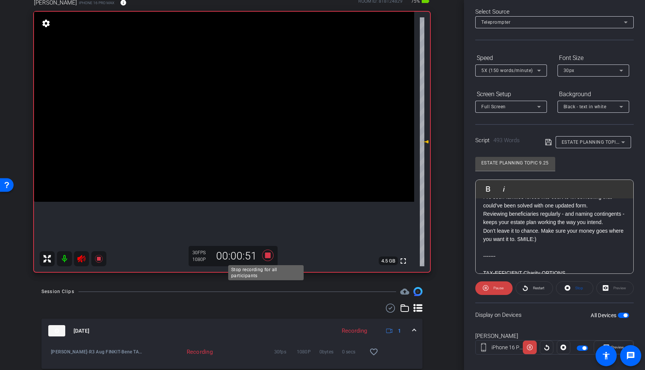
click at [265, 257] on icon at bounding box center [267, 255] width 11 height 11
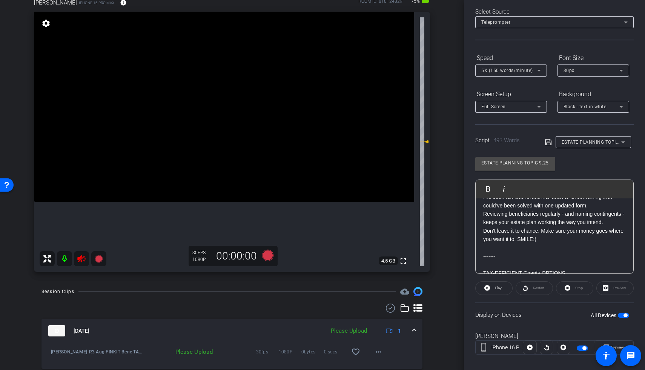
click at [83, 259] on icon at bounding box center [81, 258] width 9 height 9
click at [266, 254] on icon at bounding box center [267, 255] width 11 height 11
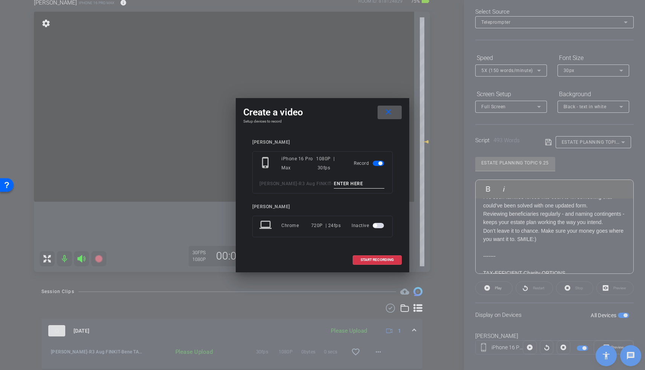
click at [348, 180] on input at bounding box center [359, 183] width 51 height 9
type input "Bene TA2"
click at [385, 259] on span "START RECORDING" at bounding box center [376, 260] width 33 height 4
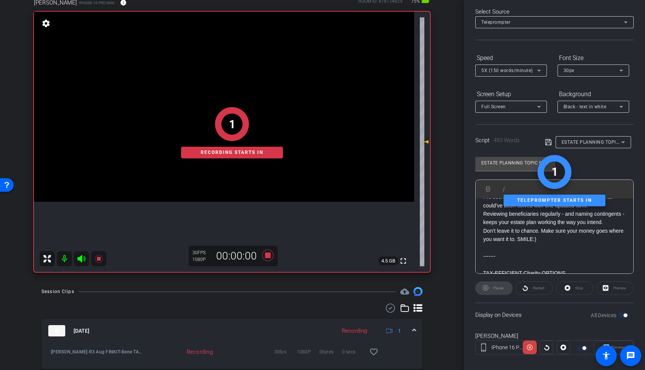
click at [81, 259] on div "1 Recording starts in" at bounding box center [232, 133] width 396 height 278
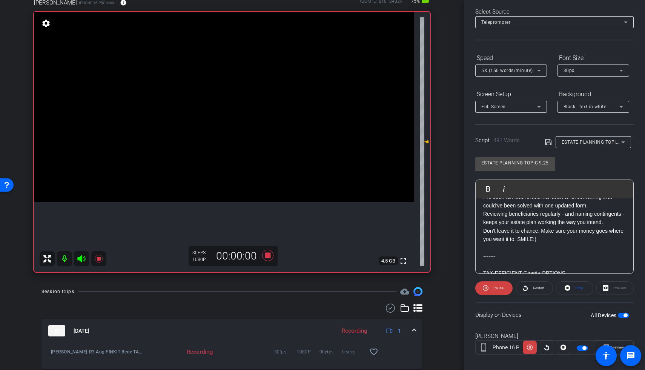
click at [83, 260] on icon at bounding box center [81, 258] width 9 height 9
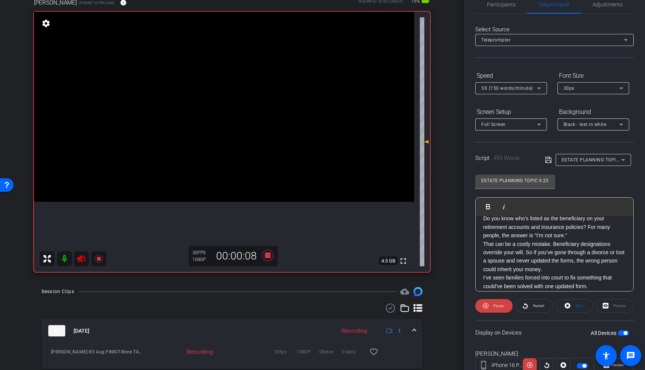
scroll to position [0, 0]
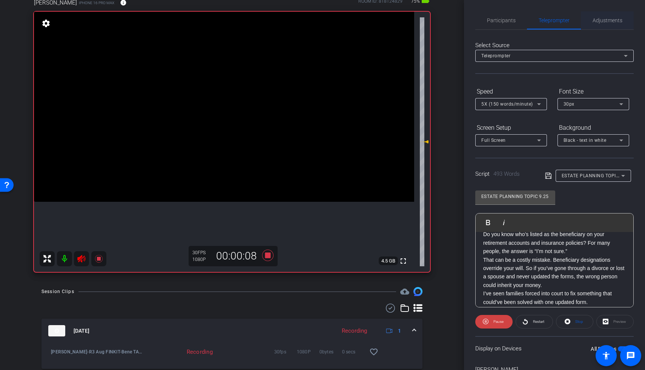
click at [546, 24] on span "Adjustments" at bounding box center [607, 20] width 30 height 18
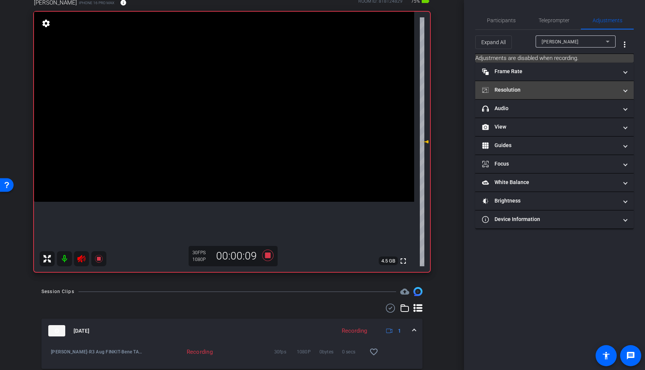
click at [546, 89] on mat-panel-title "Resolution" at bounding box center [550, 90] width 136 height 8
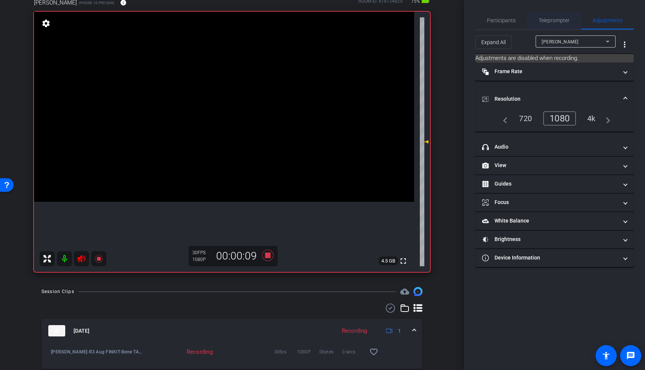
click at [546, 21] on span "Teleprompter" at bounding box center [553, 20] width 31 height 5
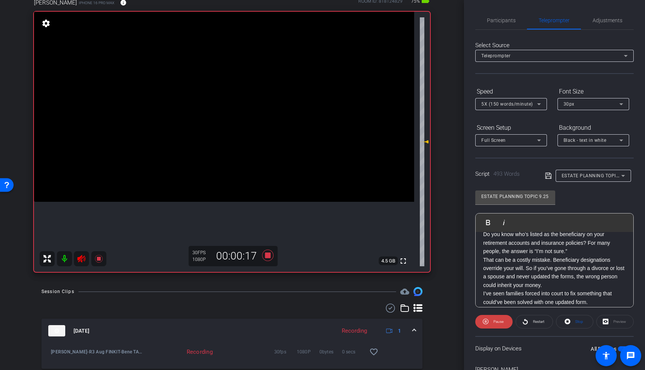
scroll to position [170, 0]
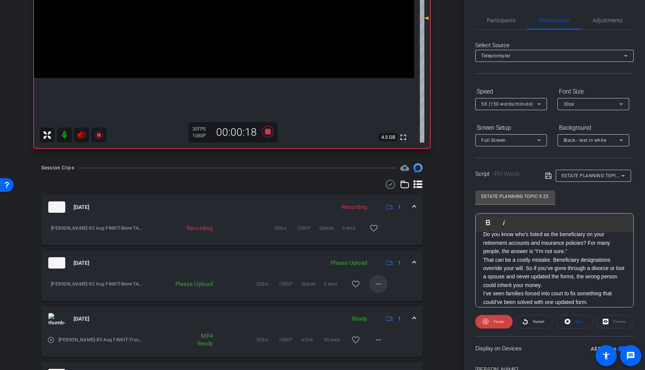
click at [374, 287] on mat-icon "more_horiz" at bounding box center [378, 283] width 9 height 9
click at [377, 299] on span "Upload" at bounding box center [386, 299] width 30 height 9
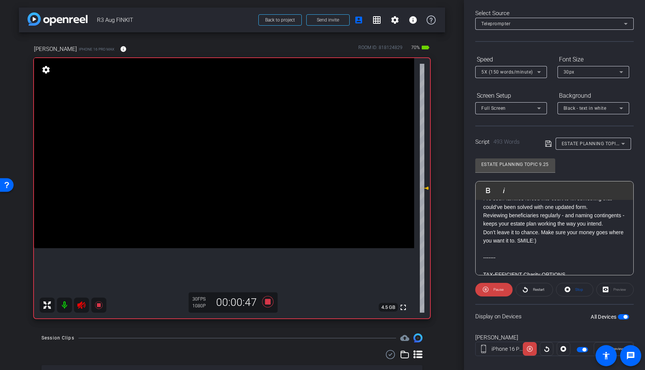
scroll to position [115, 0]
click at [268, 302] on icon at bounding box center [268, 302] width 18 height 14
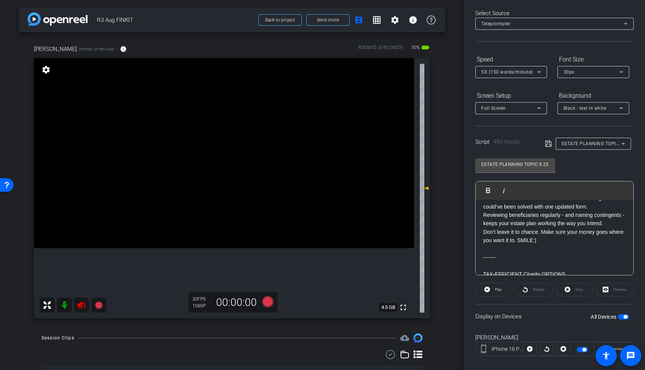
click at [83, 305] on icon at bounding box center [81, 305] width 9 height 9
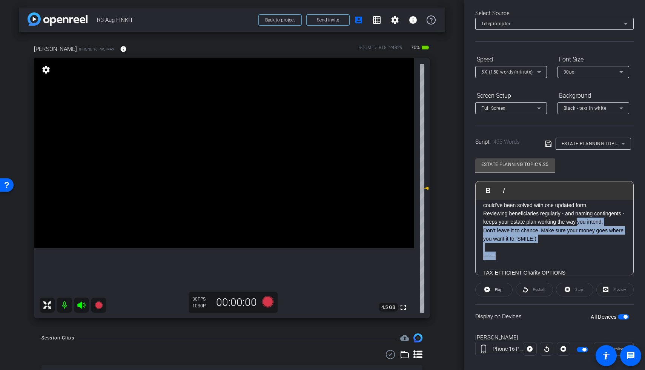
scroll to position [0, 0]
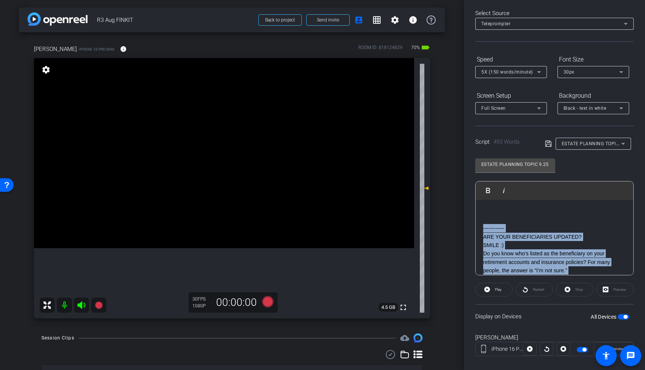
drag, startPoint x: 497, startPoint y: 256, endPoint x: 483, endPoint y: 229, distance: 30.5
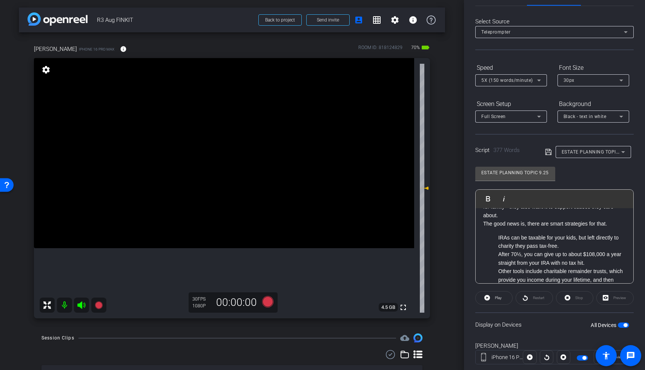
scroll to position [81, 0]
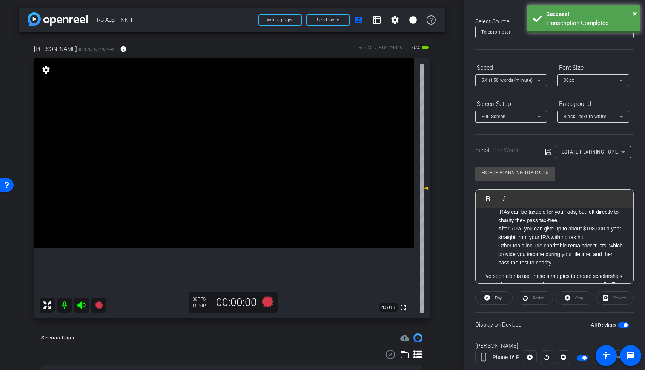
click at [546, 305] on span "button" at bounding box center [623, 324] width 11 height 5
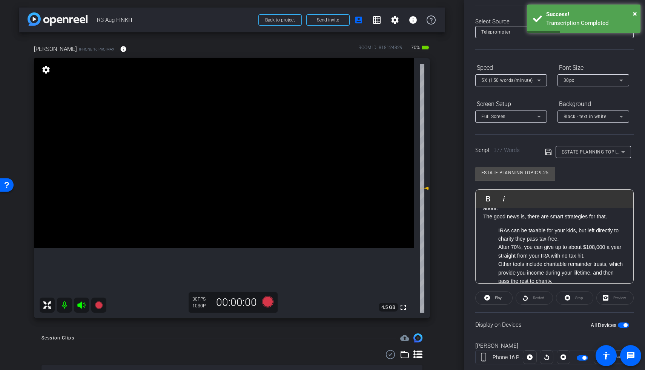
scroll to position [64, 0]
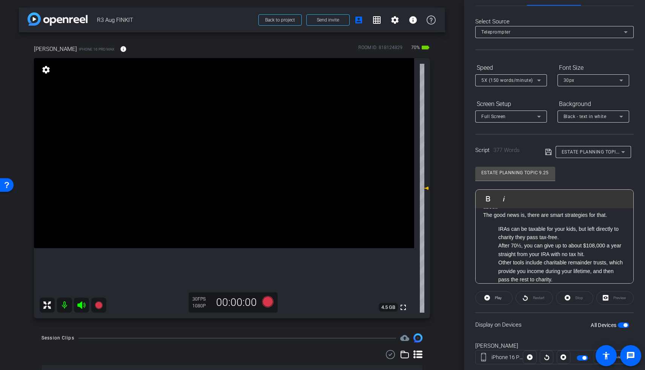
click at [496, 227] on ul "IRAs can be taxable for your kids, but left directly to charity they pass tax-f…" at bounding box center [554, 254] width 143 height 59
click at [497, 246] on ul "-IRAs can be taxable for your kids, but left directly to charity they pass tax-…" at bounding box center [554, 254] width 143 height 59
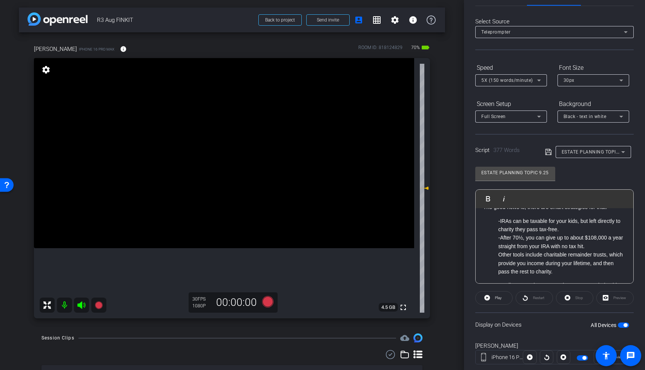
scroll to position [73, 0]
click at [495, 252] on ul "-IRAs can be taxable for your kids, but left directly to charity they pass tax-…" at bounding box center [554, 245] width 143 height 59
click at [546, 305] on span "button" at bounding box center [623, 324] width 11 height 5
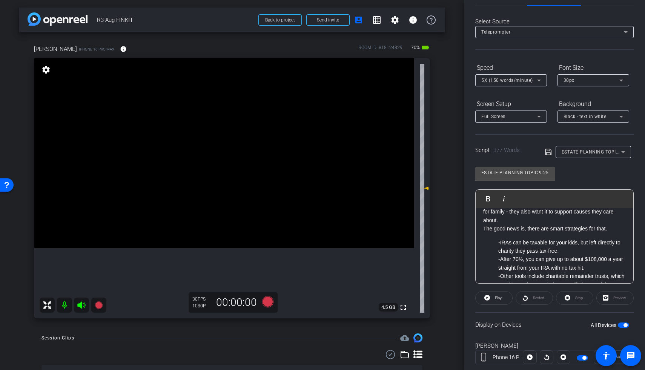
scroll to position [9, 0]
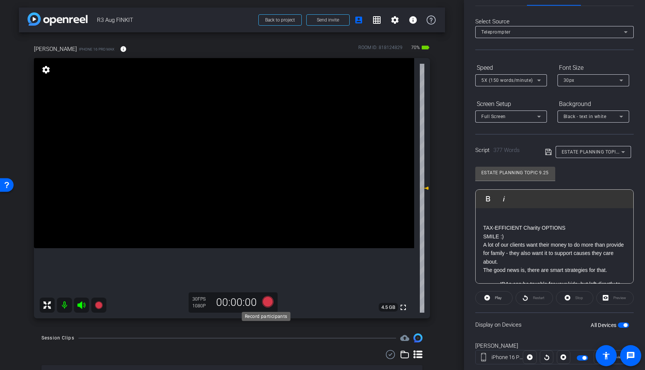
click at [264, 299] on icon at bounding box center [267, 301] width 11 height 11
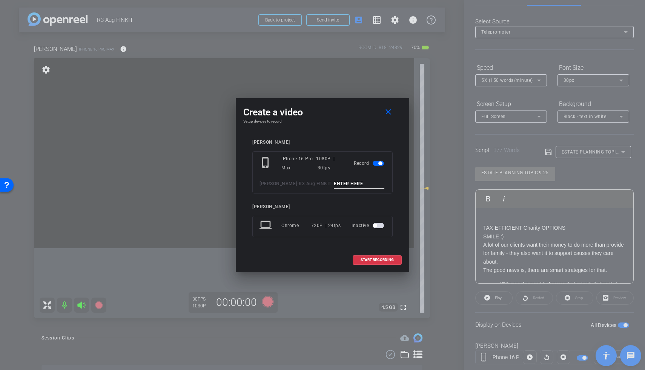
click at [344, 184] on input at bounding box center [359, 183] width 51 height 9
type input "Tax Efficient TA1"
click at [374, 258] on span "START RECORDING" at bounding box center [376, 260] width 33 height 4
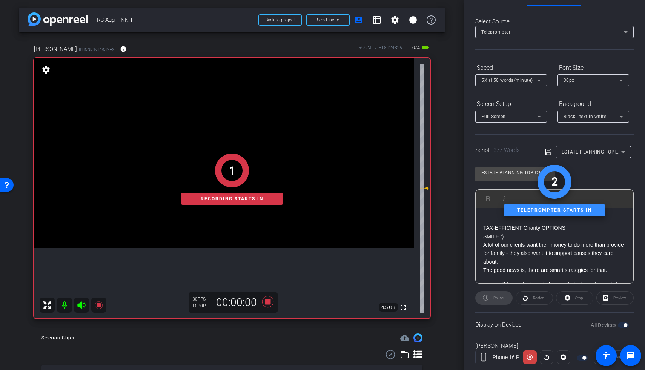
click at [81, 302] on div "1 Recording starts in" at bounding box center [232, 179] width 396 height 278
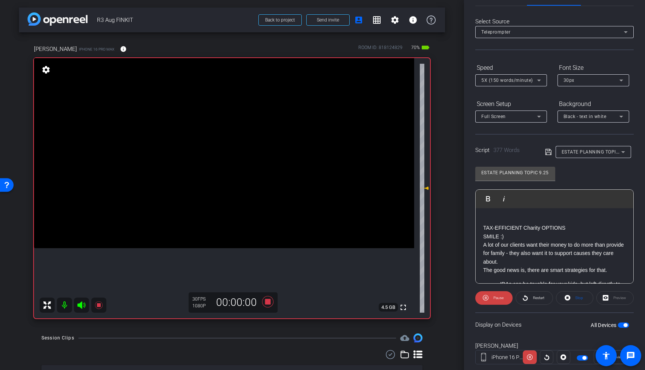
click at [80, 305] on icon at bounding box center [81, 305] width 9 height 9
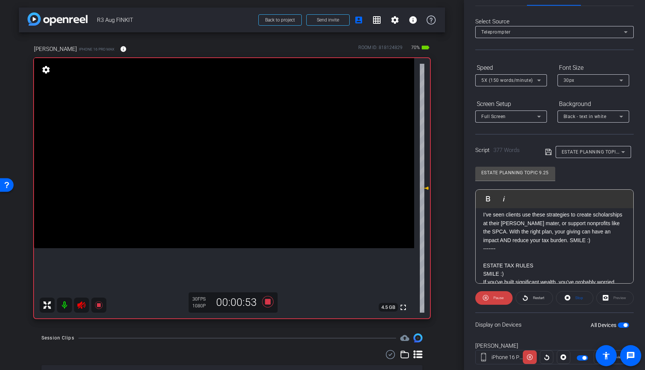
scroll to position [143, 0]
click at [267, 301] on icon at bounding box center [267, 301] width 11 height 11
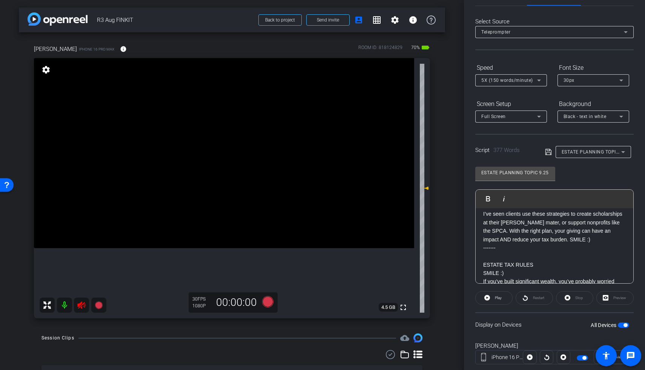
click at [81, 305] on icon at bounding box center [81, 305] width 8 height 8
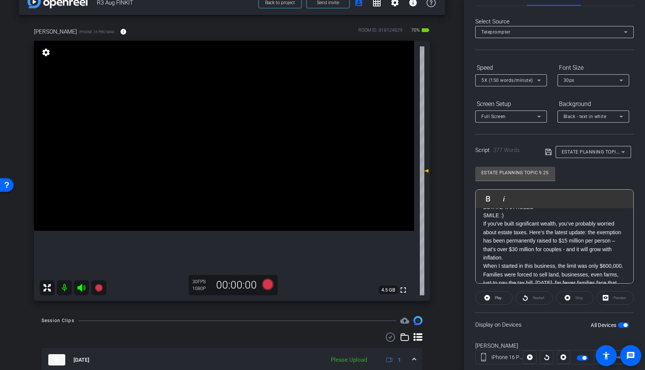
scroll to position [111, 0]
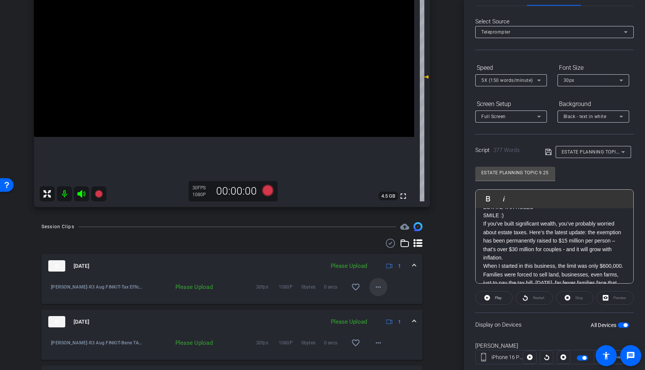
click at [376, 287] on mat-icon "more_horiz" at bounding box center [378, 286] width 9 height 9
click at [378, 302] on span "Upload" at bounding box center [386, 302] width 30 height 9
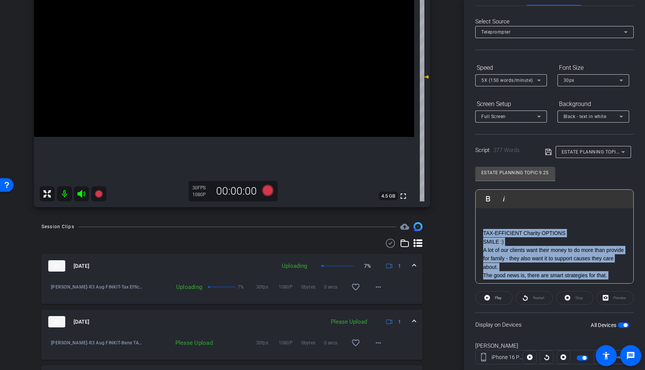
scroll to position [0, 0]
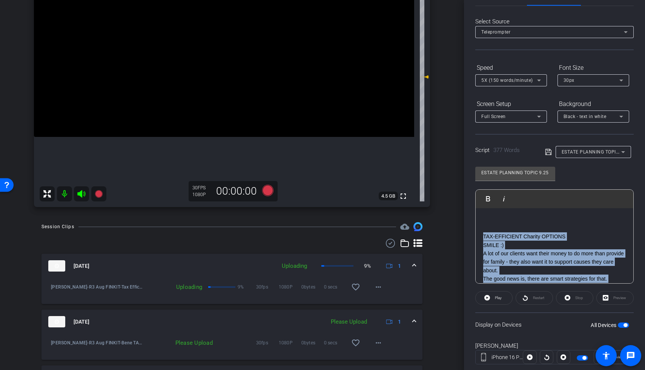
drag, startPoint x: 604, startPoint y: 236, endPoint x: 482, endPoint y: 236, distance: 122.5
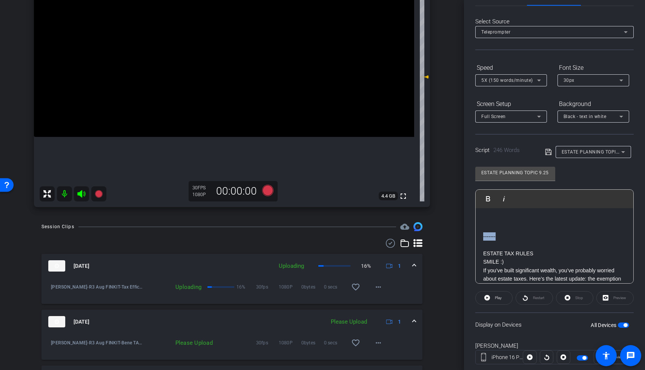
drag, startPoint x: 502, startPoint y: 237, endPoint x: 473, endPoint y: 235, distance: 29.5
click at [473, 235] on div "Participants Teleprompter Adjustments settings [PERSON_NAME] flip Director Ever…" at bounding box center [554, 185] width 181 height 370
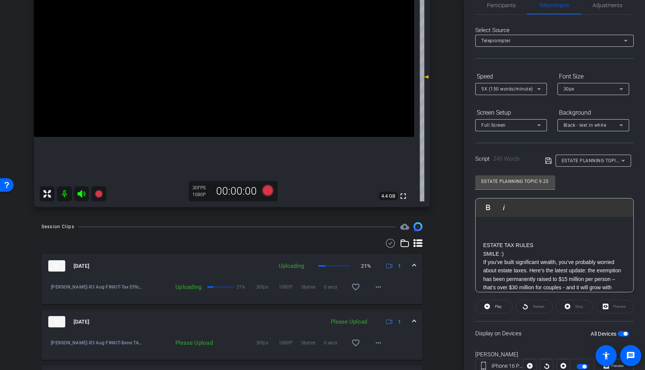
click at [482, 236] on div "ESTATE TAX RULES SMILE :) If you’ve built significant wealth, you’ve probably w…" at bounding box center [554, 376] width 158 height 319
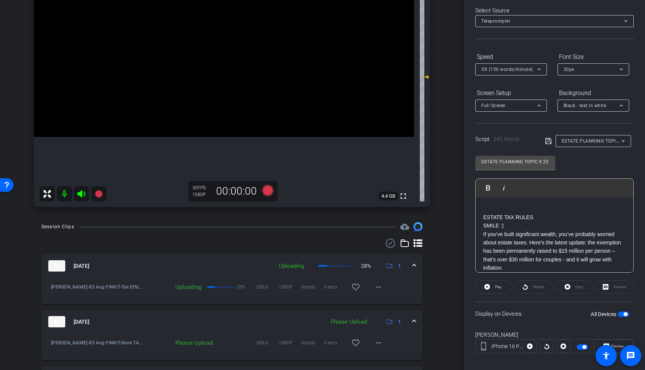
scroll to position [42, 0]
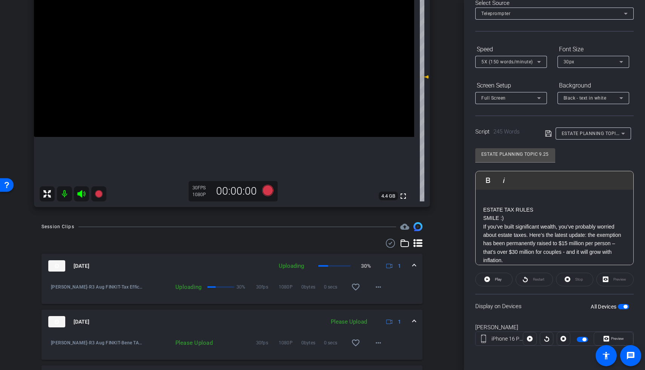
click at [546, 305] on span "button" at bounding box center [623, 306] width 11 height 5
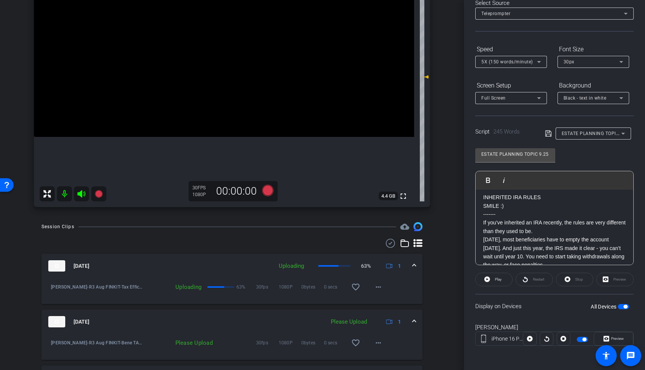
scroll to position [173, 0]
click at [546, 305] on span "button" at bounding box center [623, 306] width 11 height 5
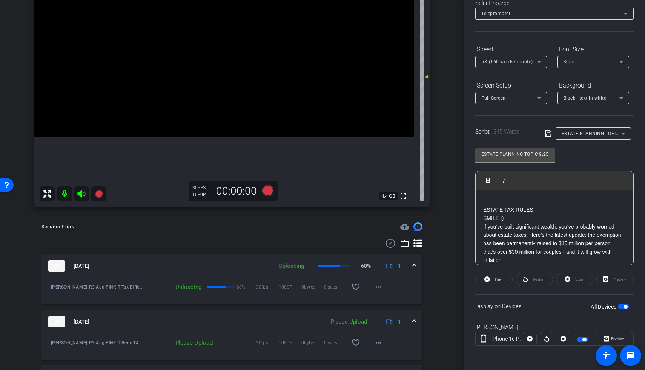
scroll to position [0, 0]
click at [374, 305] on mat-icon "more_horiz" at bounding box center [378, 342] width 9 height 9
click at [377, 302] on div "Upload Archive clip Delete clip" at bounding box center [386, 318] width 42 height 32
click at [376, 305] on mat-icon "more_horiz" at bounding box center [378, 342] width 9 height 9
click at [379, 305] on span "Upload" at bounding box center [386, 308] width 30 height 9
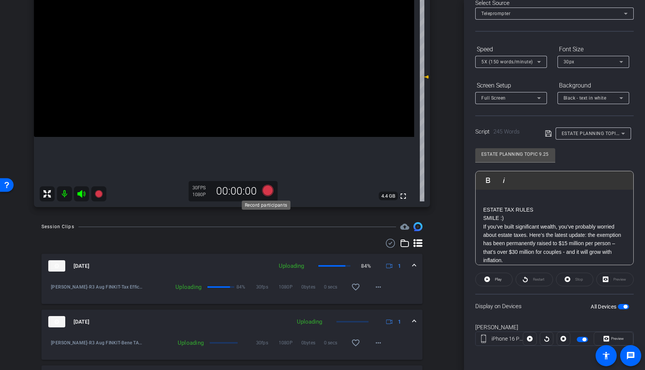
click at [266, 193] on icon at bounding box center [267, 190] width 11 height 11
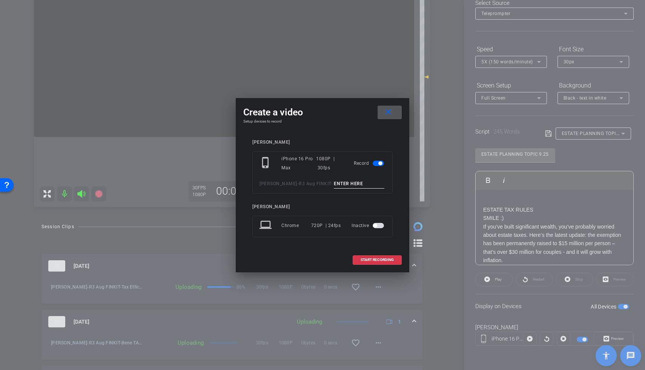
click at [342, 186] on input at bounding box center [359, 183] width 51 height 9
type input "R"
type input "Estate TAx Rules TA1"
click at [368, 261] on span "START RECORDING" at bounding box center [376, 260] width 33 height 4
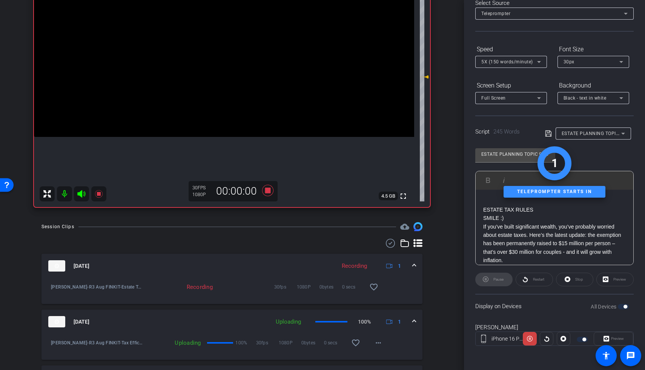
click at [84, 195] on icon at bounding box center [81, 194] width 8 height 8
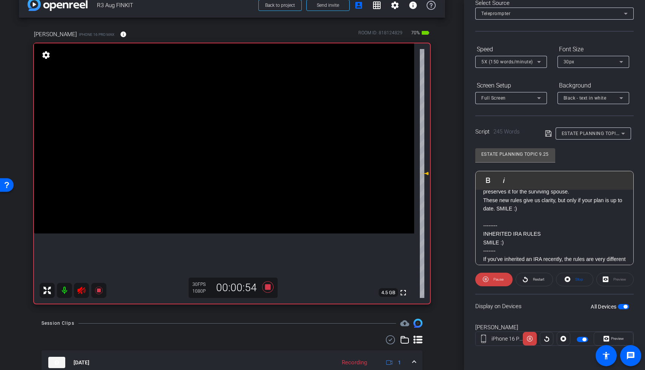
scroll to position [106, 0]
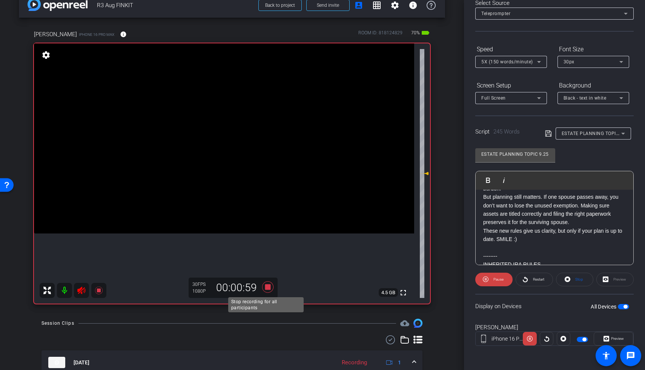
click at [266, 285] on icon at bounding box center [267, 286] width 11 height 11
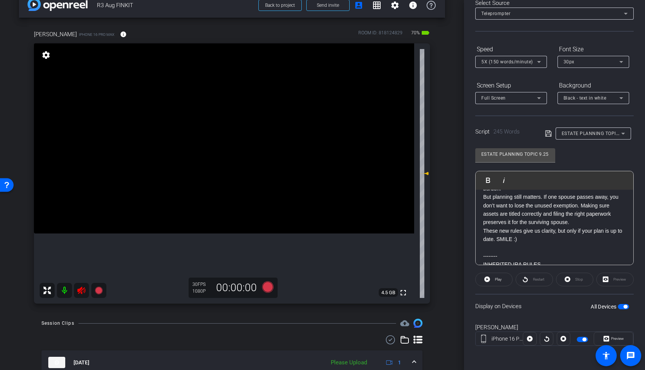
click at [83, 289] on icon at bounding box center [81, 291] width 8 height 8
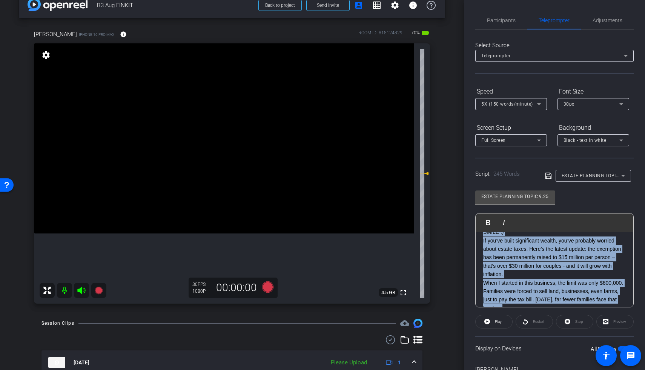
scroll to position [0, 0]
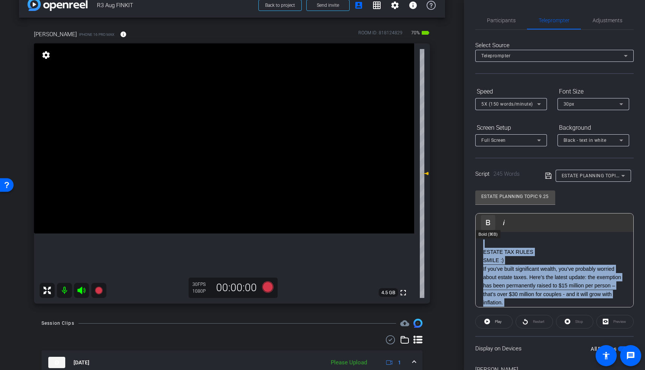
drag, startPoint x: 533, startPoint y: 245, endPoint x: 483, endPoint y: 229, distance: 52.2
click at [483, 229] on div "Play Play from this location Play Selected Play and display the selected text o…" at bounding box center [554, 260] width 158 height 94
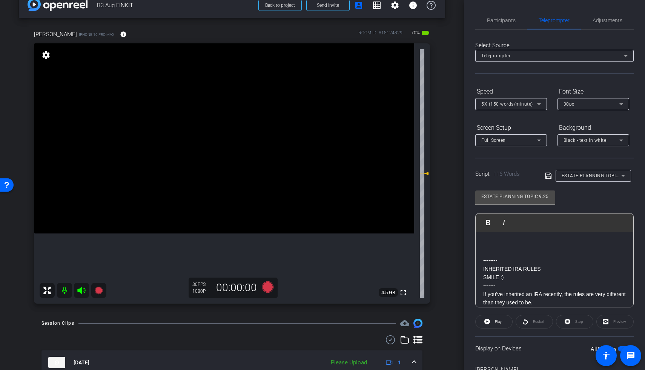
click at [491, 251] on p at bounding box center [554, 252] width 143 height 8
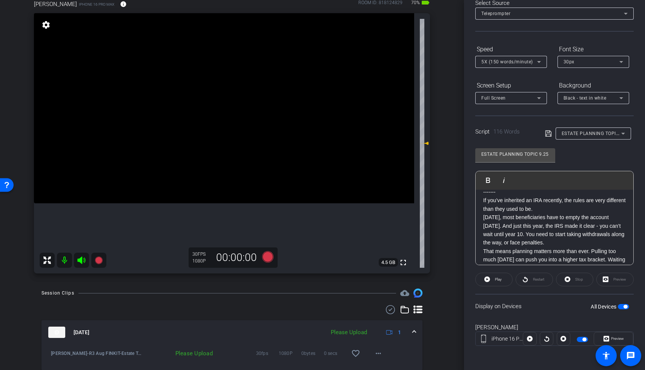
scroll to position [155, 0]
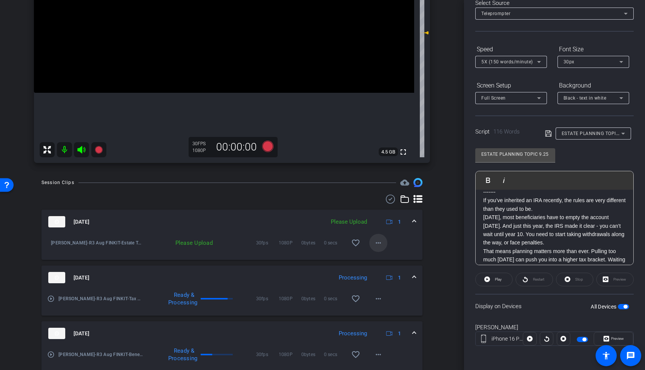
click at [377, 243] on mat-icon "more_horiz" at bounding box center [378, 242] width 9 height 9
click at [390, 256] on span "Upload" at bounding box center [386, 258] width 30 height 9
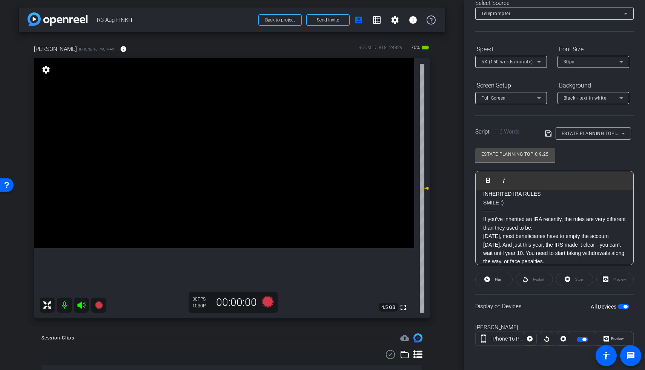
scroll to position [24, 0]
click at [264, 304] on icon at bounding box center [267, 301] width 11 height 11
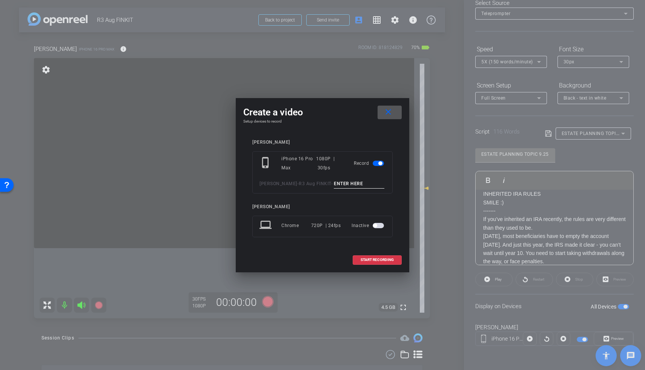
click at [353, 189] on div "phone_iphone iPhone 16 Pro Max 1080P | 30fps Record [PERSON_NAME] - R3 Aug FINK…" at bounding box center [322, 172] width 140 height 42
click at [353, 184] on input at bounding box center [359, 183] width 51 height 9
drag, startPoint x: 385, startPoint y: 109, endPoint x: 456, endPoint y: 136, distance: 75.8
click at [386, 110] on mat-icon "close" at bounding box center [387, 111] width 9 height 9
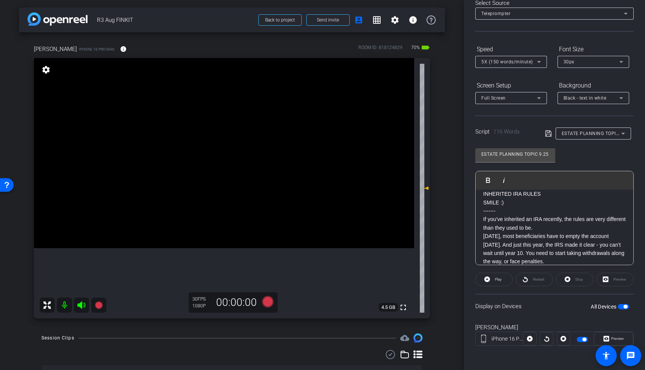
click at [546, 305] on span "button" at bounding box center [623, 306] width 11 height 5
click at [264, 302] on icon at bounding box center [267, 301] width 11 height 11
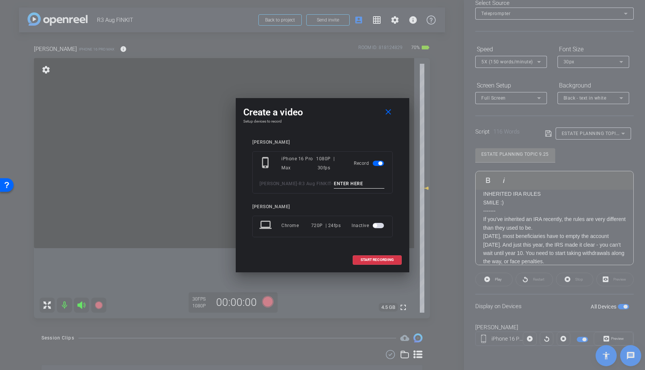
click at [347, 183] on input at bounding box center [359, 183] width 51 height 9
type input "Inherited IRA TA1"
click at [378, 260] on span "START RECORDING" at bounding box center [376, 260] width 33 height 4
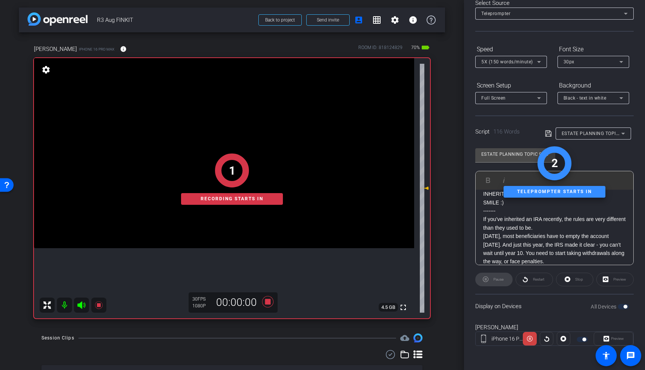
click at [83, 302] on div "1 Recording starts in" at bounding box center [232, 179] width 396 height 278
click at [83, 305] on div "1 Recording starts in" at bounding box center [232, 179] width 396 height 278
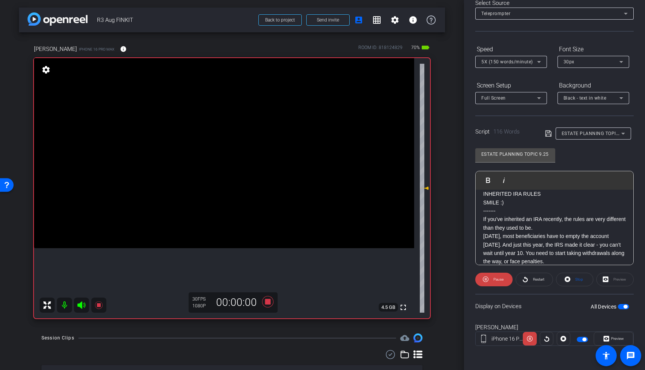
click at [81, 305] on icon at bounding box center [81, 305] width 8 height 8
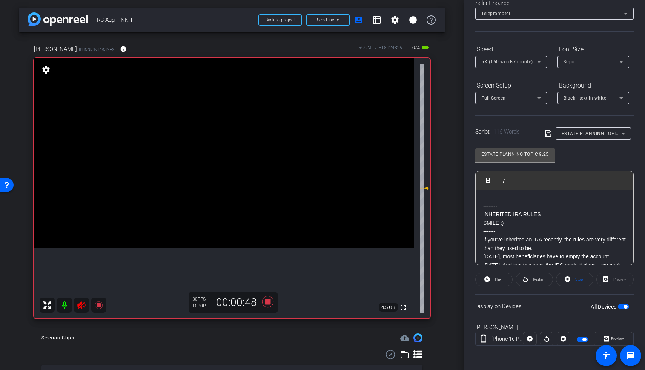
scroll to position [8, 0]
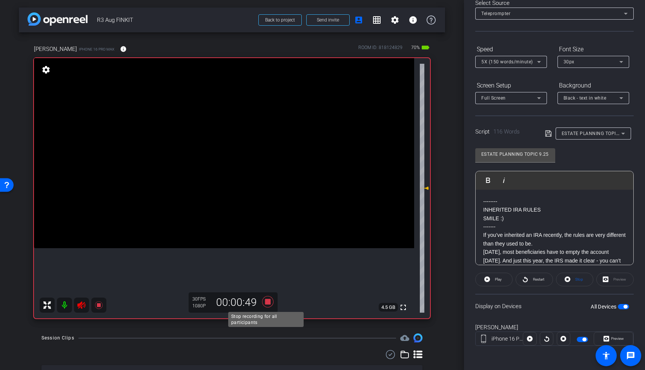
click at [264, 302] on icon at bounding box center [267, 301] width 11 height 11
click at [81, 303] on icon at bounding box center [81, 305] width 8 height 8
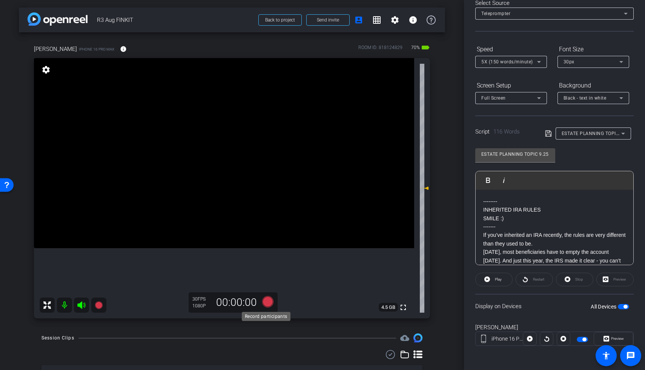
click at [264, 299] on icon at bounding box center [267, 301] width 11 height 11
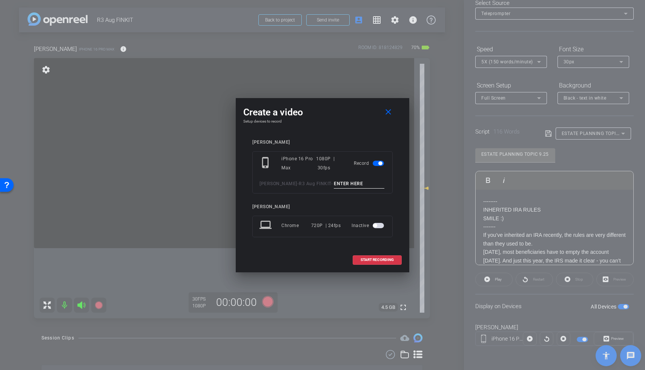
click at [351, 183] on input at bounding box center [359, 183] width 51 height 9
type input "Inherita IRA"
click at [373, 258] on span "START RECORDING" at bounding box center [376, 260] width 33 height 4
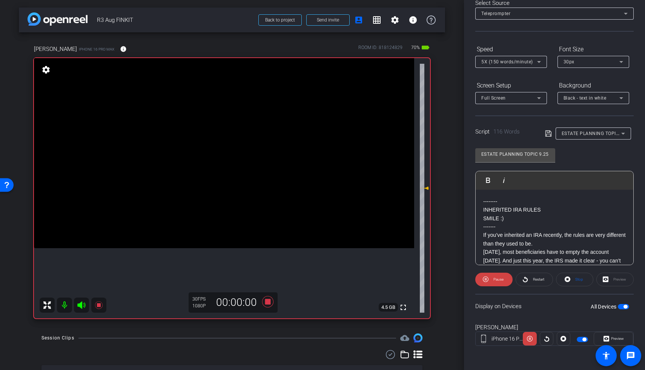
click at [87, 305] on mat-icon at bounding box center [81, 305] width 15 height 15
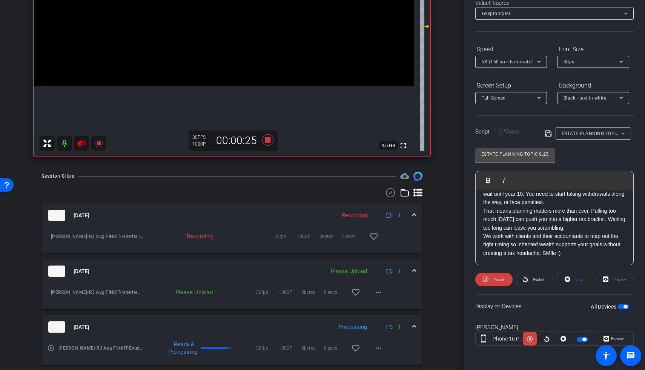
scroll to position [287, 0]
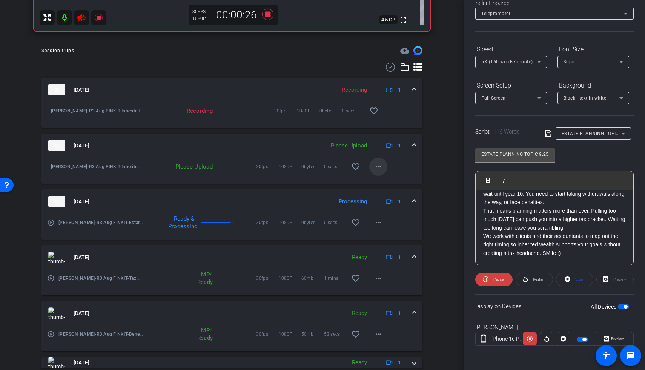
click at [374, 166] on mat-icon "more_horiz" at bounding box center [378, 166] width 9 height 9
click at [378, 181] on span "Upload" at bounding box center [386, 182] width 30 height 9
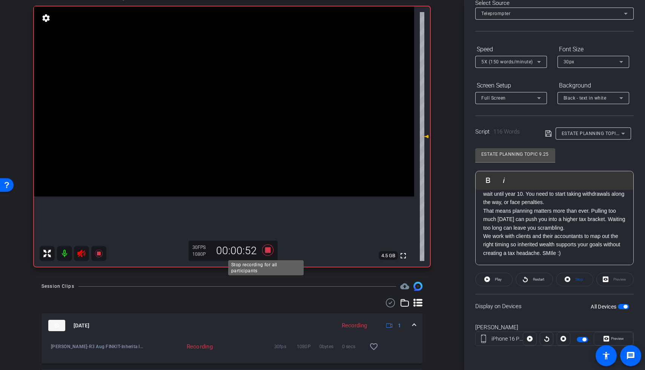
click at [266, 248] on icon at bounding box center [267, 249] width 11 height 11
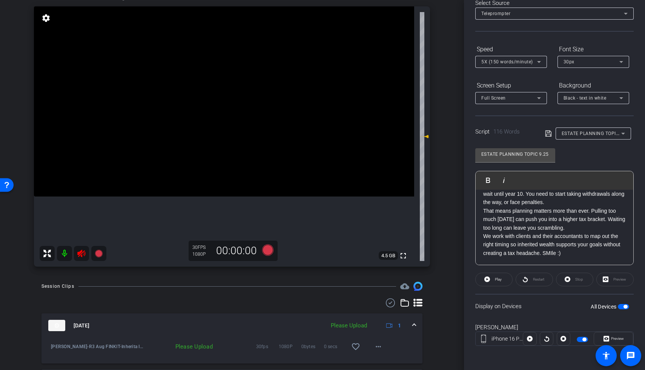
click at [79, 246] on div "fullscreen settings 4.5 GB" at bounding box center [232, 136] width 396 height 260
click at [79, 251] on icon at bounding box center [81, 253] width 9 height 9
click at [376, 305] on mat-icon "more_horiz" at bounding box center [378, 346] width 9 height 9
click at [374, 305] on button "Upload" at bounding box center [386, 312] width 42 height 9
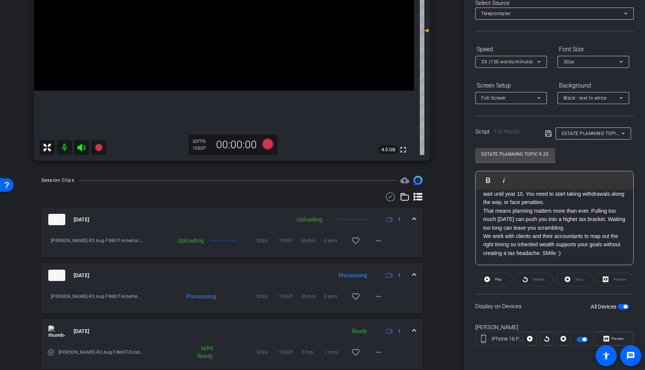
scroll to position [380, 0]
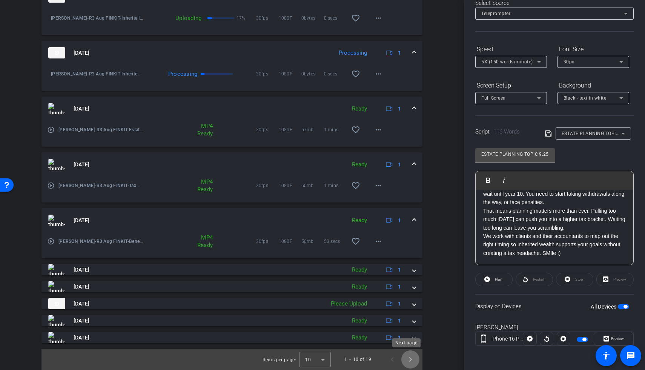
click at [407, 305] on span "Next page" at bounding box center [410, 359] width 18 height 18
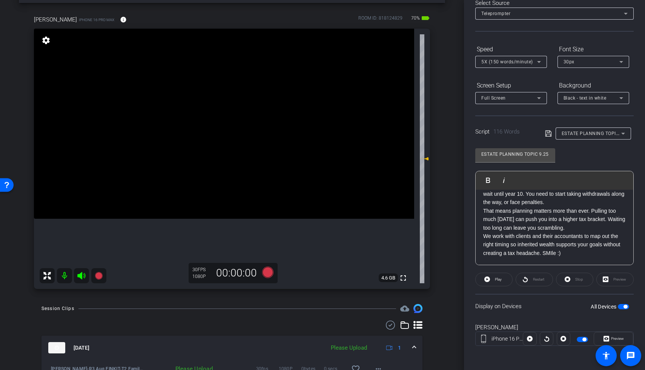
scroll to position [71, 0]
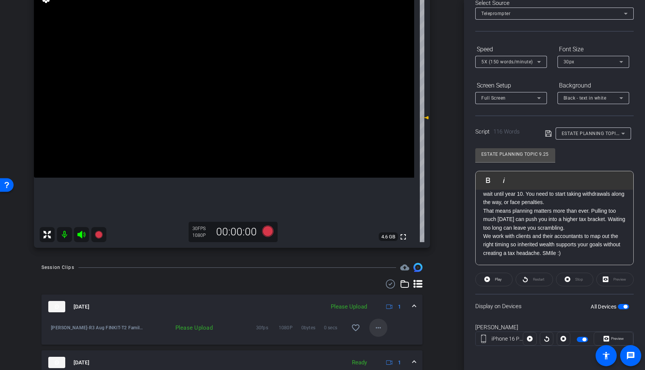
click at [376, 305] on mat-icon "more_horiz" at bounding box center [378, 327] width 9 height 9
click at [374, 305] on span "Upload" at bounding box center [386, 343] width 30 height 9
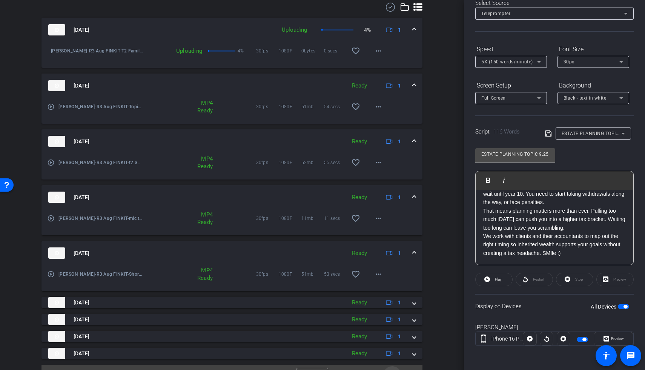
scroll to position [363, 0]
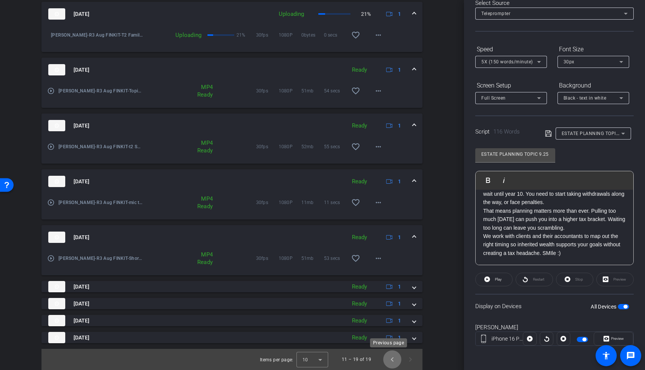
click at [386, 305] on span "Previous page" at bounding box center [392, 359] width 18 height 18
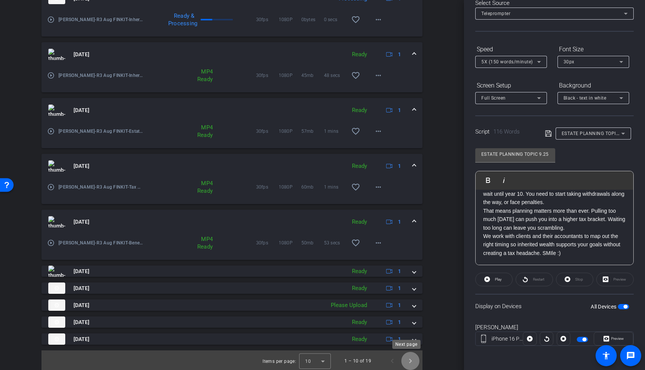
click at [408, 305] on span "Next page" at bounding box center [410, 361] width 18 height 18
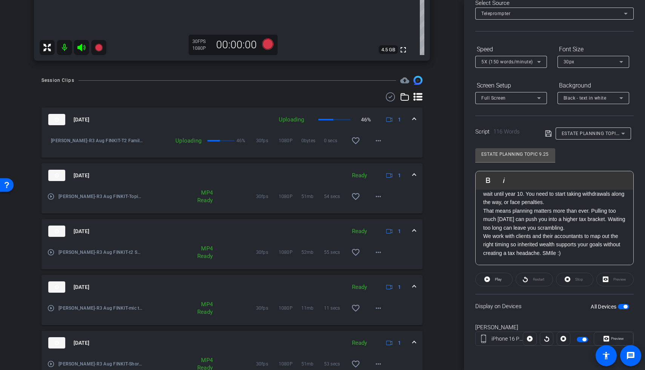
scroll to position [124, 0]
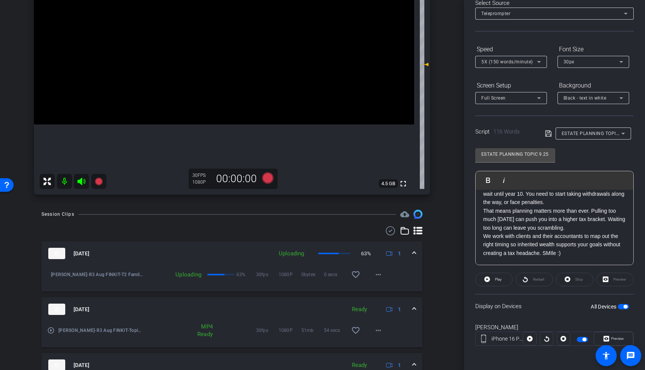
click at [546, 305] on span "button" at bounding box center [623, 306] width 11 height 5
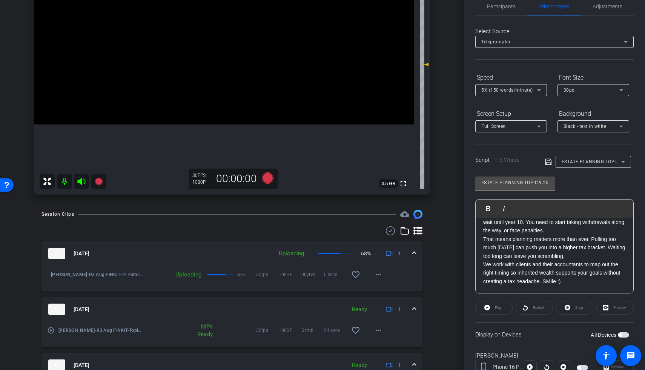
scroll to position [0, 0]
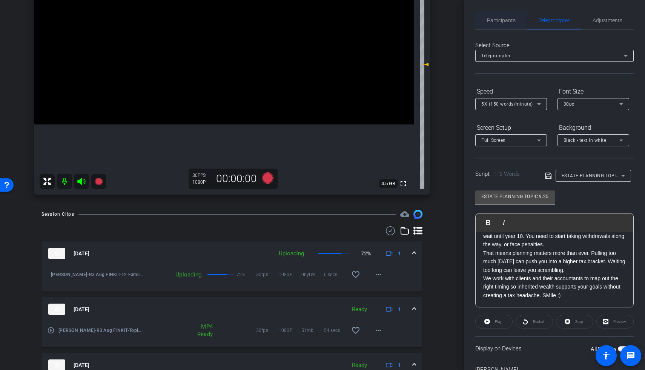
click at [501, 21] on span "Participants" at bounding box center [501, 20] width 29 height 5
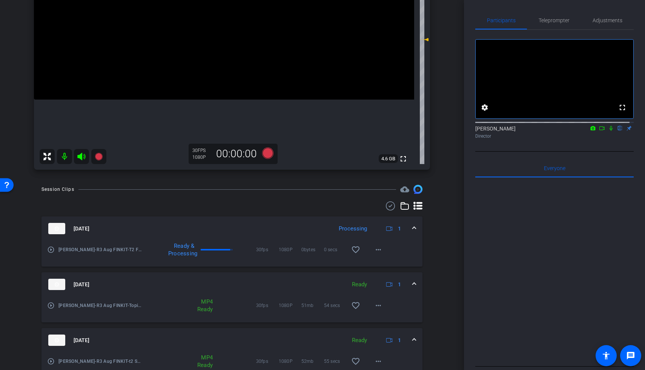
scroll to position [3, 0]
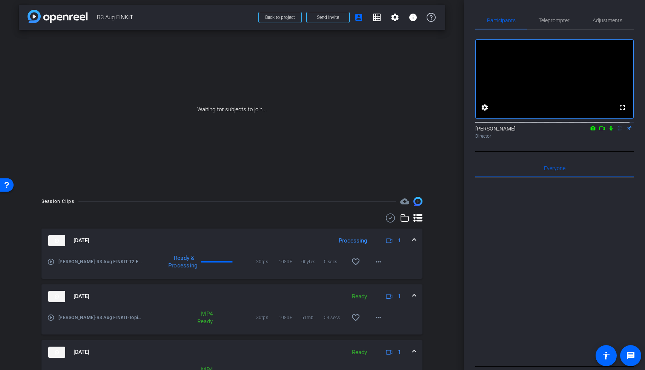
click at [546, 131] on icon at bounding box center [611, 128] width 6 height 5
click at [546, 131] on icon at bounding box center [602, 128] width 6 height 5
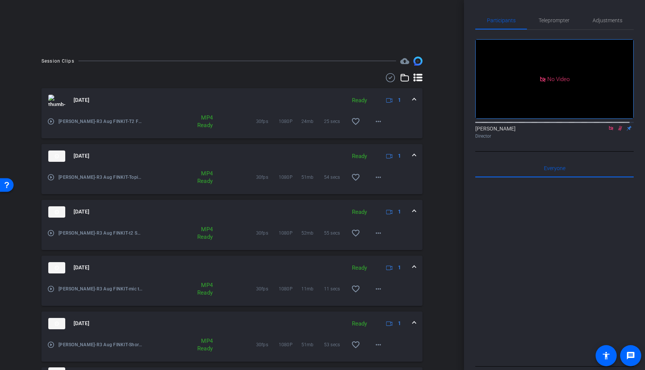
scroll to position [229, 0]
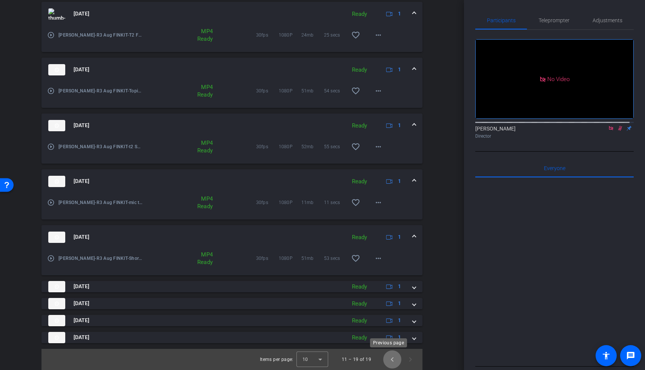
click at [388, 305] on span "Previous page" at bounding box center [392, 359] width 18 height 18
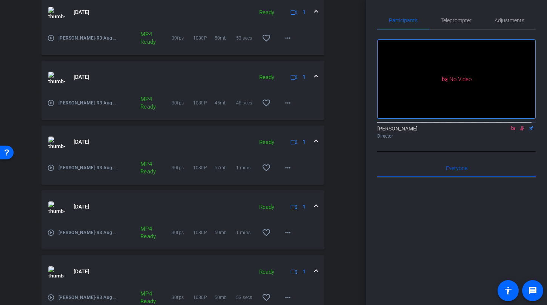
scroll to position [466, 0]
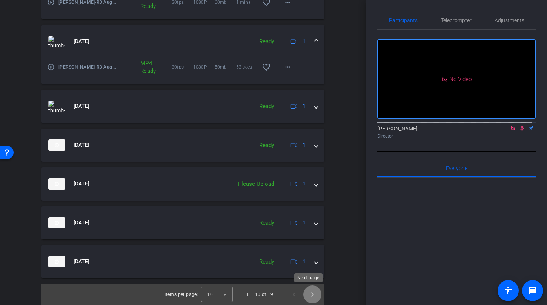
click at [310, 296] on span "Next page" at bounding box center [312, 294] width 18 height 18
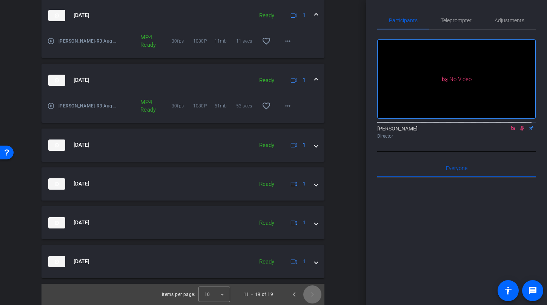
click at [311, 296] on span "Next page" at bounding box center [312, 294] width 18 height 18
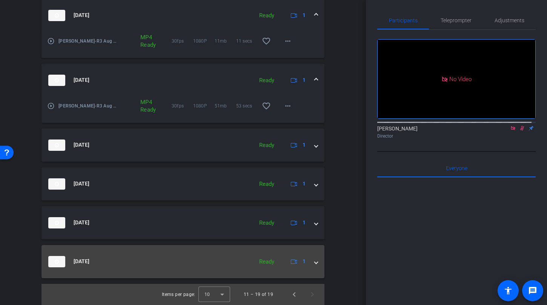
click at [317, 264] on mat-expansion-panel-header "[DATE] Ready 1" at bounding box center [182, 261] width 283 height 33
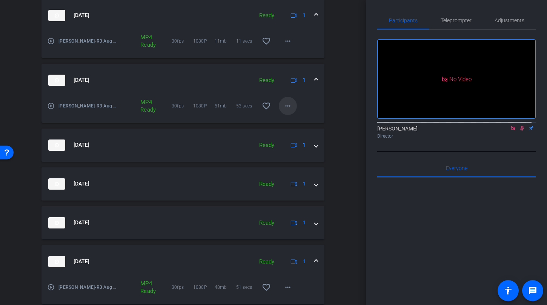
click at [285, 106] on mat-icon "more_horiz" at bounding box center [287, 105] width 9 height 9
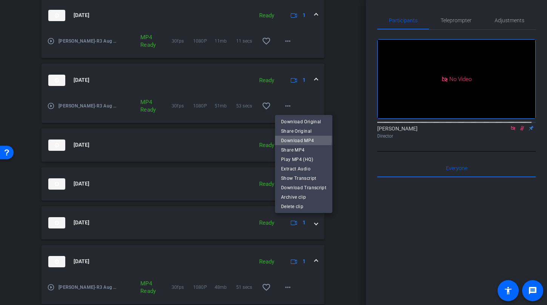
click at [294, 139] on span "Download MP4" at bounding box center [303, 140] width 45 height 9
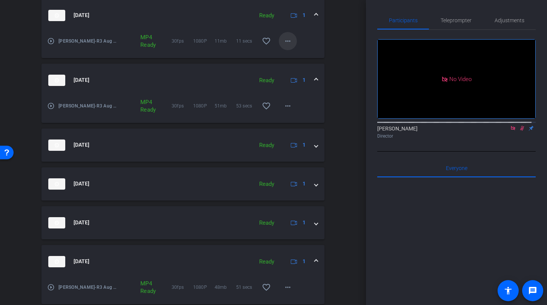
click at [284, 43] on mat-icon "more_horiz" at bounding box center [287, 41] width 9 height 9
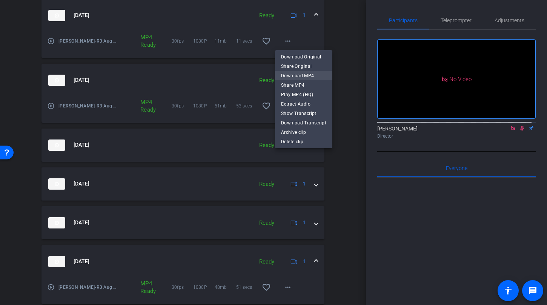
click at [295, 76] on span "Download MP4" at bounding box center [303, 75] width 45 height 9
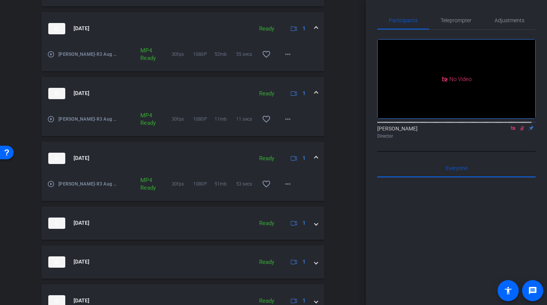
scroll to position [337, 0]
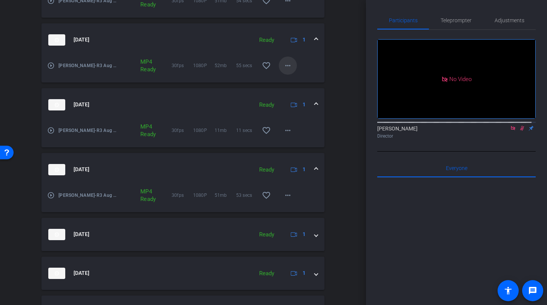
click at [286, 65] on mat-icon "more_horiz" at bounding box center [287, 65] width 9 height 9
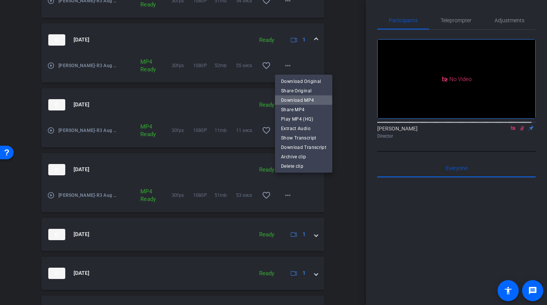
click at [290, 103] on span "Download MP4" at bounding box center [303, 99] width 45 height 9
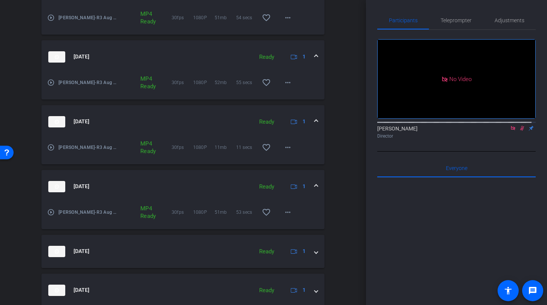
scroll to position [225, 0]
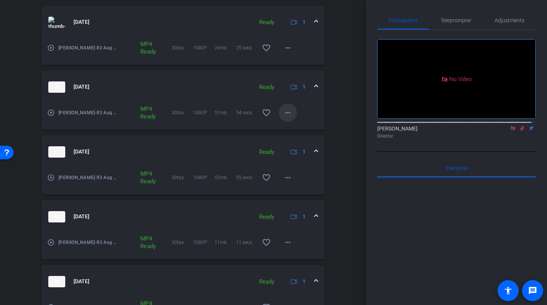
click at [284, 111] on mat-icon "more_horiz" at bounding box center [287, 112] width 9 height 9
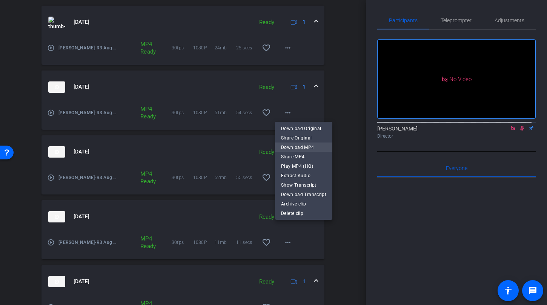
click at [288, 147] on span "Download MP4" at bounding box center [303, 147] width 45 height 9
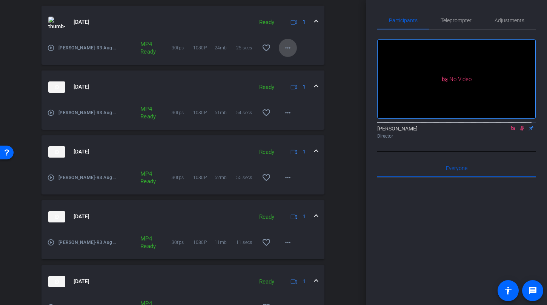
click at [284, 49] on mat-icon "more_horiz" at bounding box center [287, 47] width 9 height 9
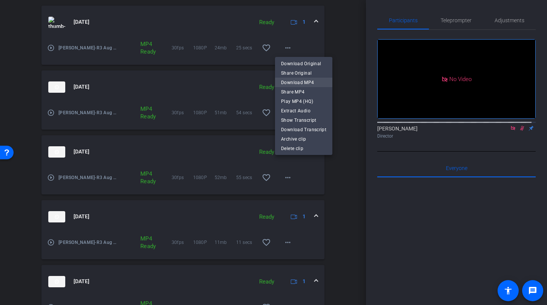
click at [291, 81] on span "Download MP4" at bounding box center [303, 82] width 45 height 9
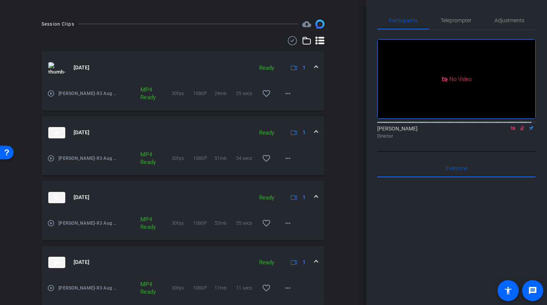
scroll to position [93, 0]
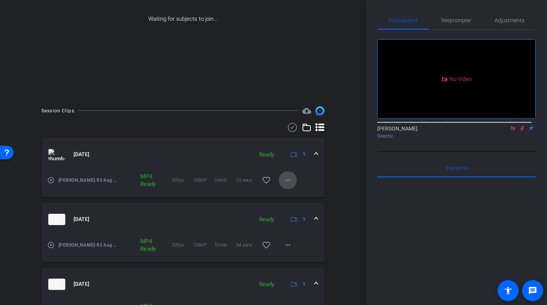
click at [283, 183] on mat-icon "more_horiz" at bounding box center [287, 180] width 9 height 9
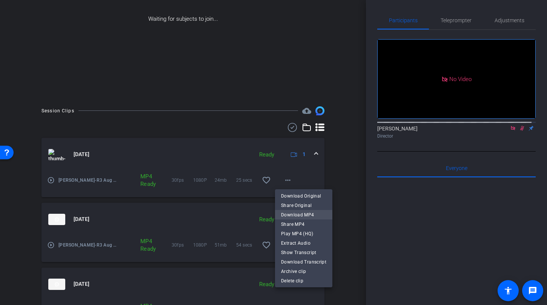
click at [288, 214] on span "Download MP4" at bounding box center [303, 214] width 45 height 9
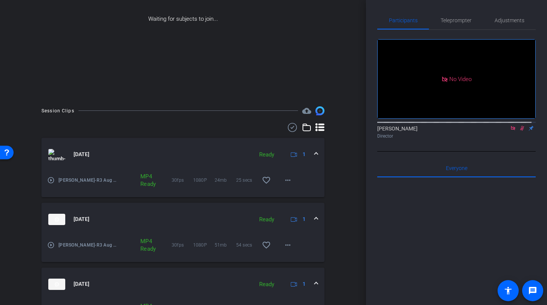
scroll to position [453, 0]
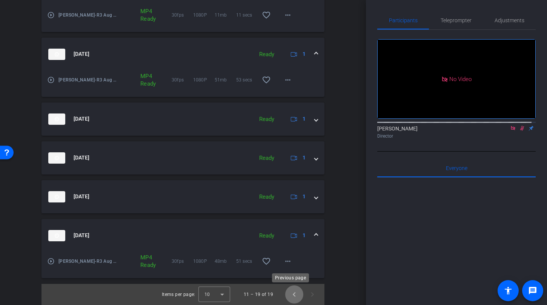
click at [288, 296] on span "Previous page" at bounding box center [294, 294] width 18 height 18
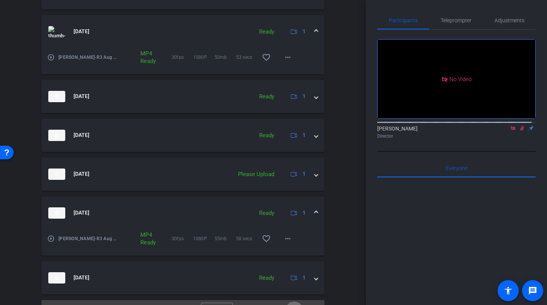
scroll to position [492, 0]
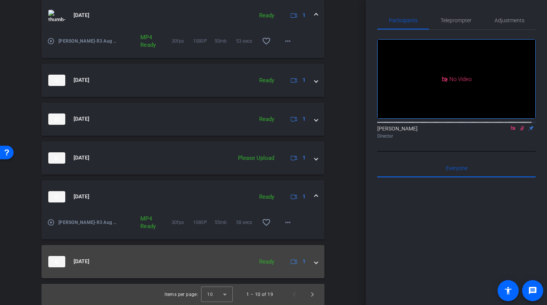
click at [313, 264] on mat-expansion-panel-header "[DATE] Ready 1" at bounding box center [182, 261] width 283 height 33
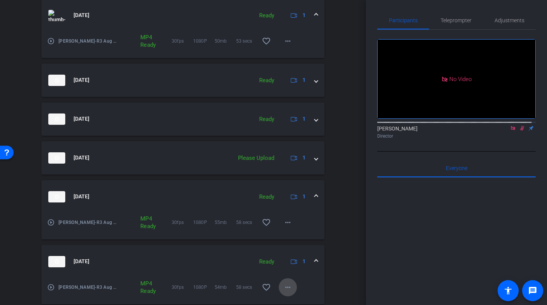
click at [289, 289] on span at bounding box center [288, 287] width 18 height 18
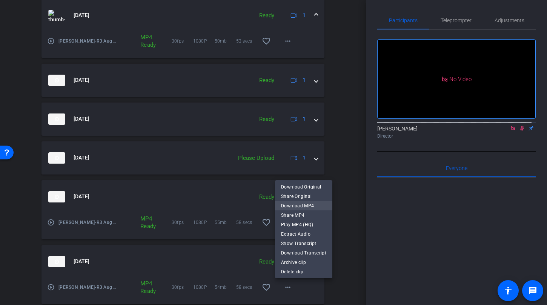
click at [293, 207] on span "Download MP4" at bounding box center [303, 205] width 45 height 9
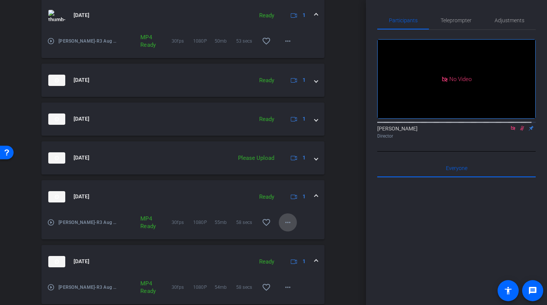
click at [283, 222] on mat-icon "more_horiz" at bounding box center [287, 222] width 9 height 9
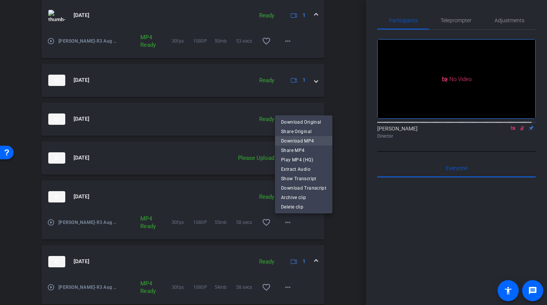
click at [312, 141] on span "Download MP4" at bounding box center [303, 141] width 45 height 9
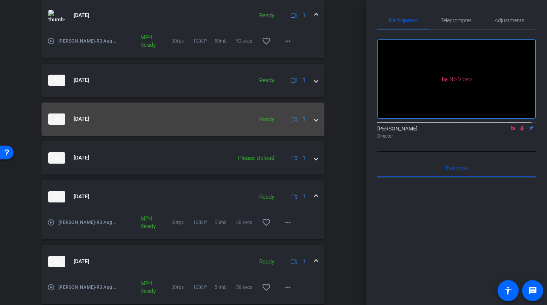
click at [310, 121] on div "[DATE] Ready 1" at bounding box center [181, 118] width 266 height 11
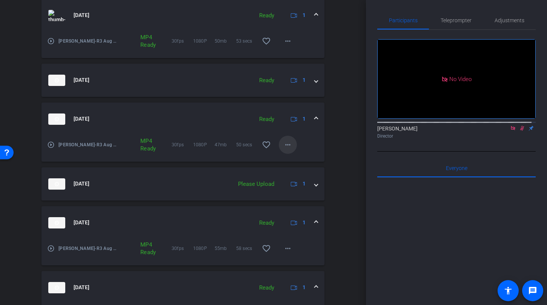
click at [284, 145] on mat-icon "more_horiz" at bounding box center [287, 144] width 9 height 9
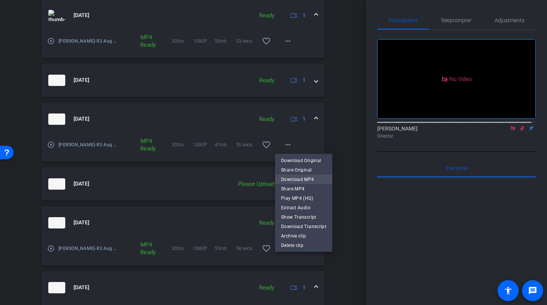
click at [296, 182] on span "Download MP4" at bounding box center [303, 179] width 45 height 9
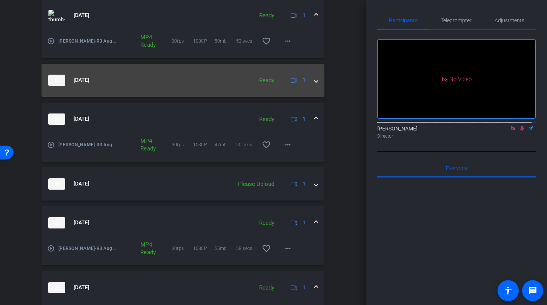
click at [313, 86] on mat-expansion-panel-header "[DATE] Ready 1" at bounding box center [182, 80] width 283 height 33
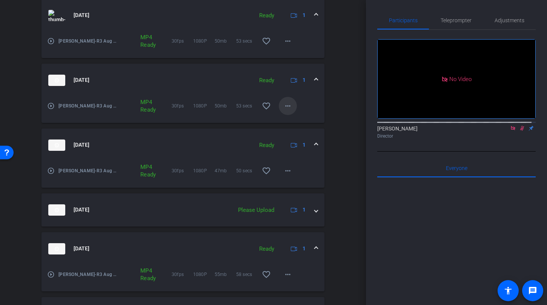
click at [289, 113] on span at bounding box center [288, 106] width 18 height 18
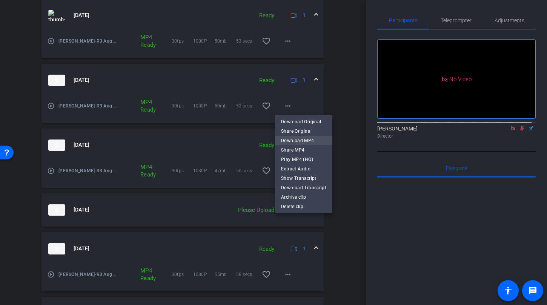
click at [288, 140] on span "Download MP4" at bounding box center [303, 140] width 45 height 9
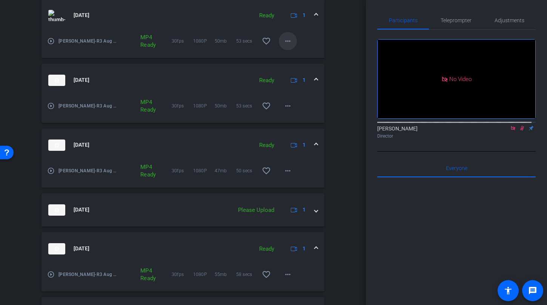
click at [283, 45] on mat-icon "more_horiz" at bounding box center [287, 41] width 9 height 9
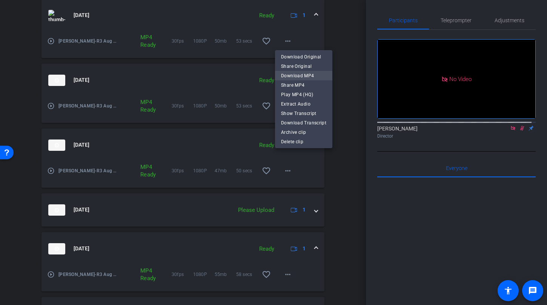
click at [286, 74] on span "Download MP4" at bounding box center [303, 75] width 45 height 9
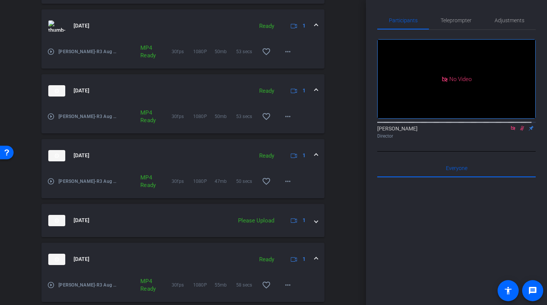
scroll to position [403, 0]
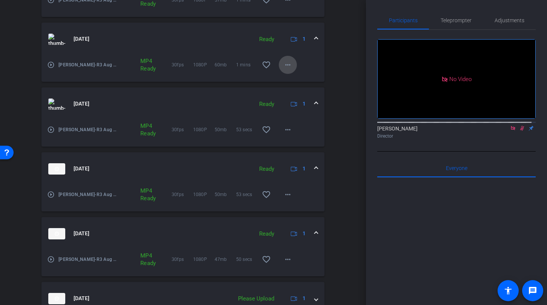
click at [283, 63] on mat-icon "more_horiz" at bounding box center [287, 64] width 9 height 9
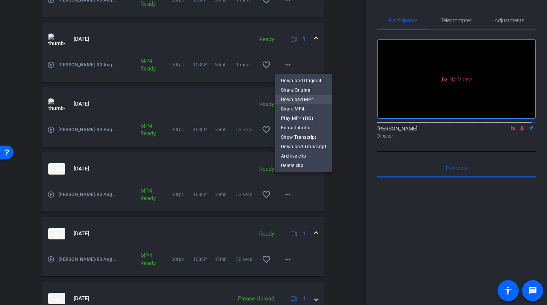
click at [290, 98] on span "Download MP4" at bounding box center [303, 99] width 45 height 9
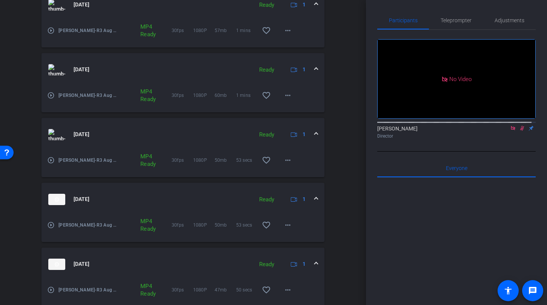
scroll to position [367, 0]
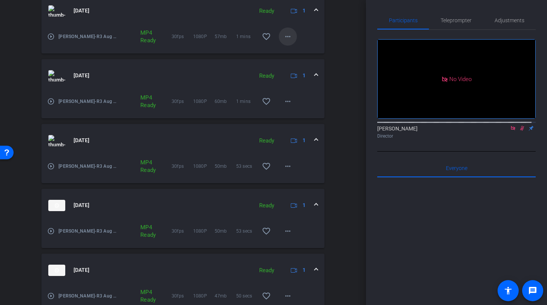
click at [284, 42] on span at bounding box center [288, 37] width 18 height 18
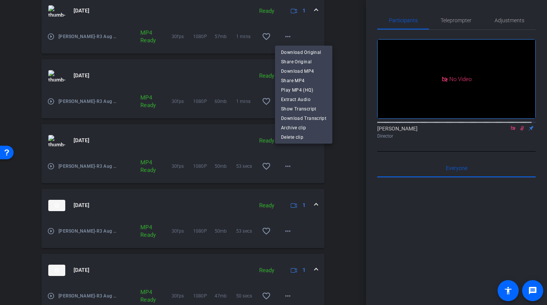
click at [287, 70] on span "Download MP4" at bounding box center [303, 70] width 45 height 9
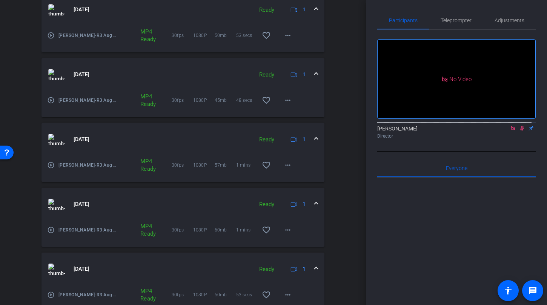
scroll to position [96, 0]
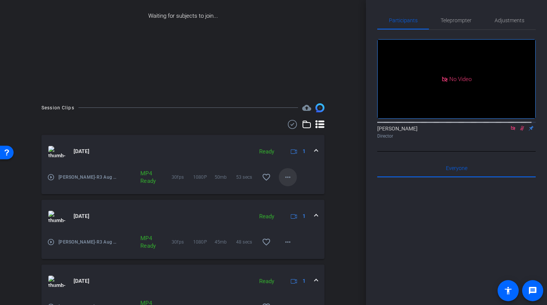
click at [284, 178] on mat-icon "more_horiz" at bounding box center [287, 177] width 9 height 9
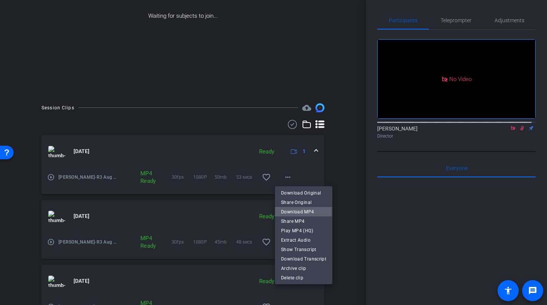
click at [291, 211] on span "Download MP4" at bounding box center [303, 211] width 45 height 9
